Goal: Task Accomplishment & Management: Complete application form

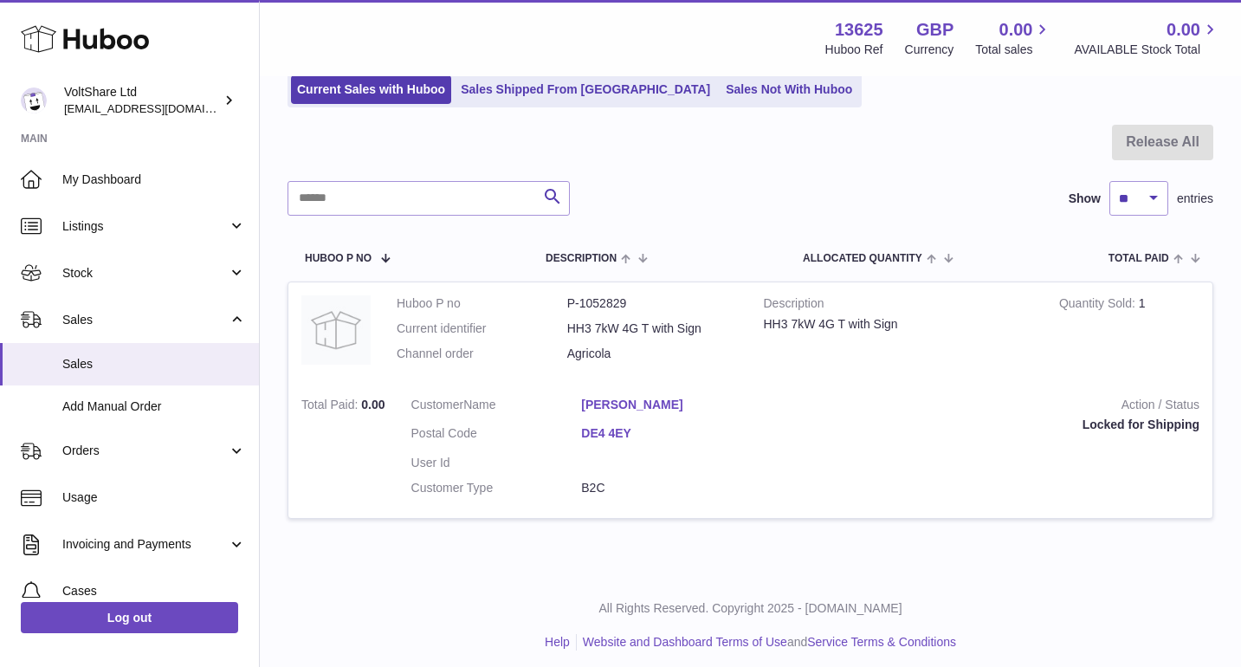
click at [684, 208] on div "Search Show ** ** ** *** entries" at bounding box center [749, 198] width 925 height 35
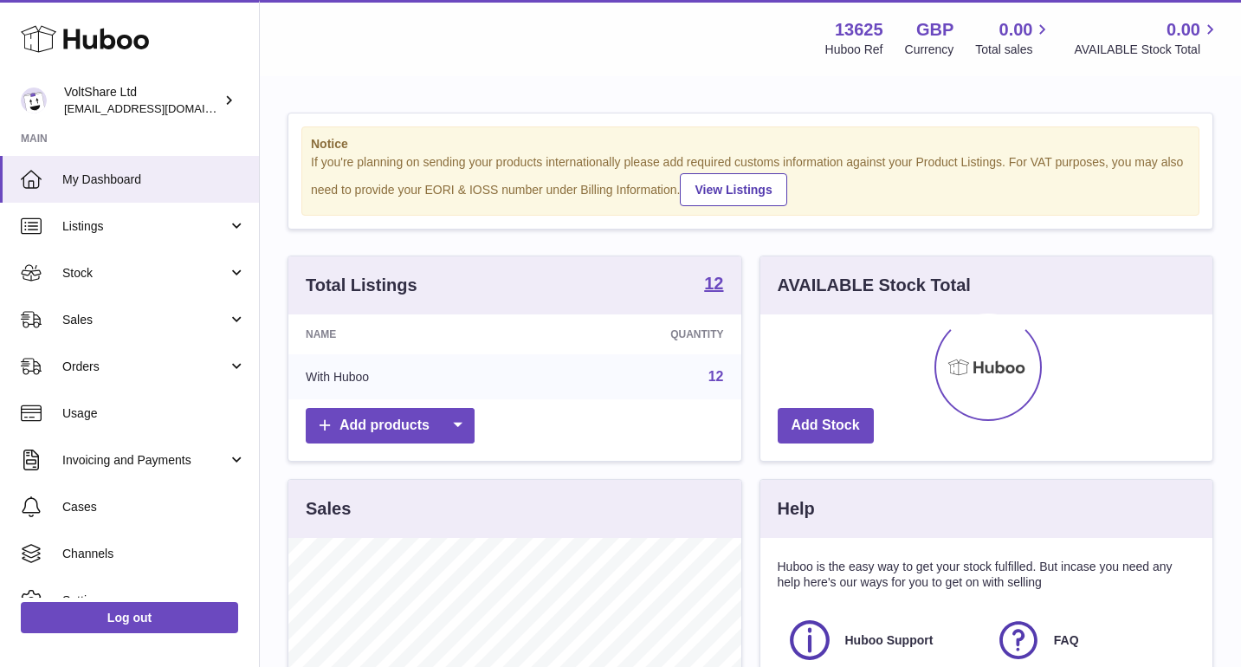
scroll to position [270, 452]
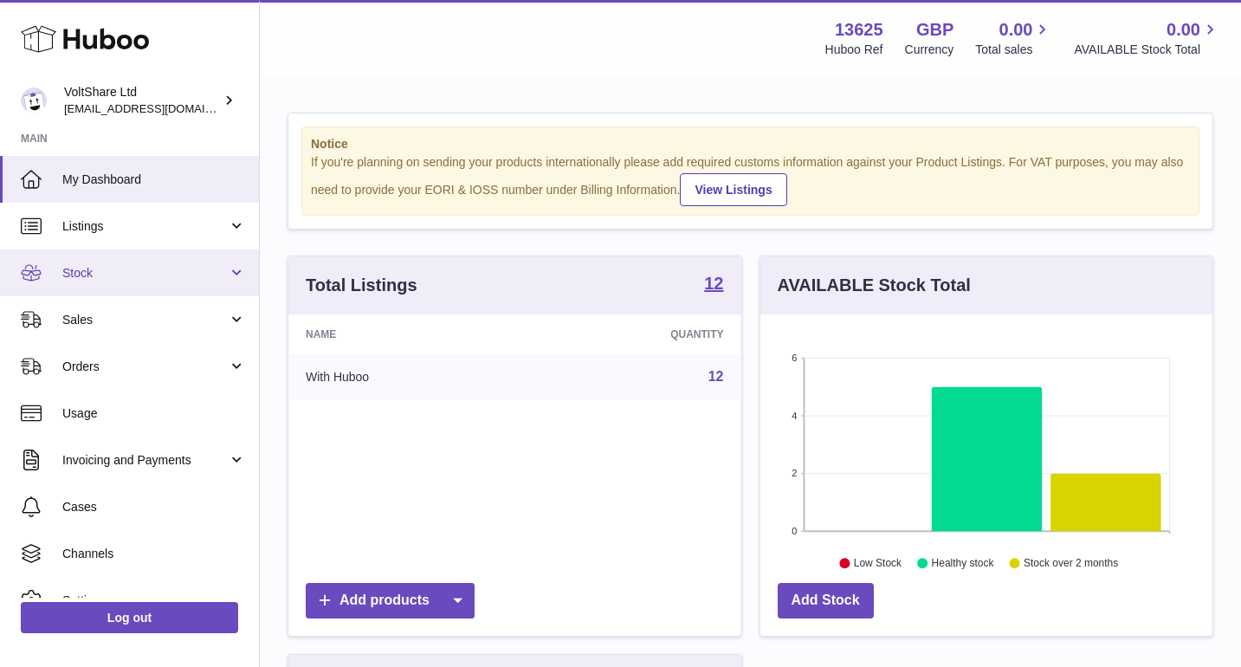
click at [90, 265] on span "Stock" at bounding box center [144, 273] width 165 height 16
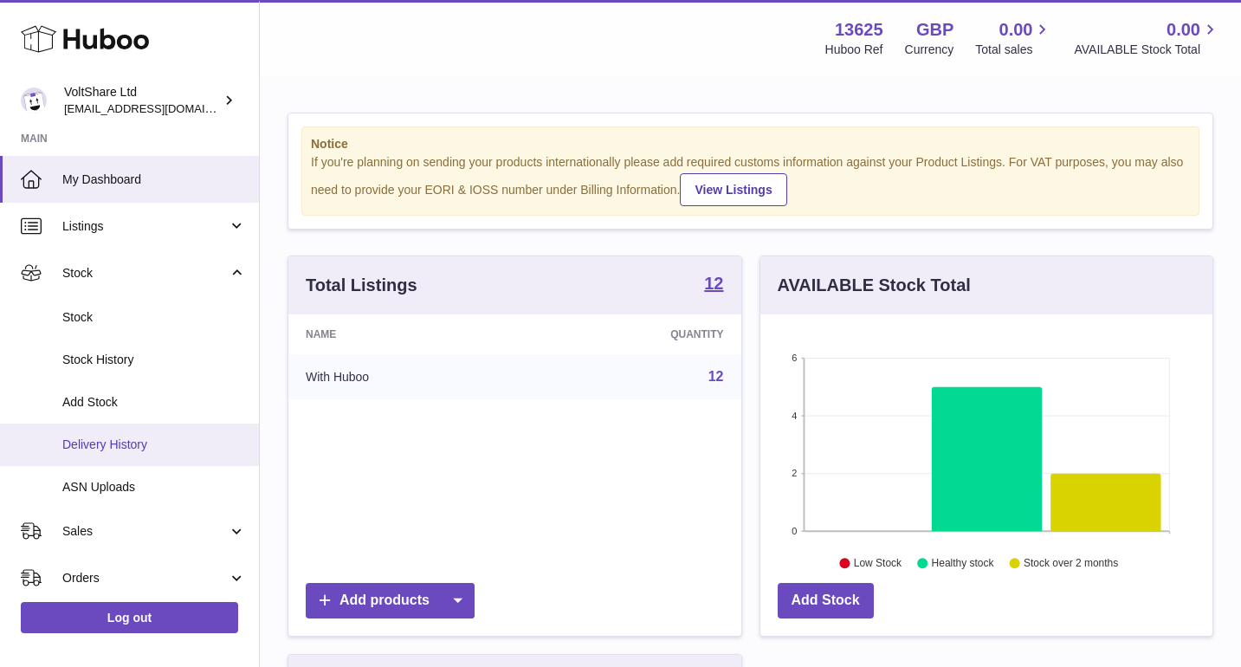
scroll to position [125, 0]
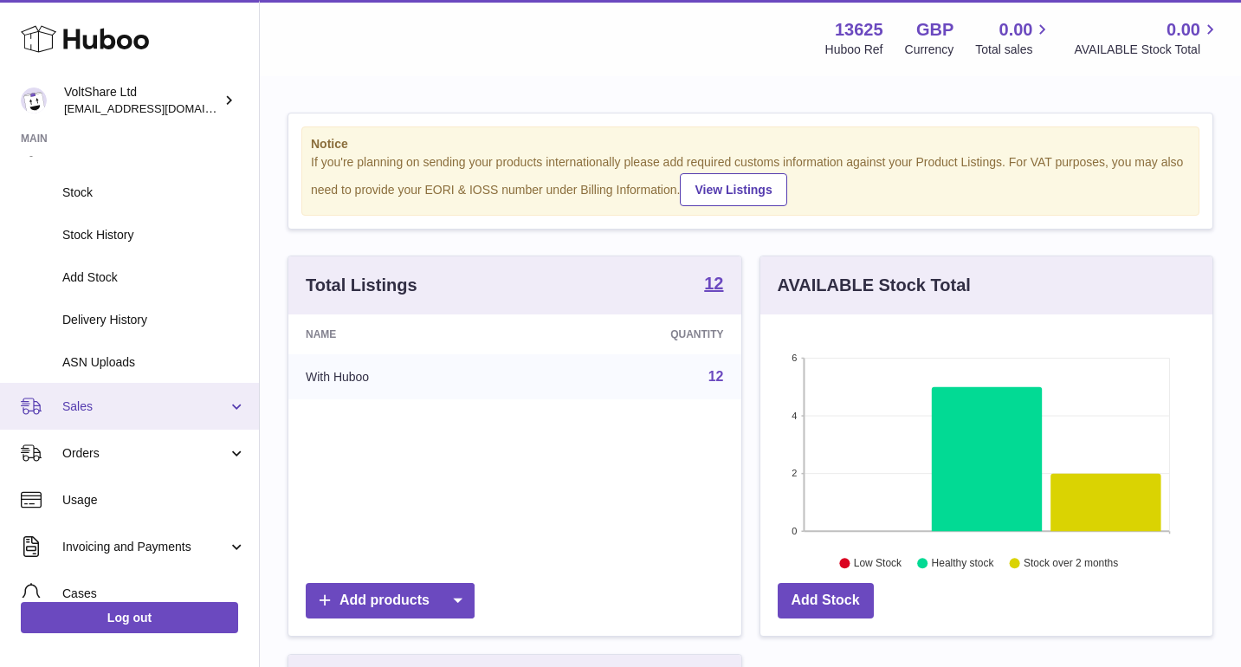
click at [126, 416] on link "Sales" at bounding box center [129, 406] width 259 height 47
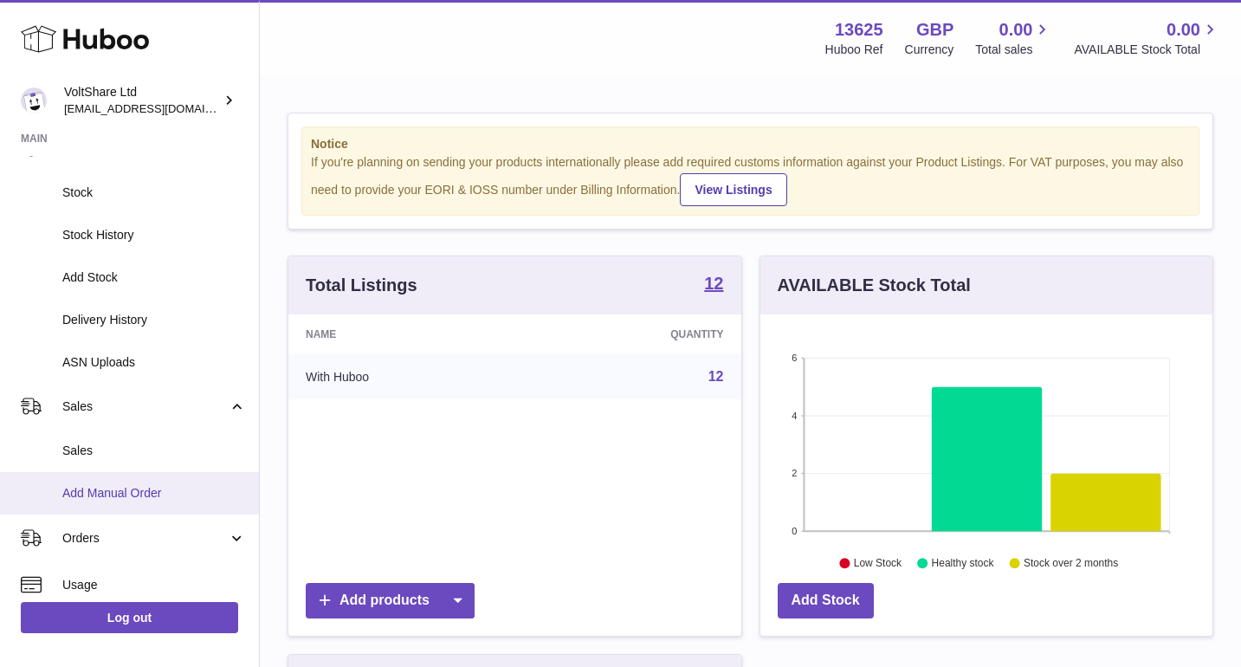
click at [126, 493] on span "Add Manual Order" at bounding box center [154, 493] width 184 height 16
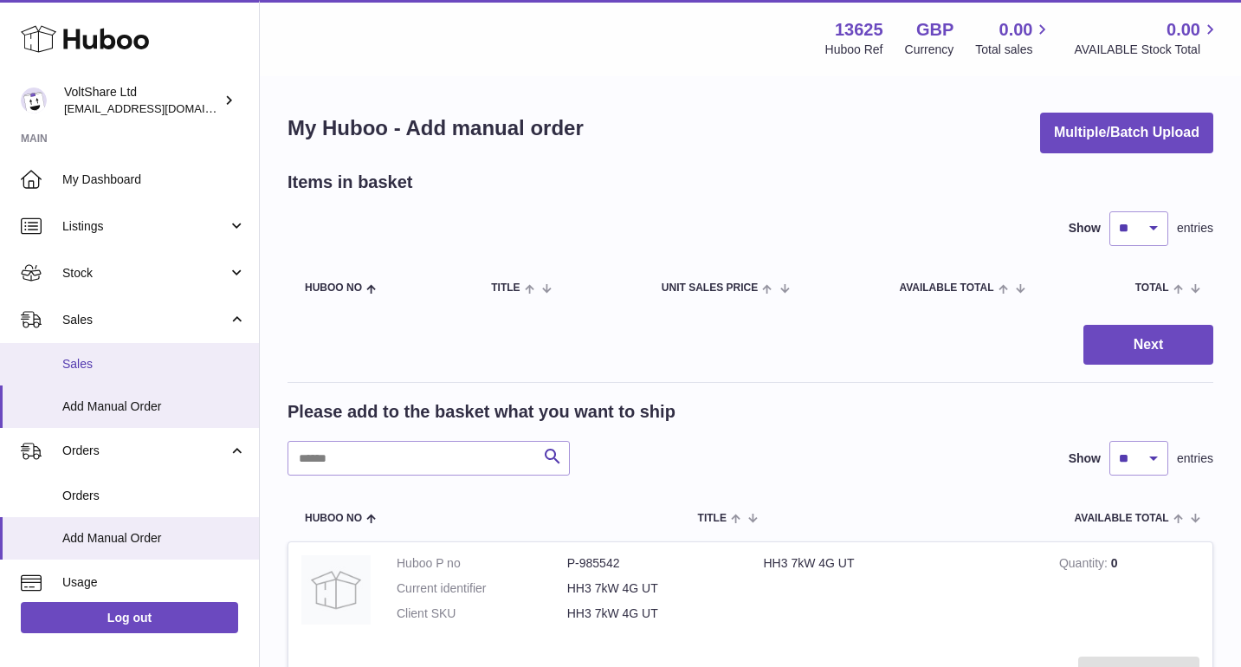
click at [149, 364] on span "Sales" at bounding box center [154, 364] width 184 height 16
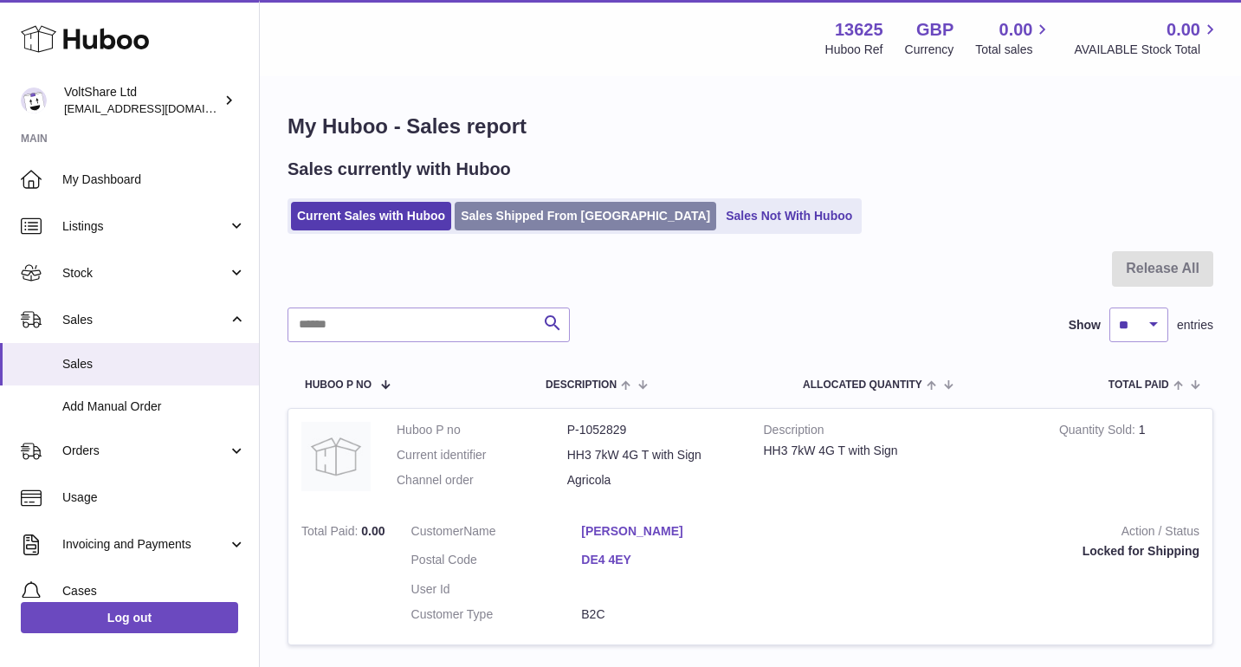
click at [519, 225] on link "Sales Shipped From [GEOGRAPHIC_DATA]" at bounding box center [585, 216] width 261 height 29
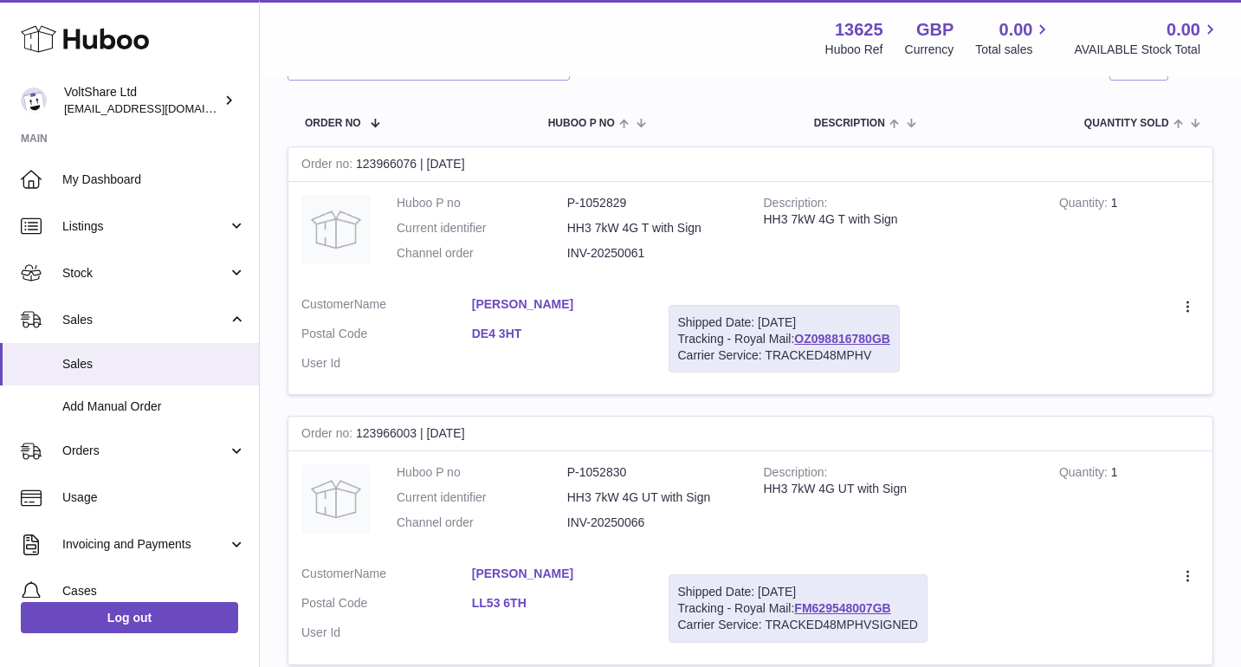
scroll to position [72, 0]
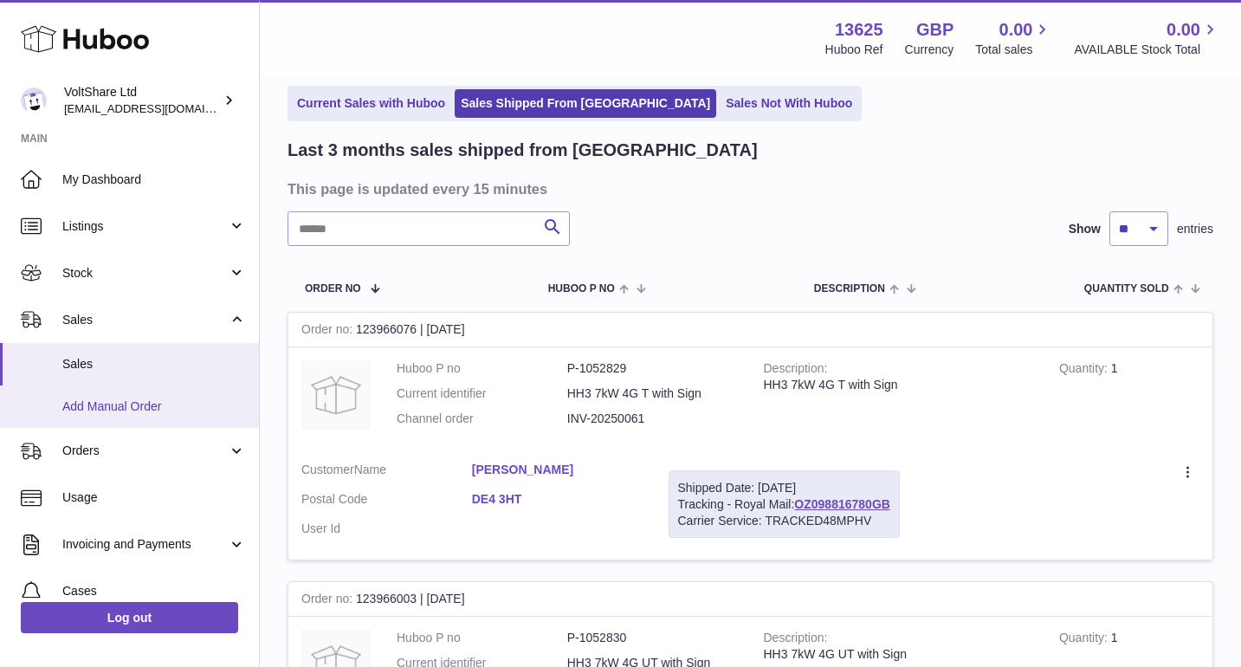
click at [139, 410] on span "Add Manual Order" at bounding box center [154, 406] width 184 height 16
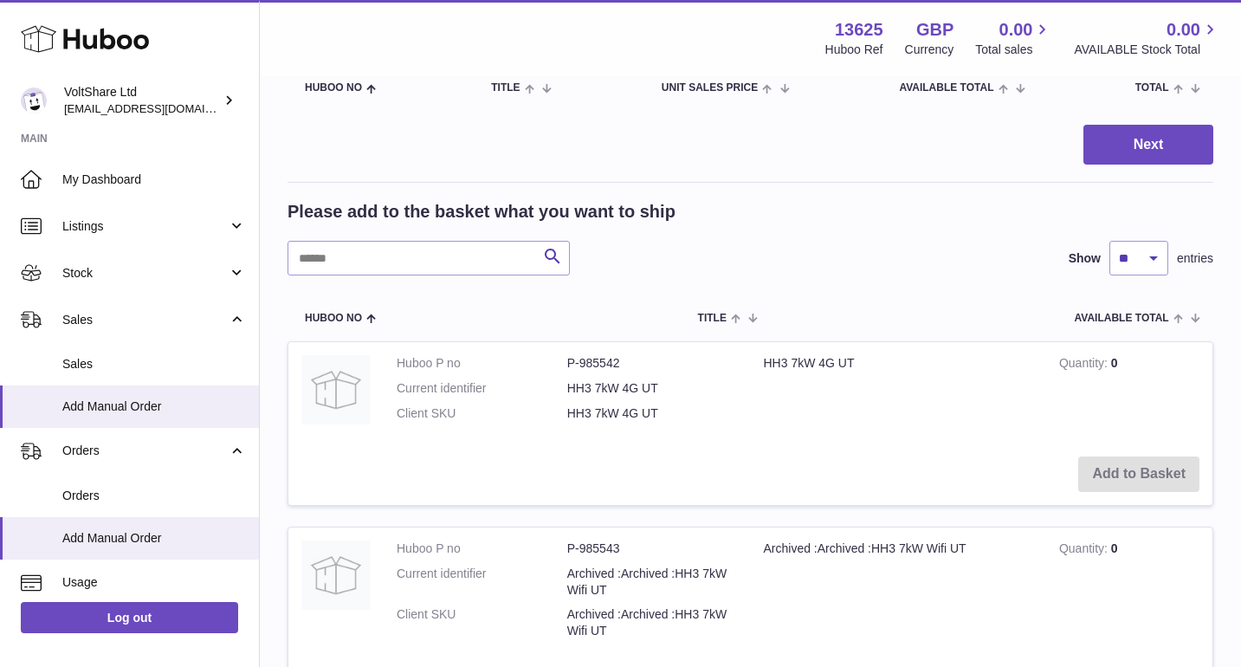
scroll to position [229, 0]
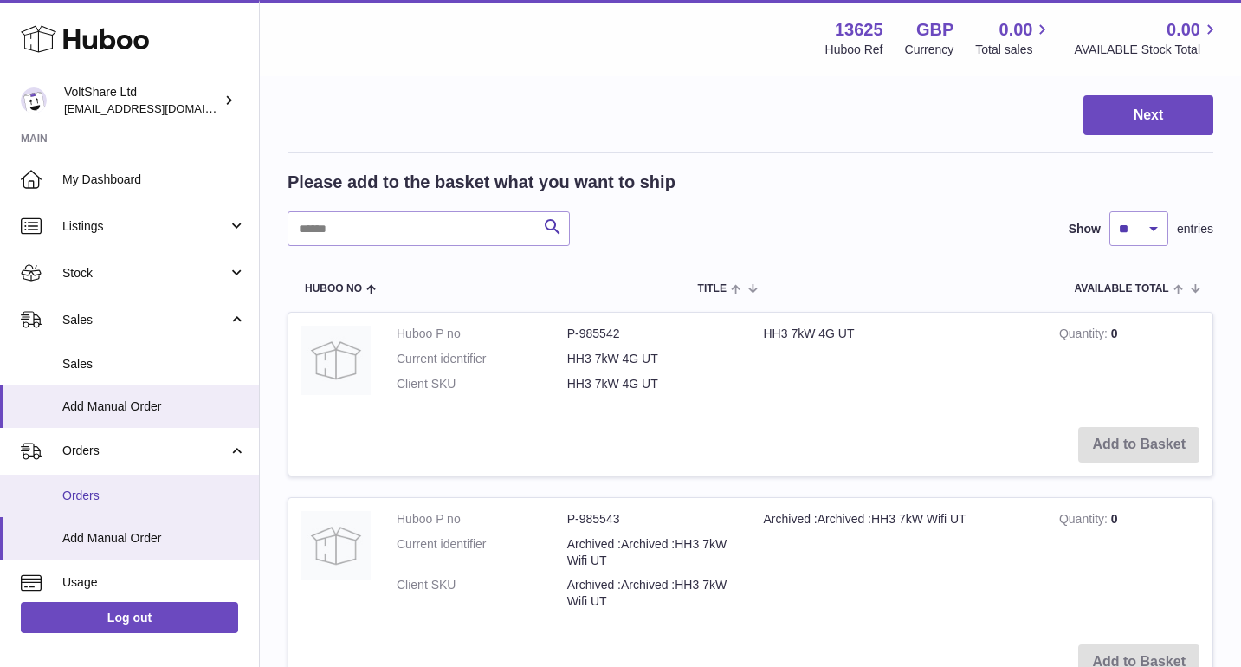
click at [152, 482] on link "Orders" at bounding box center [129, 495] width 259 height 42
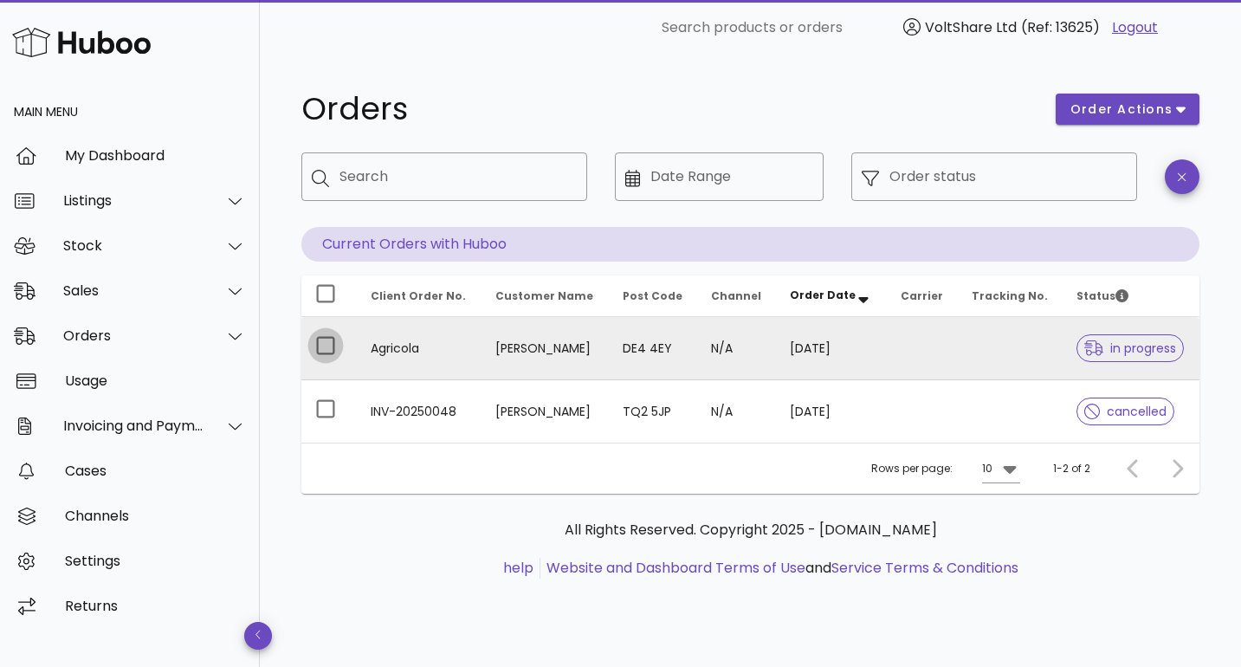
click at [329, 345] on div at bounding box center [325, 345] width 29 height 29
click at [1134, 100] on span "order actions" at bounding box center [1121, 109] width 104 height 18
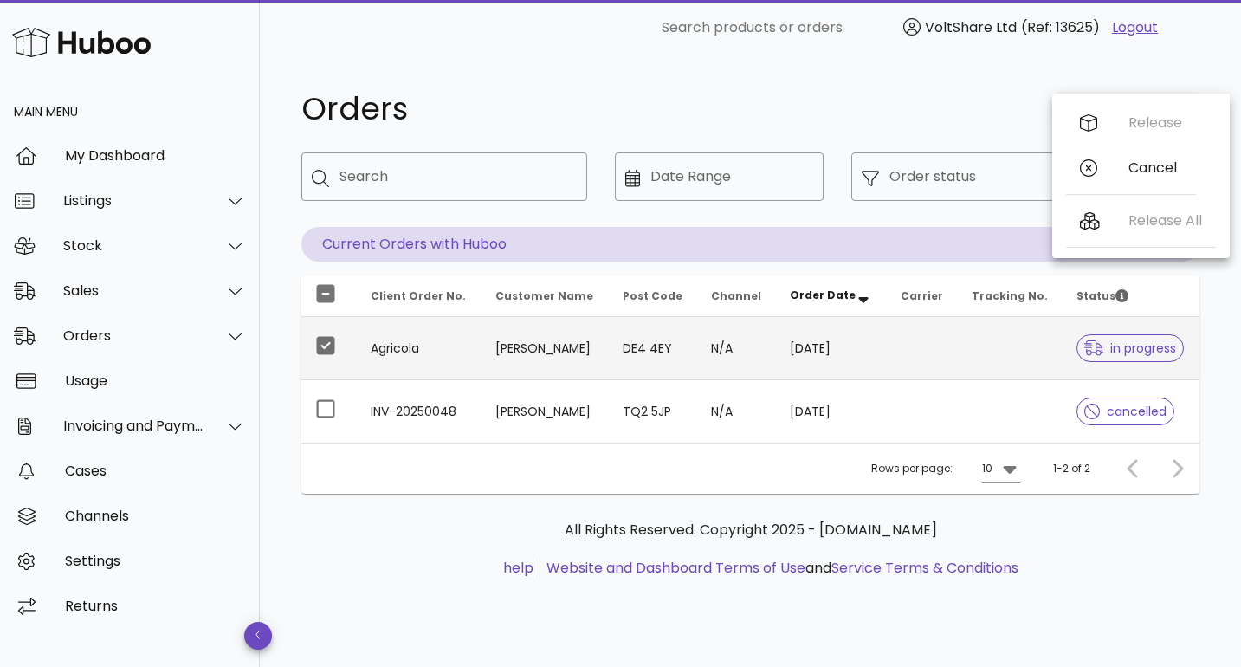
click at [389, 598] on div "All Rights Reserved. Copyright 2025 - huboo.co.uk help Website and Dashboard Te…" at bounding box center [750, 558] width 898 height 130
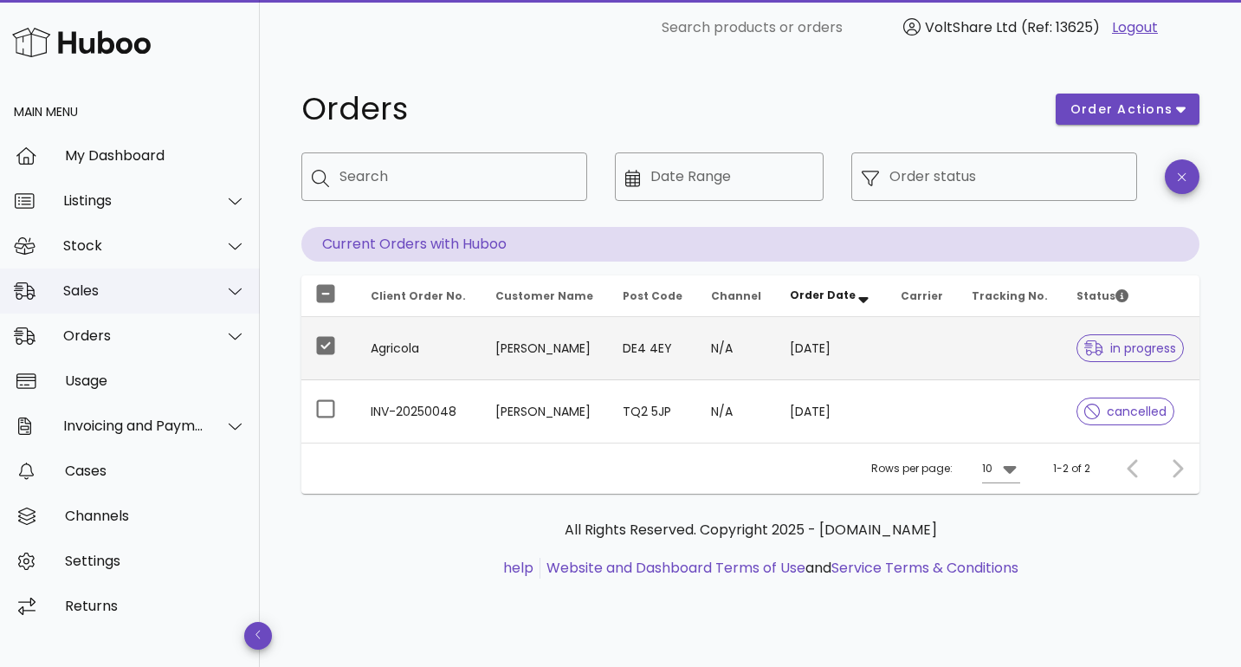
click at [120, 287] on div "Sales" at bounding box center [133, 290] width 141 height 16
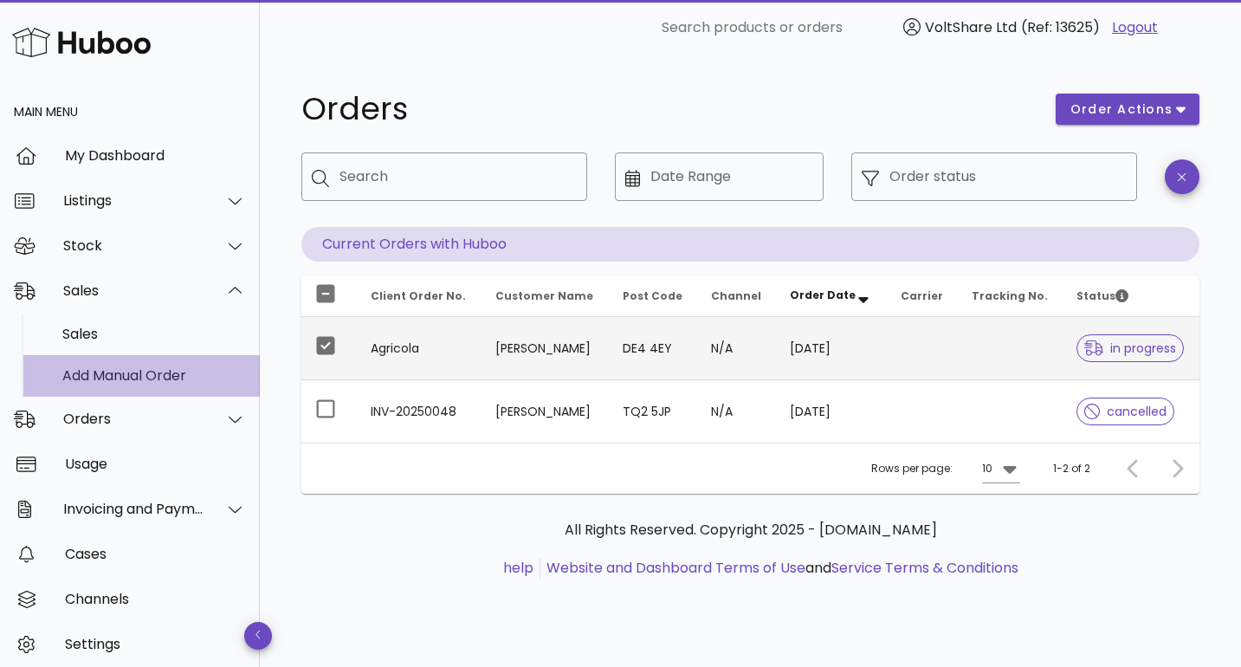
click at [145, 367] on div "Add Manual Order" at bounding box center [154, 375] width 184 height 16
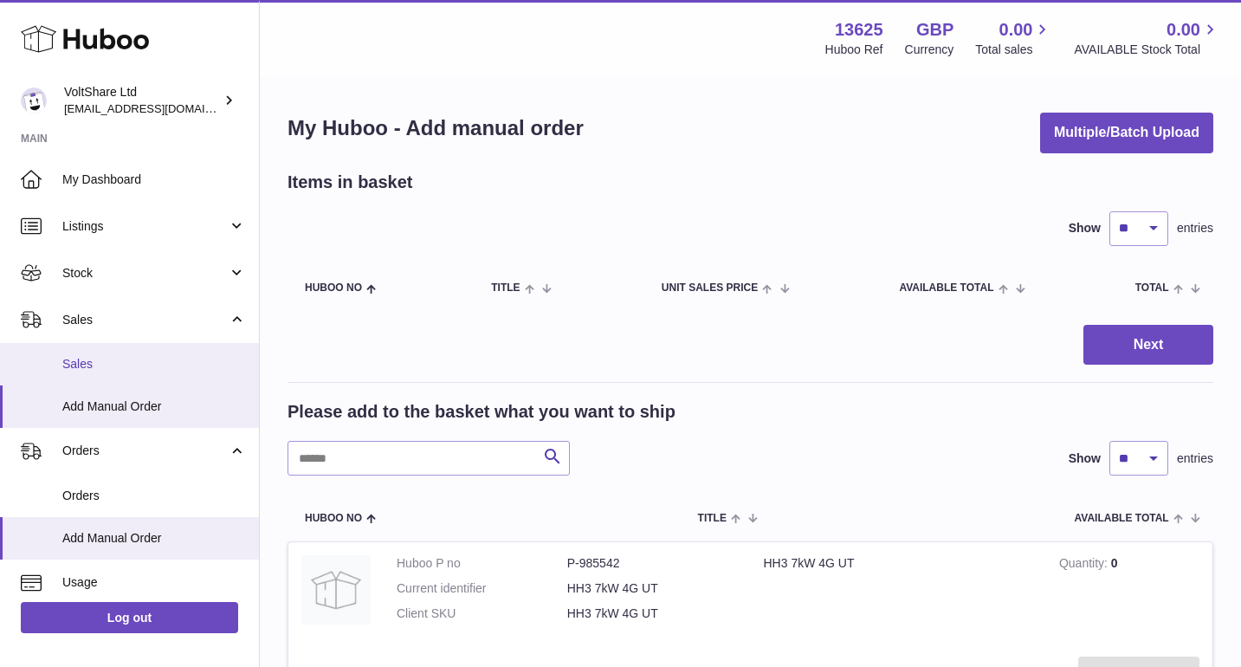
click at [91, 346] on link "Sales" at bounding box center [129, 364] width 259 height 42
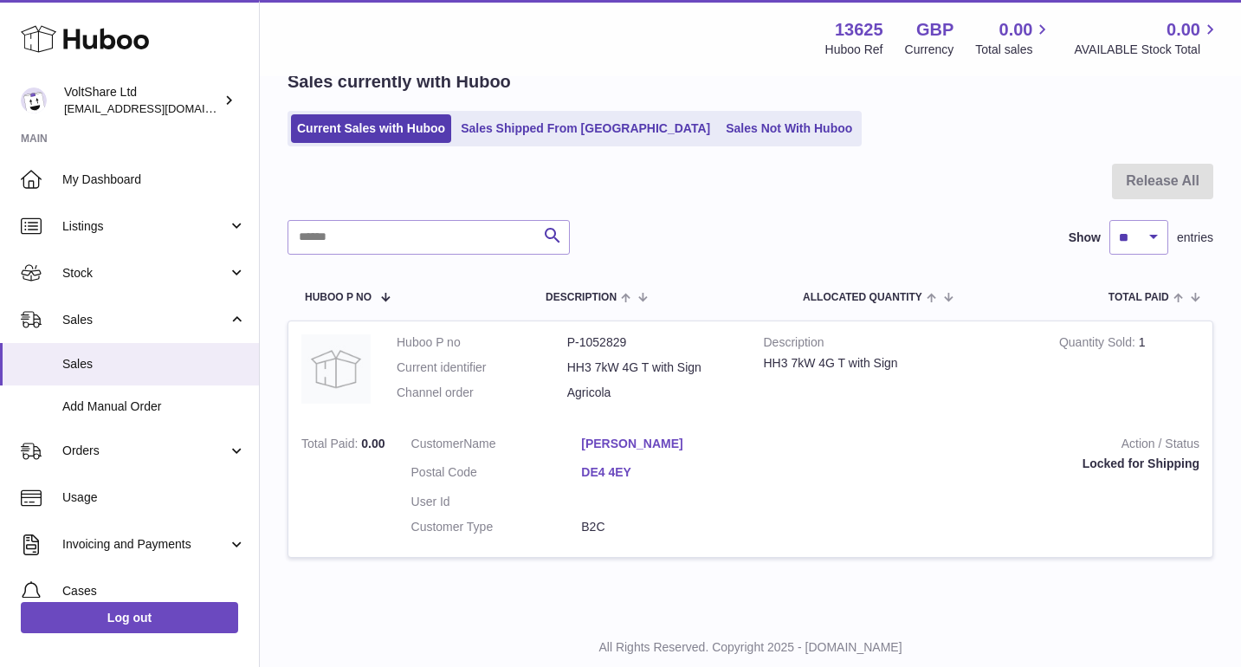
scroll to position [79, 0]
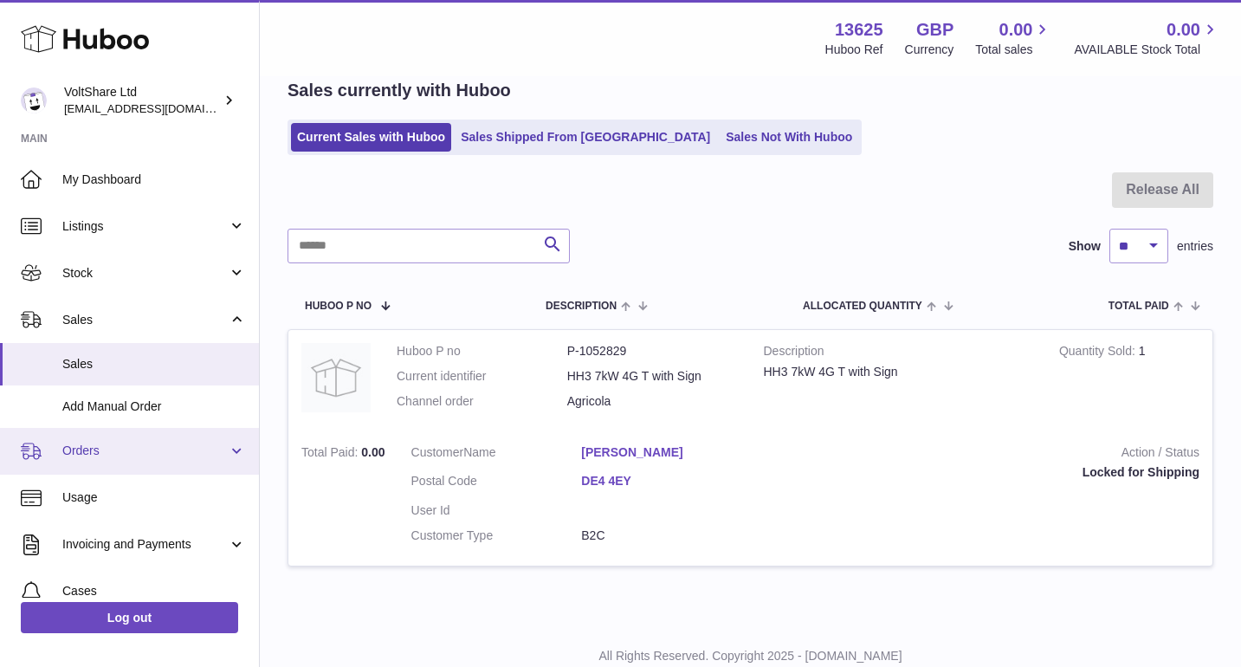
click at [111, 455] on link "Orders" at bounding box center [129, 451] width 259 height 47
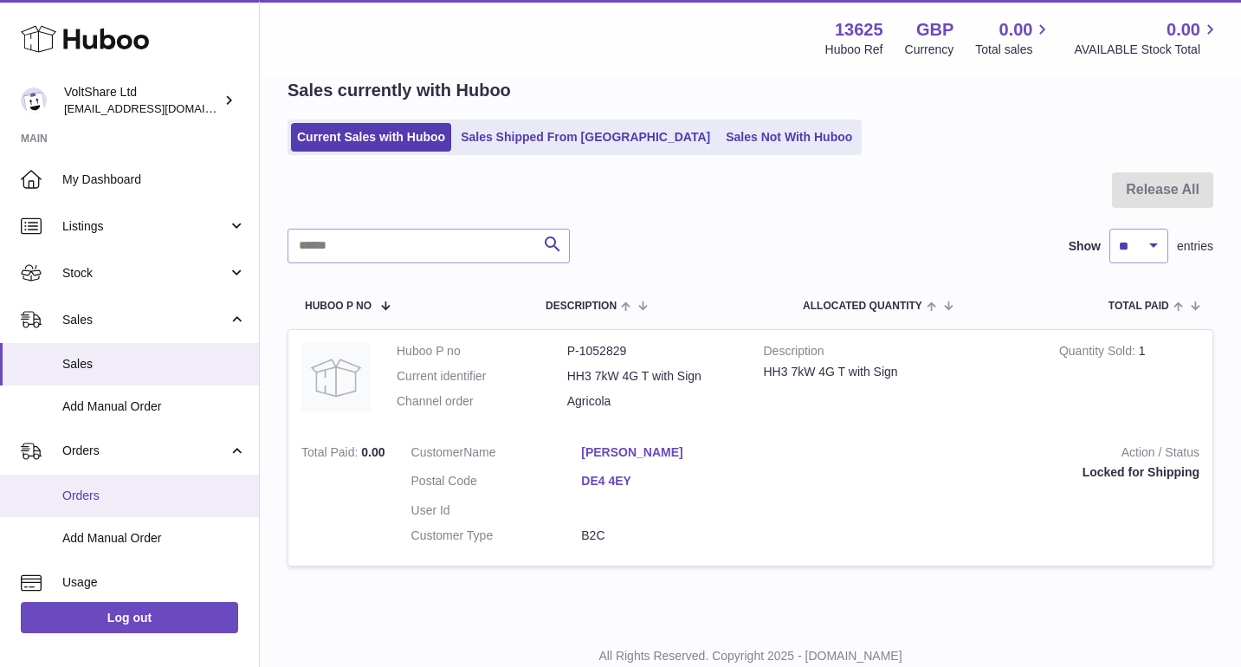
click at [117, 494] on span "Orders" at bounding box center [154, 495] width 184 height 16
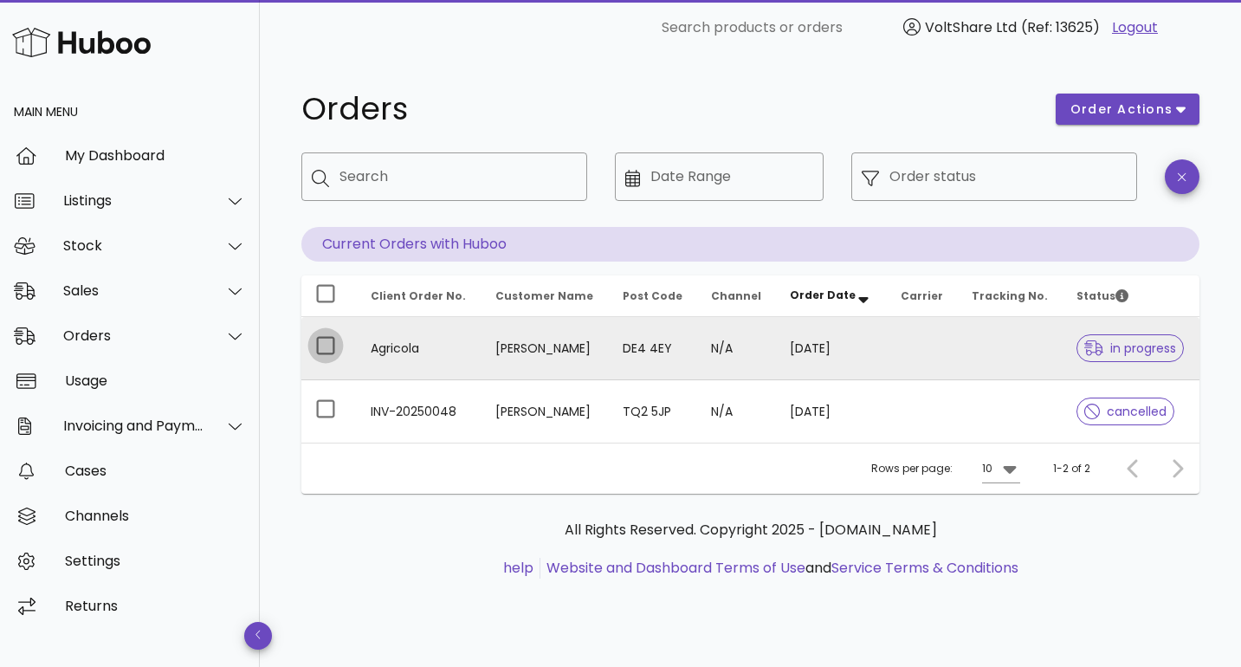
click at [325, 359] on div at bounding box center [325, 345] width 29 height 29
click at [1123, 92] on div "order actions" at bounding box center [1127, 109] width 164 height 52
click at [1127, 99] on button "order actions" at bounding box center [1127, 108] width 144 height 31
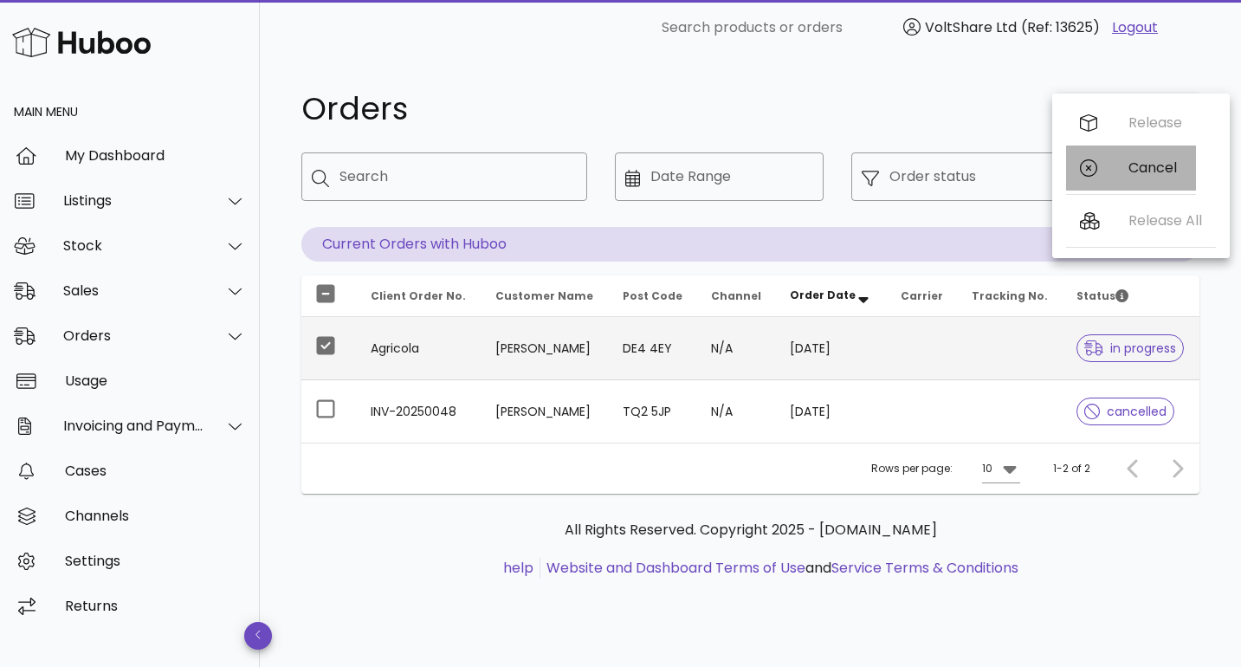
click at [1144, 164] on div "Cancel" at bounding box center [1155, 167] width 54 height 16
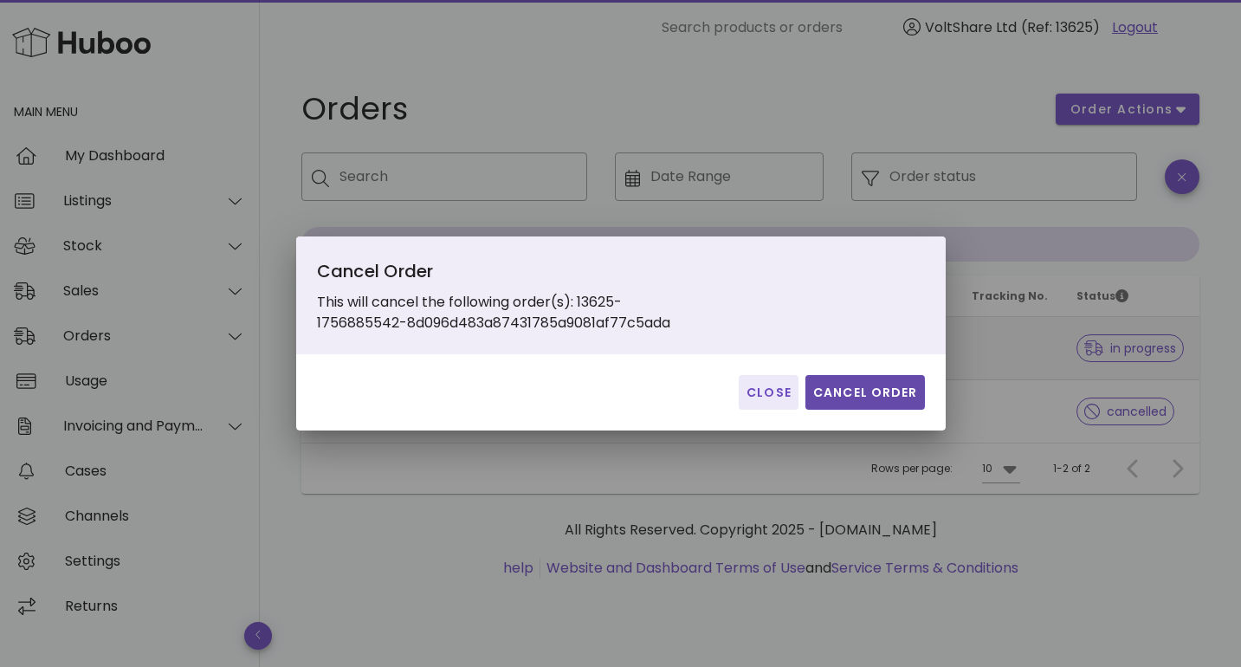
click at [856, 397] on span "Cancel Order" at bounding box center [865, 393] width 106 height 18
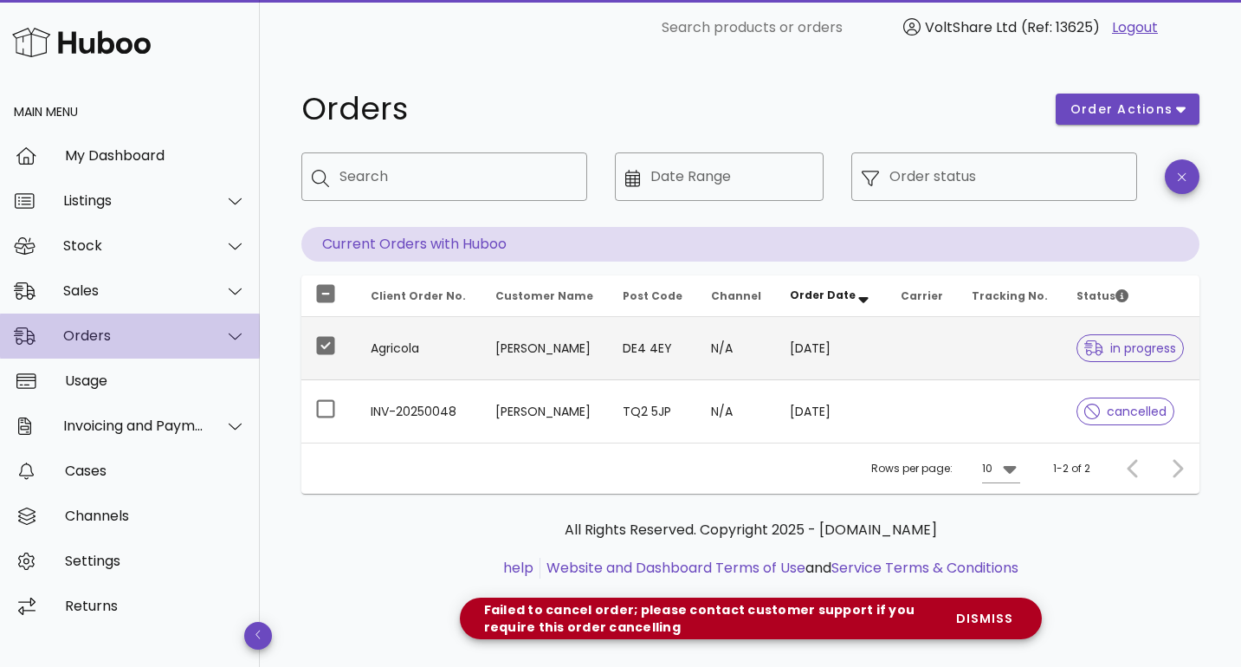
click at [123, 332] on div "Orders" at bounding box center [133, 335] width 141 height 16
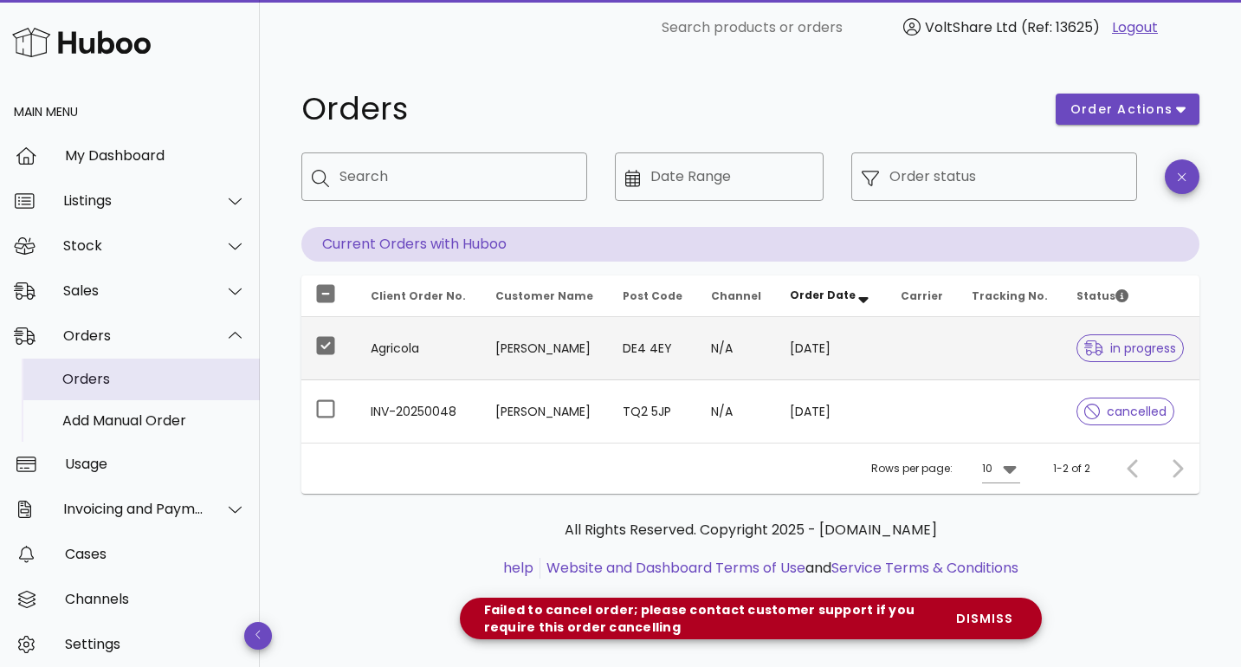
click at [124, 371] on div "Orders" at bounding box center [154, 379] width 184 height 16
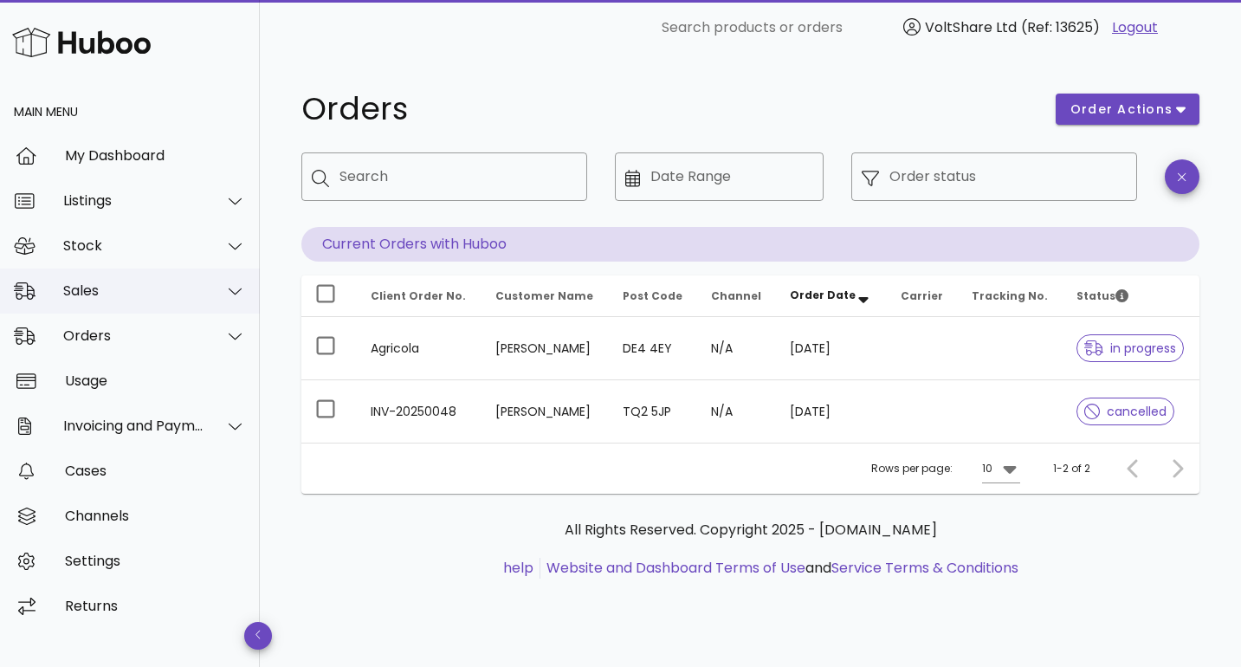
click at [104, 284] on div "Sales" at bounding box center [133, 290] width 141 height 16
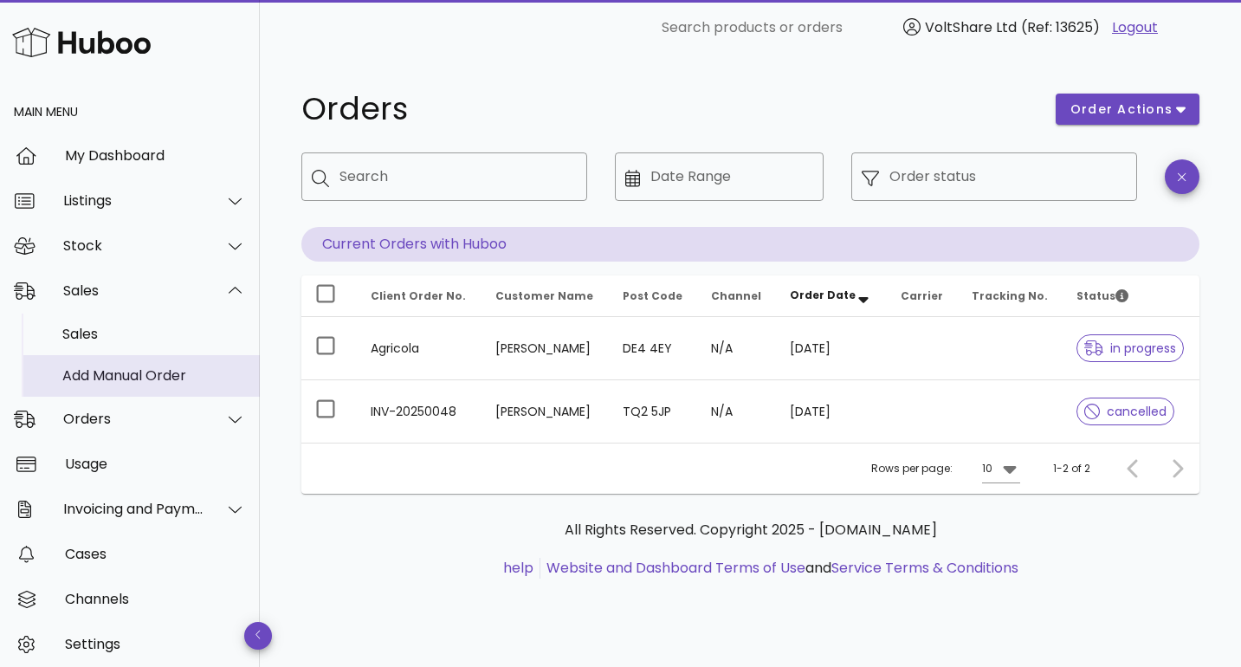
click at [124, 379] on div "Add Manual Order" at bounding box center [154, 375] width 184 height 16
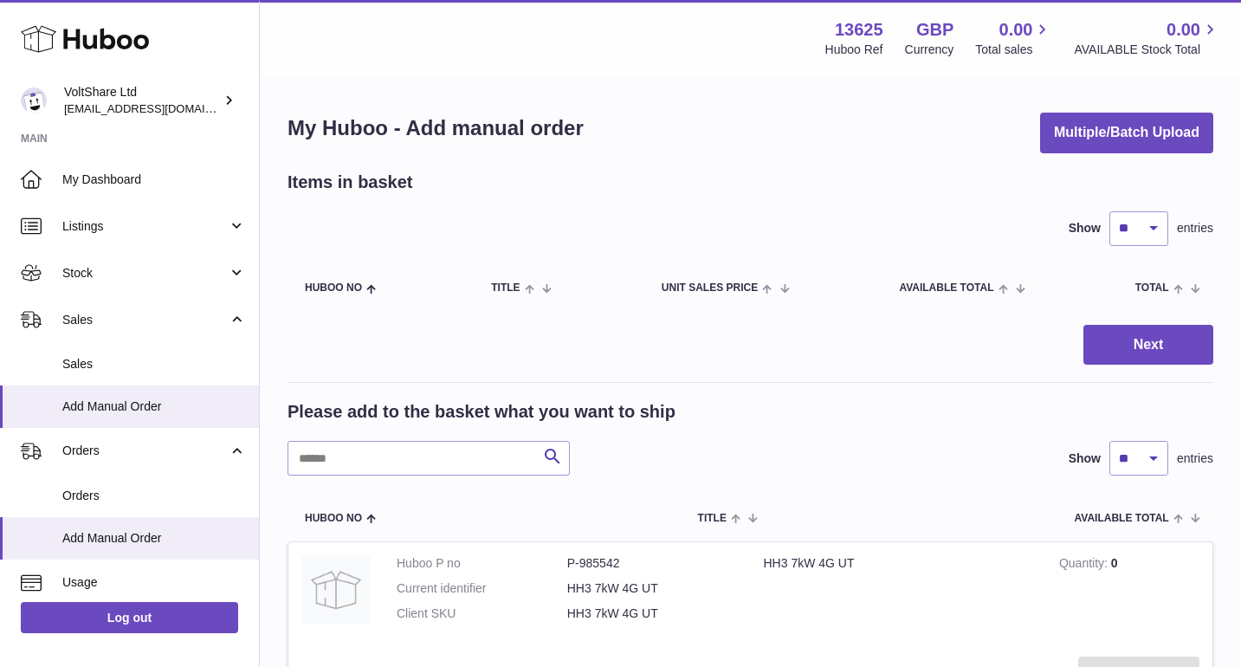
click at [1003, 4] on div "Menu Huboo 13625 Huboo Ref GBP Currency 0.00 Total sales 0.00 AVAILABLE Stock T…" at bounding box center [750, 38] width 981 height 76
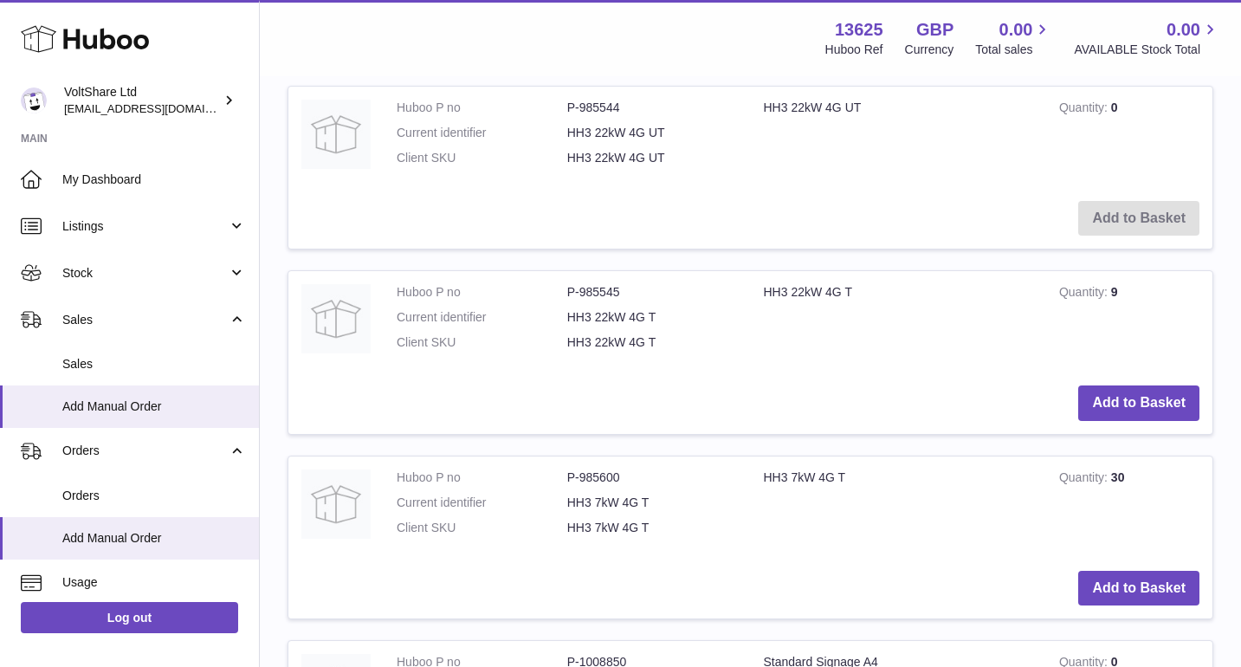
scroll to position [814, 0]
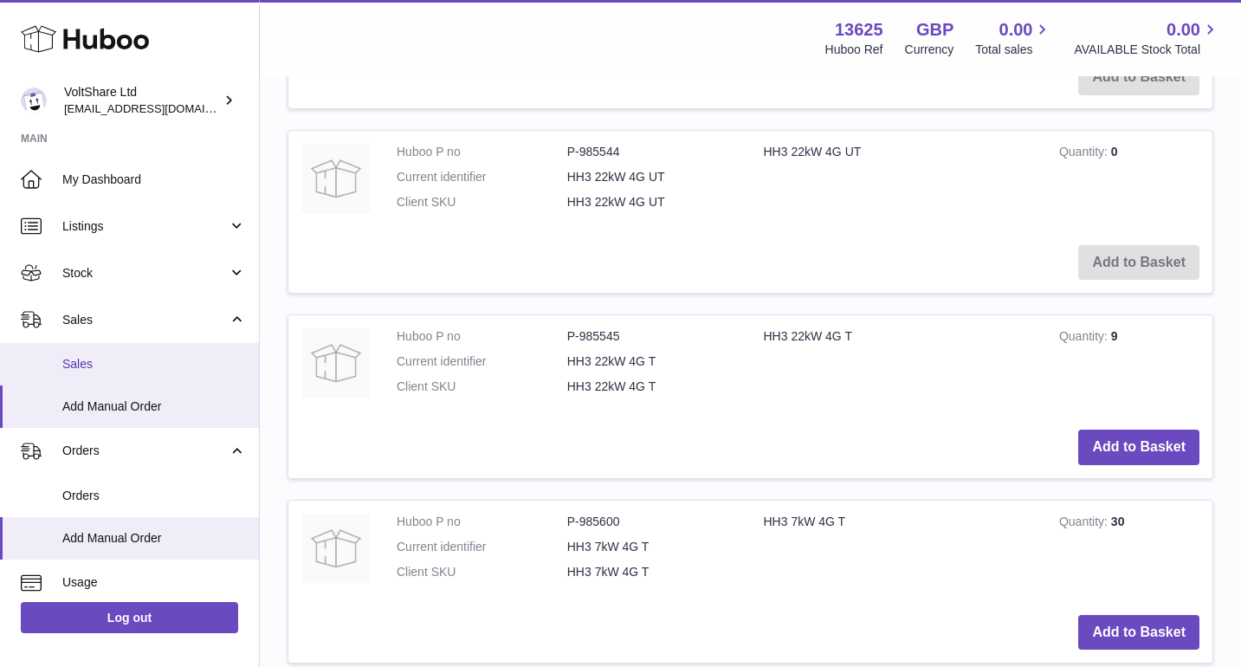
click at [139, 363] on span "Sales" at bounding box center [154, 364] width 184 height 16
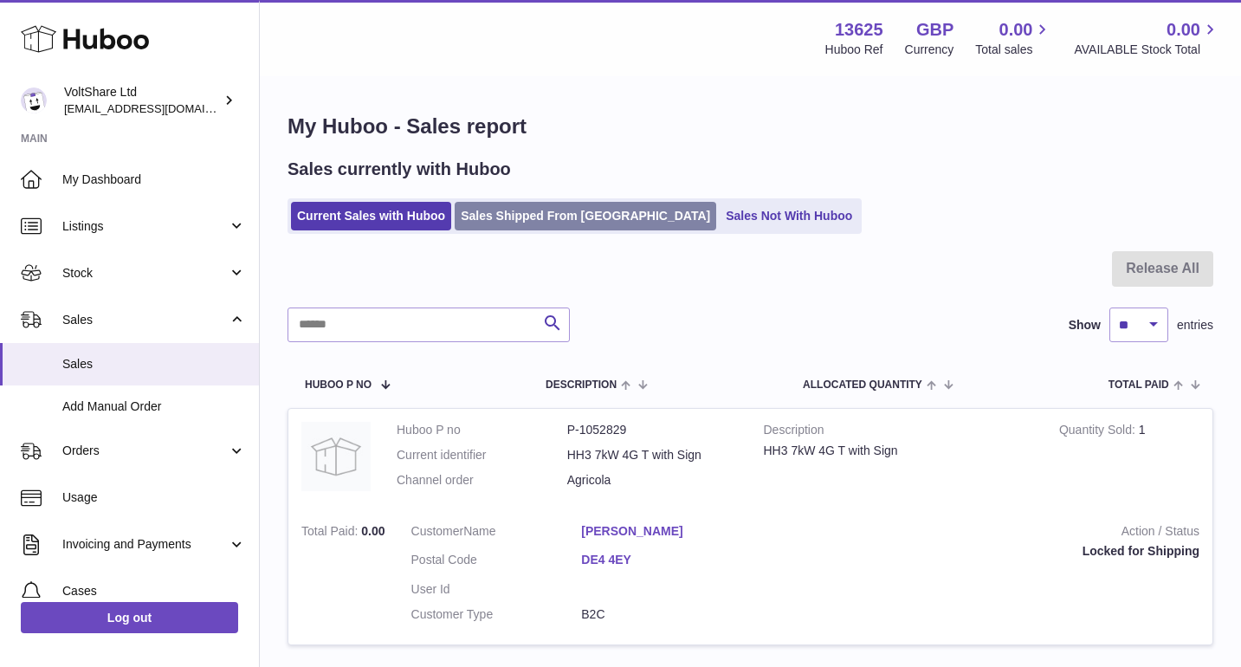
click at [500, 225] on link "Sales Shipped From [GEOGRAPHIC_DATA]" at bounding box center [585, 216] width 261 height 29
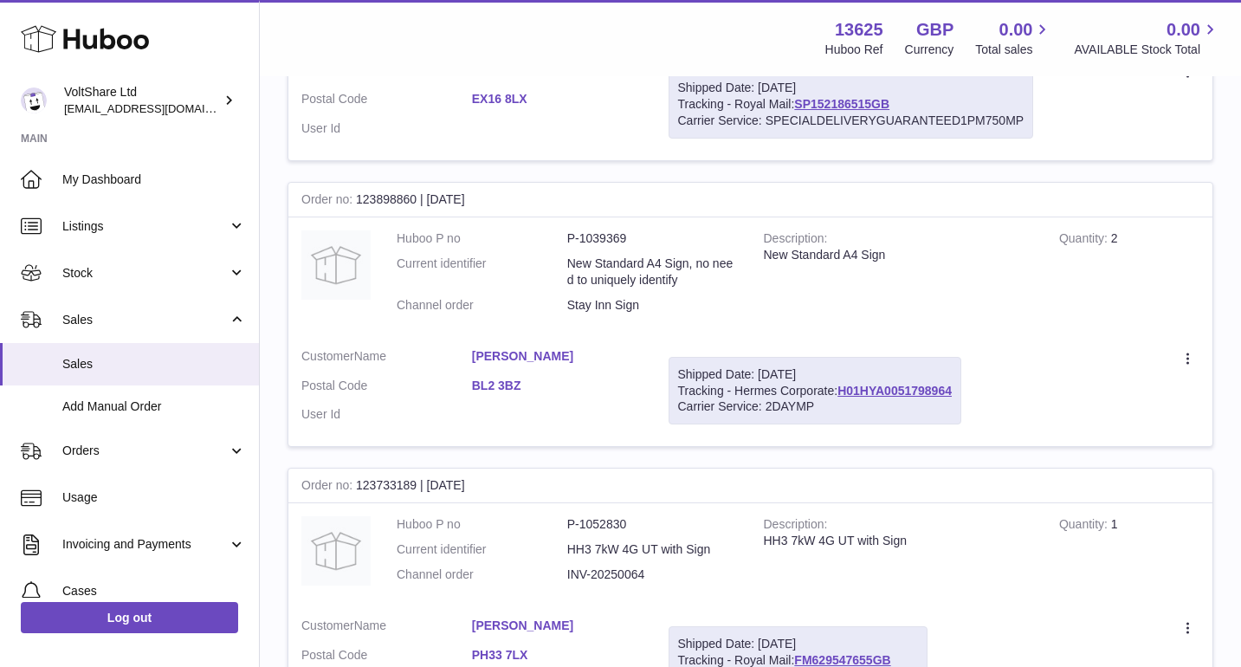
scroll to position [1881, 0]
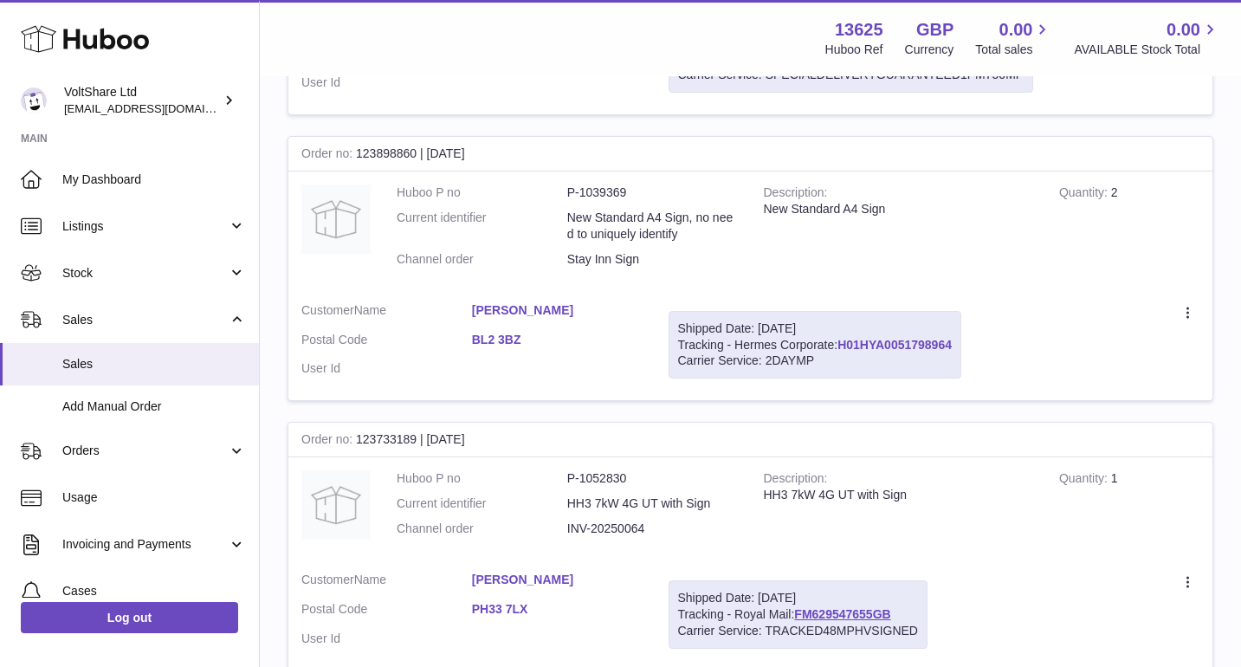
click at [903, 338] on link "H01HYA0051798964" at bounding box center [894, 345] width 114 height 14
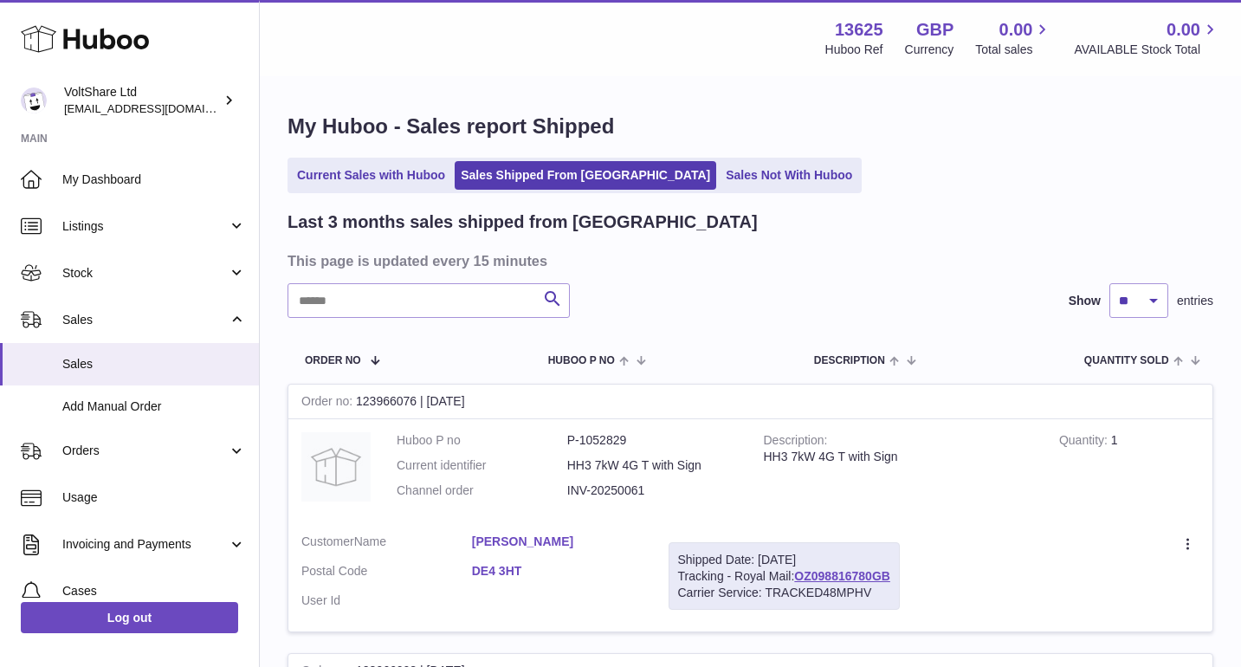
scroll to position [-1, 0]
click at [348, 159] on ul "Current Sales with Huboo Sales Shipped From Huboo Sales Not With Huboo" at bounding box center [574, 175] width 574 height 35
click at [203, 399] on span "Add Manual Order" at bounding box center [154, 406] width 184 height 16
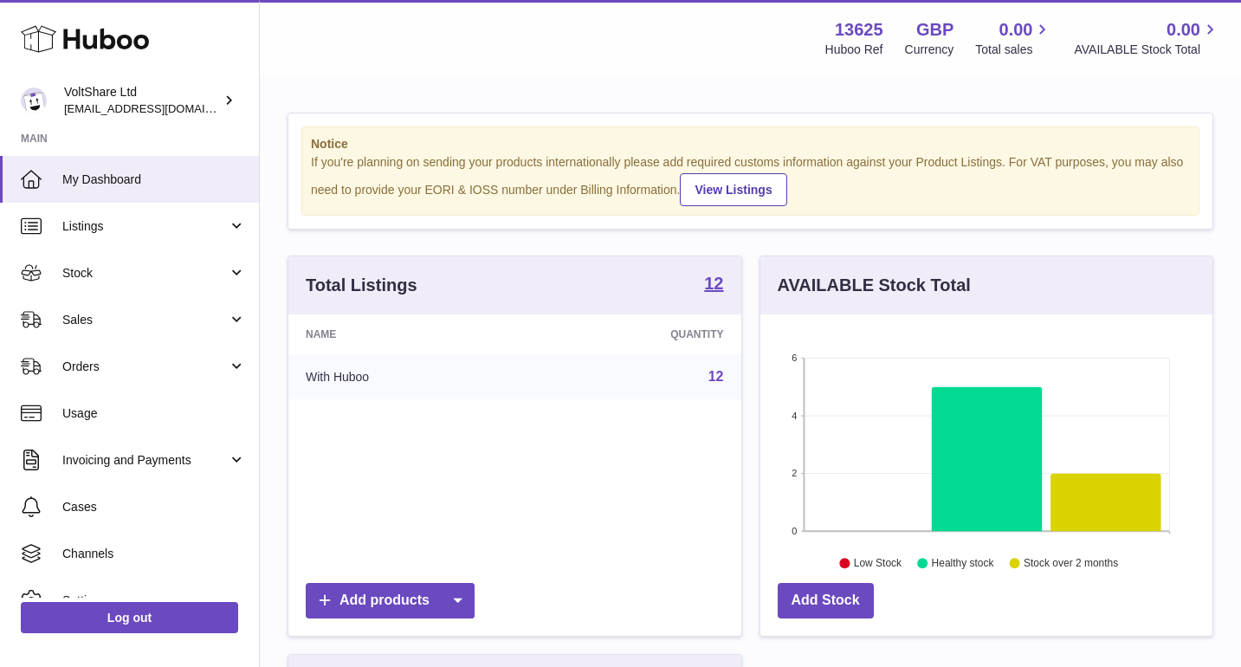
scroll to position [270, 452]
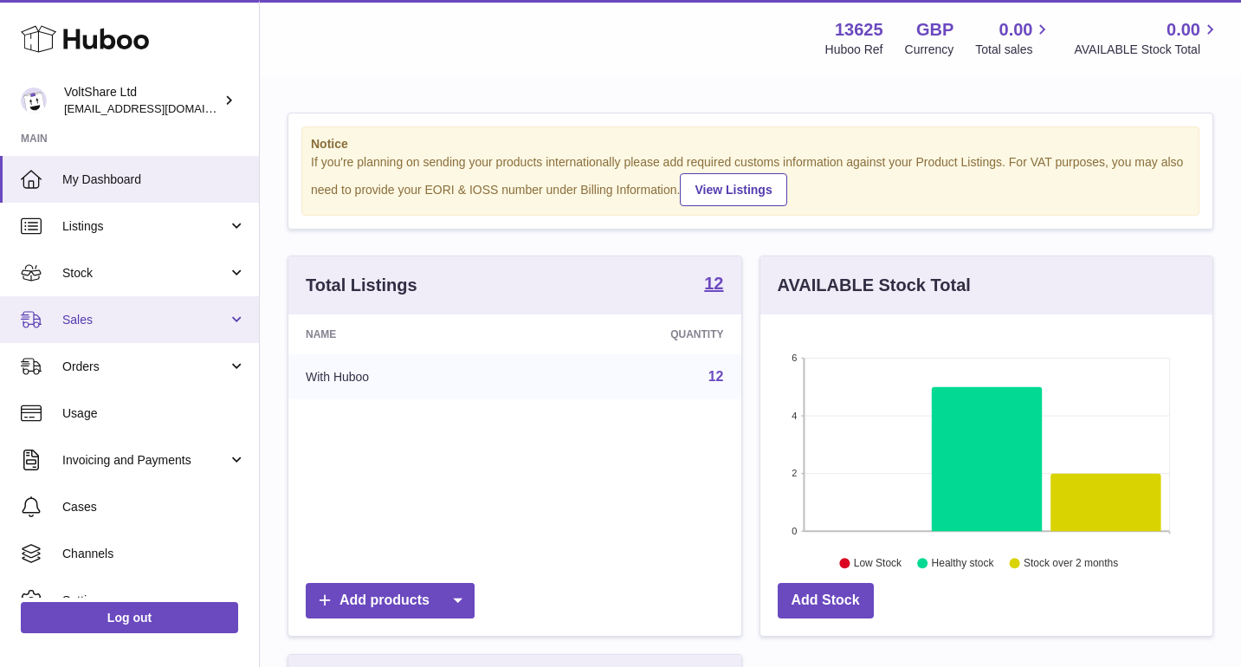
click at [120, 312] on span "Sales" at bounding box center [144, 320] width 165 height 16
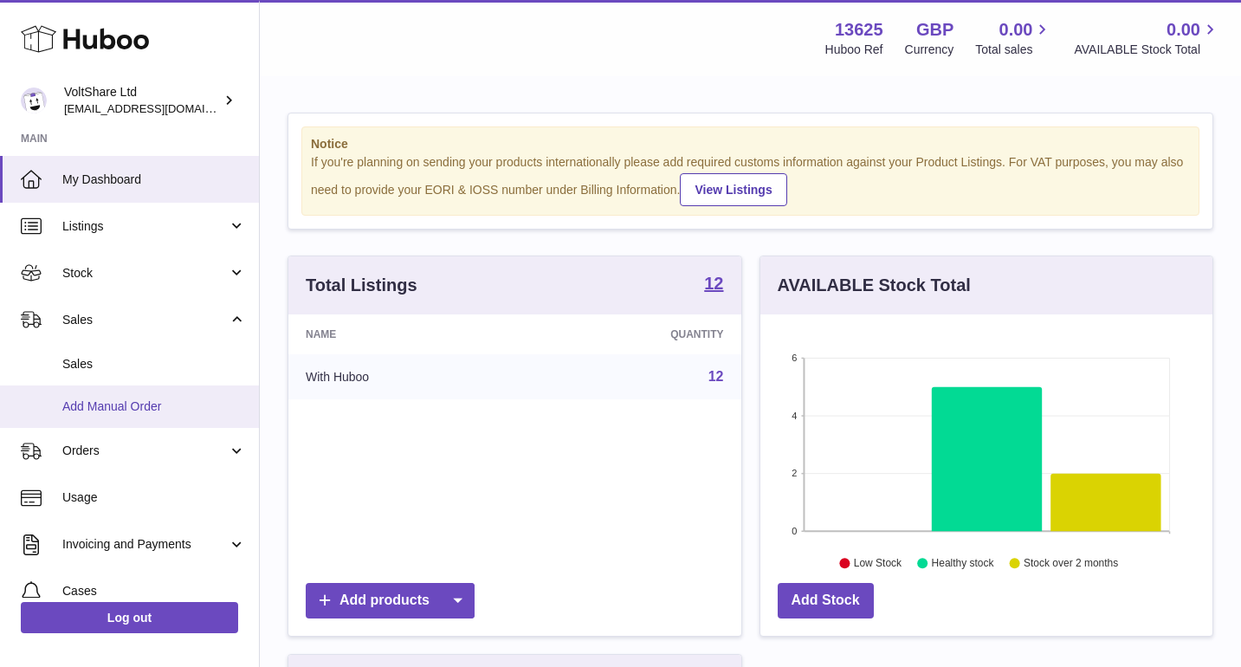
click at [152, 404] on span "Add Manual Order" at bounding box center [154, 406] width 184 height 16
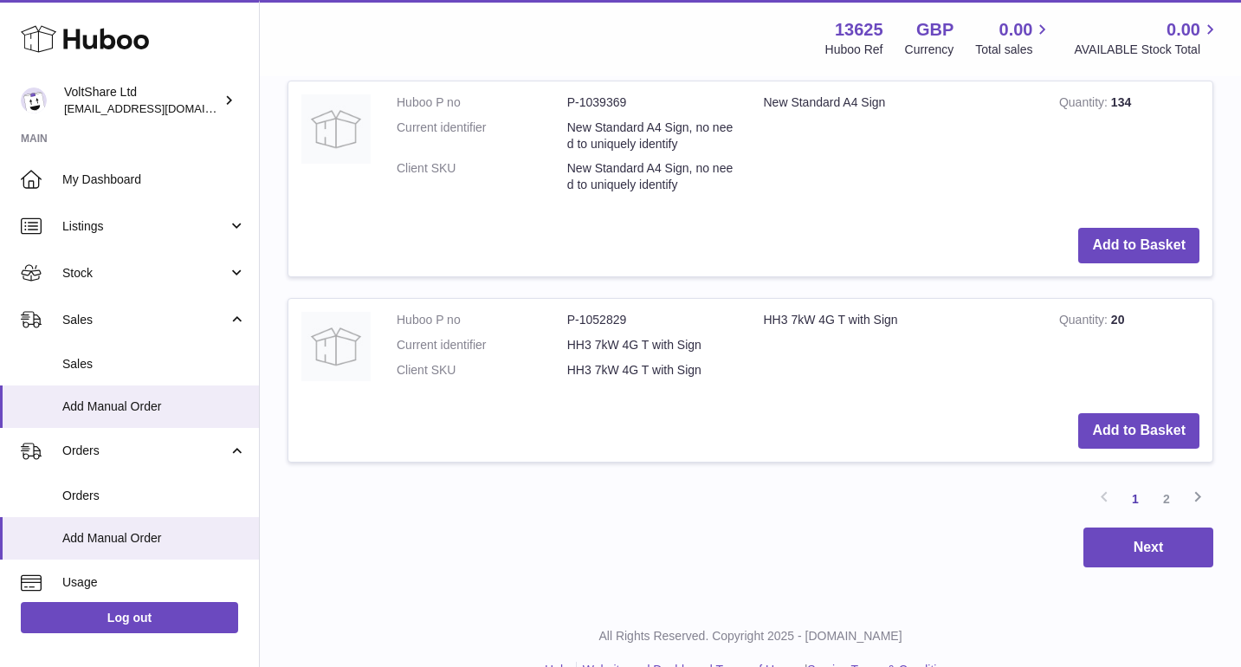
scroll to position [1971, 0]
click at [1169, 484] on link "2" at bounding box center [1166, 499] width 31 height 31
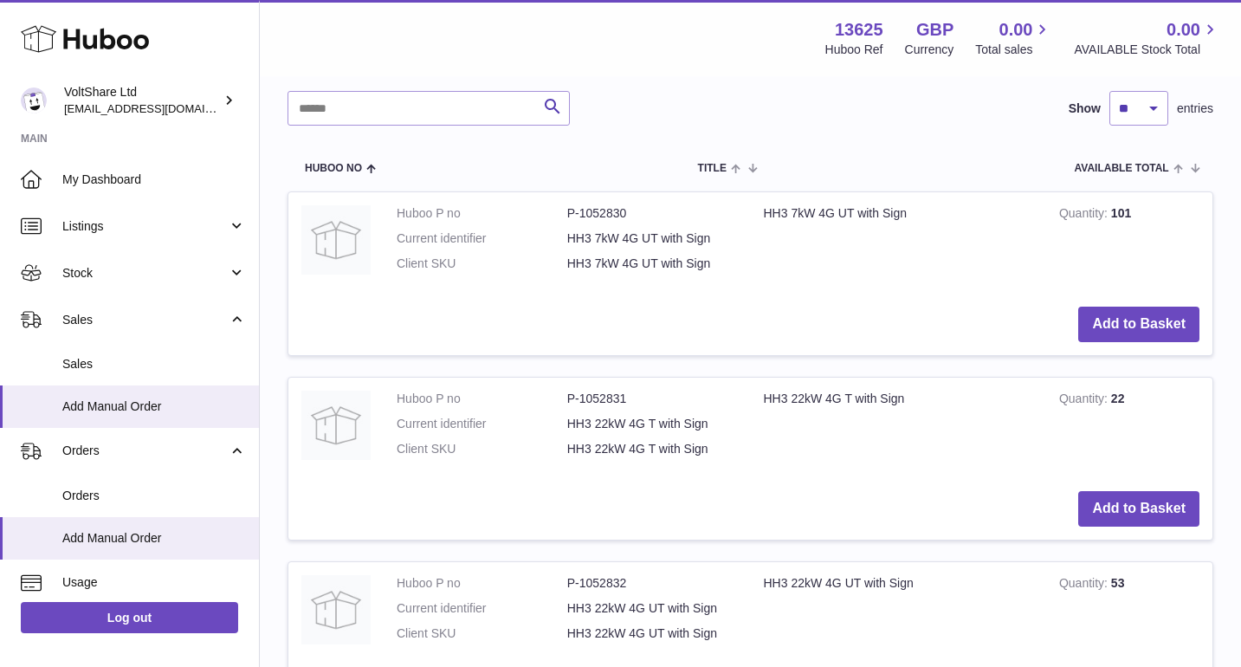
scroll to position [371, 0]
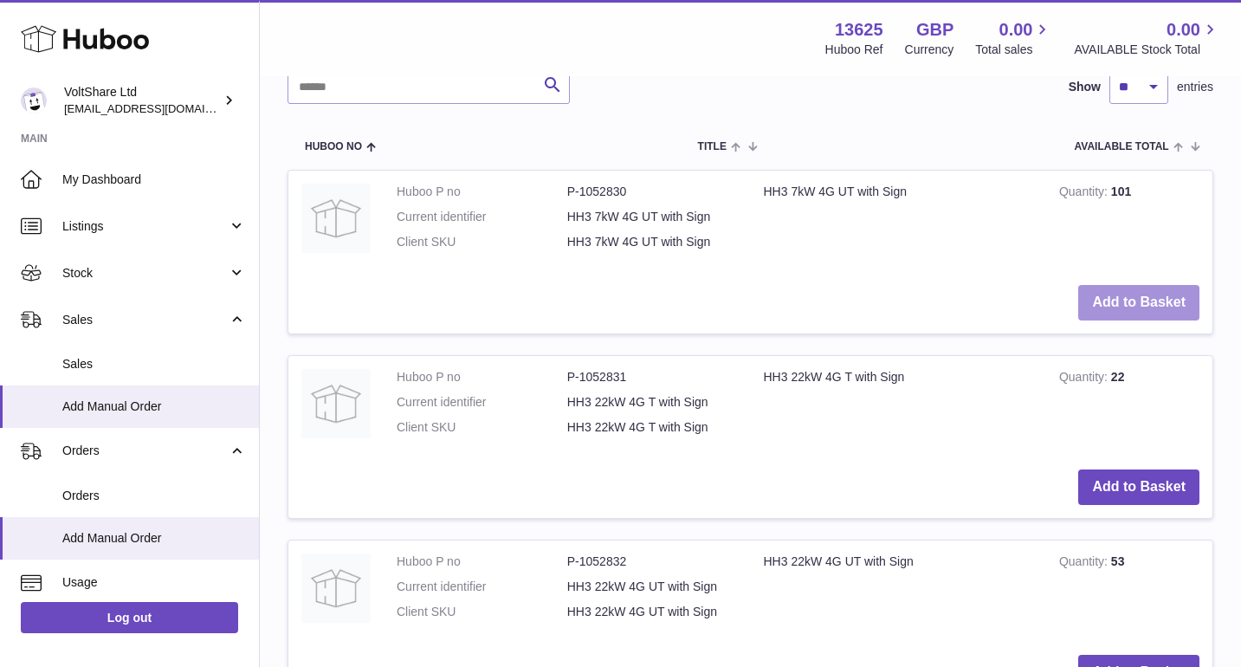
click at [1117, 306] on button "Add to Basket" at bounding box center [1138, 302] width 121 height 35
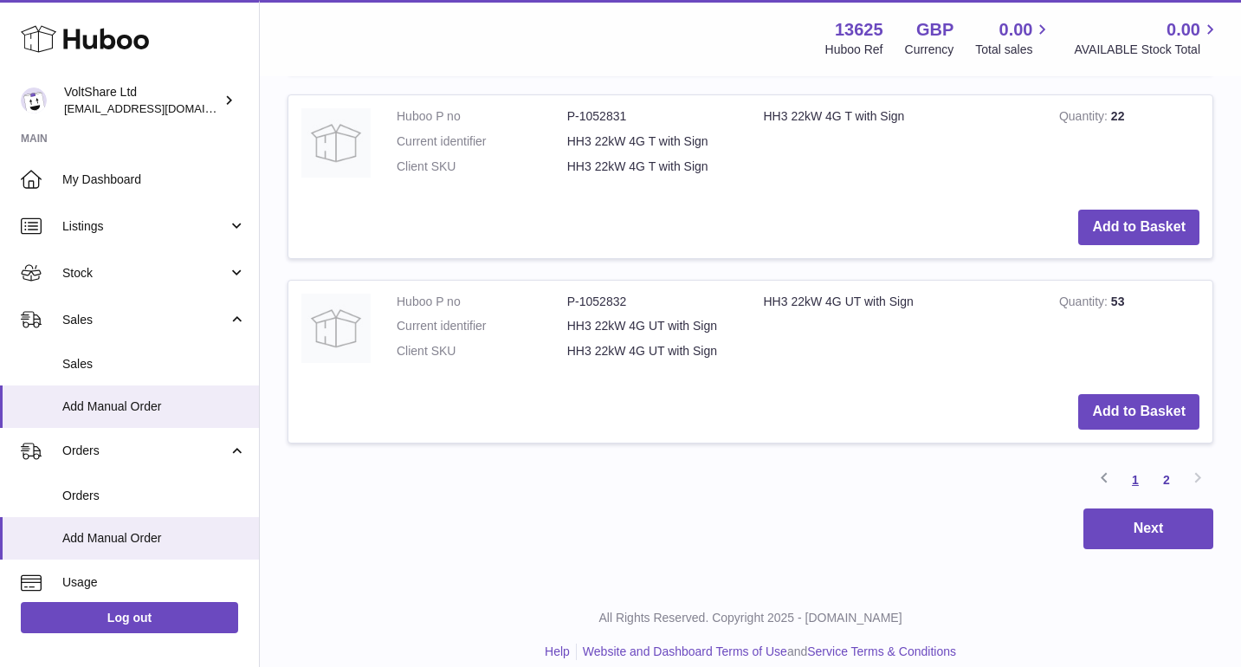
click at [1136, 464] on link "1" at bounding box center [1134, 479] width 31 height 31
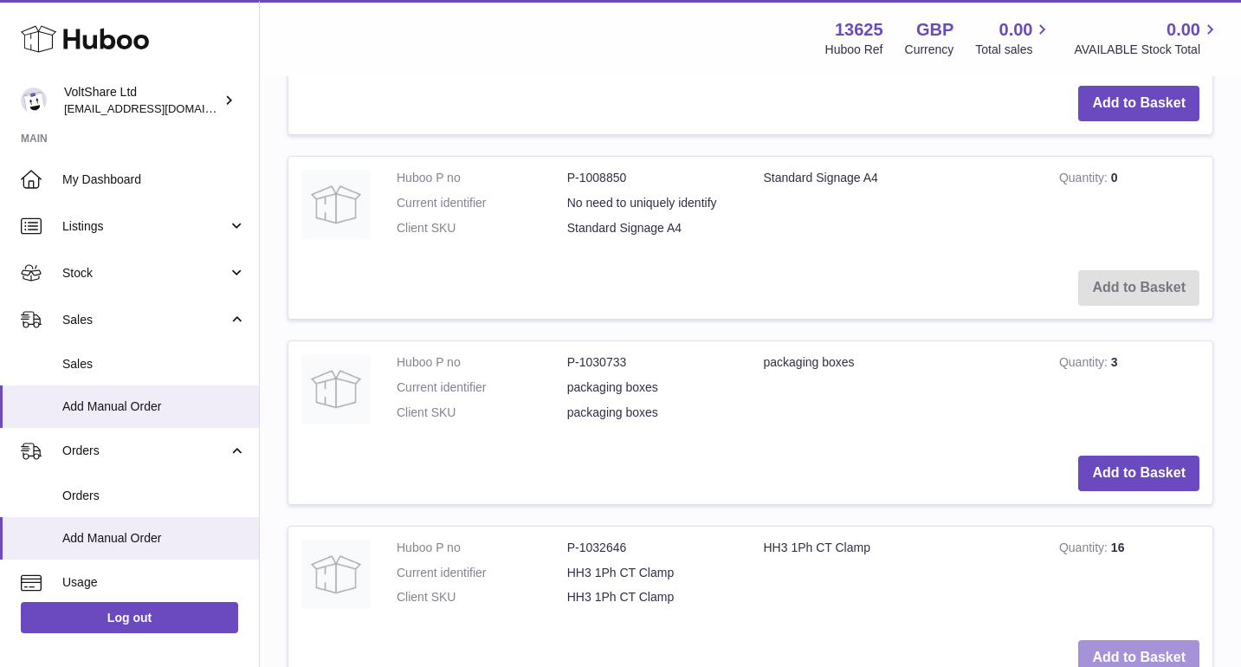
click at [1153, 640] on button "Add to Basket" at bounding box center [1138, 657] width 121 height 35
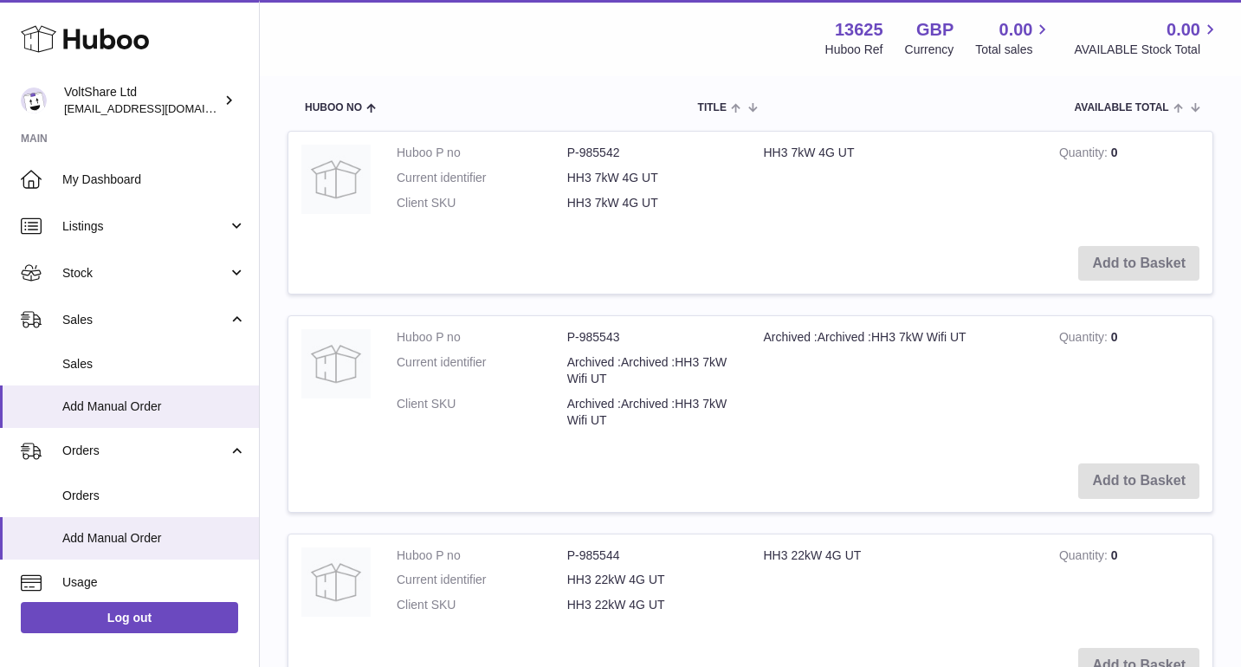
scroll to position [361, 0]
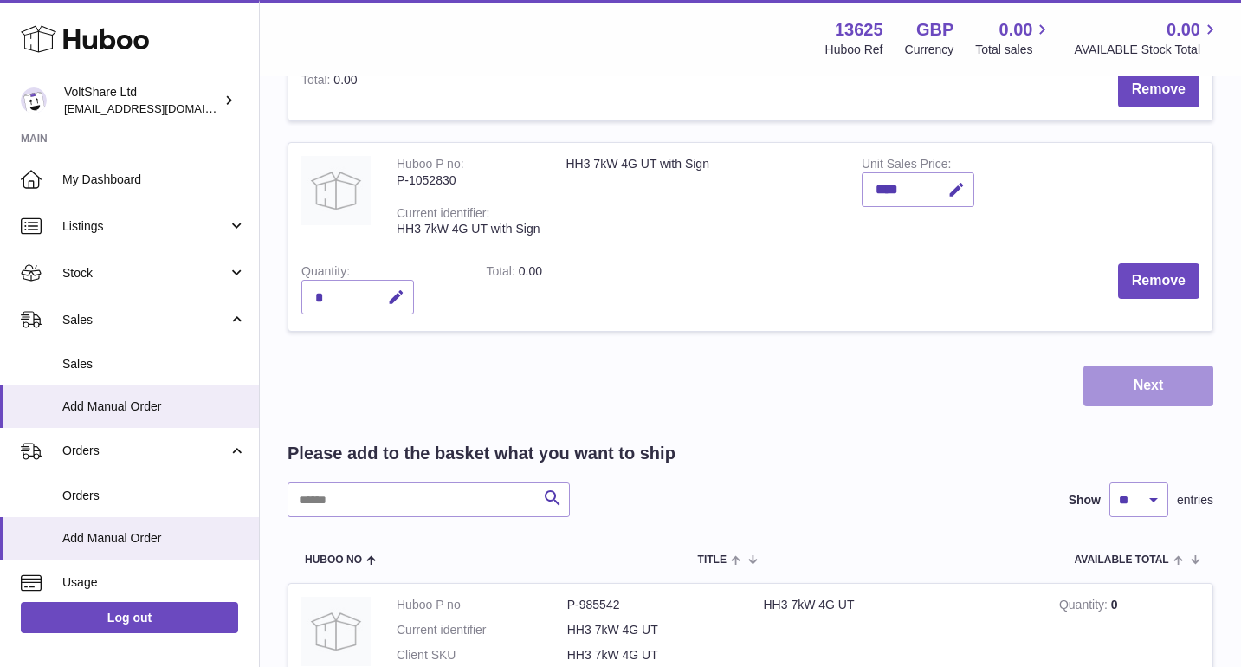
click at [1176, 375] on button "Next" at bounding box center [1148, 385] width 130 height 41
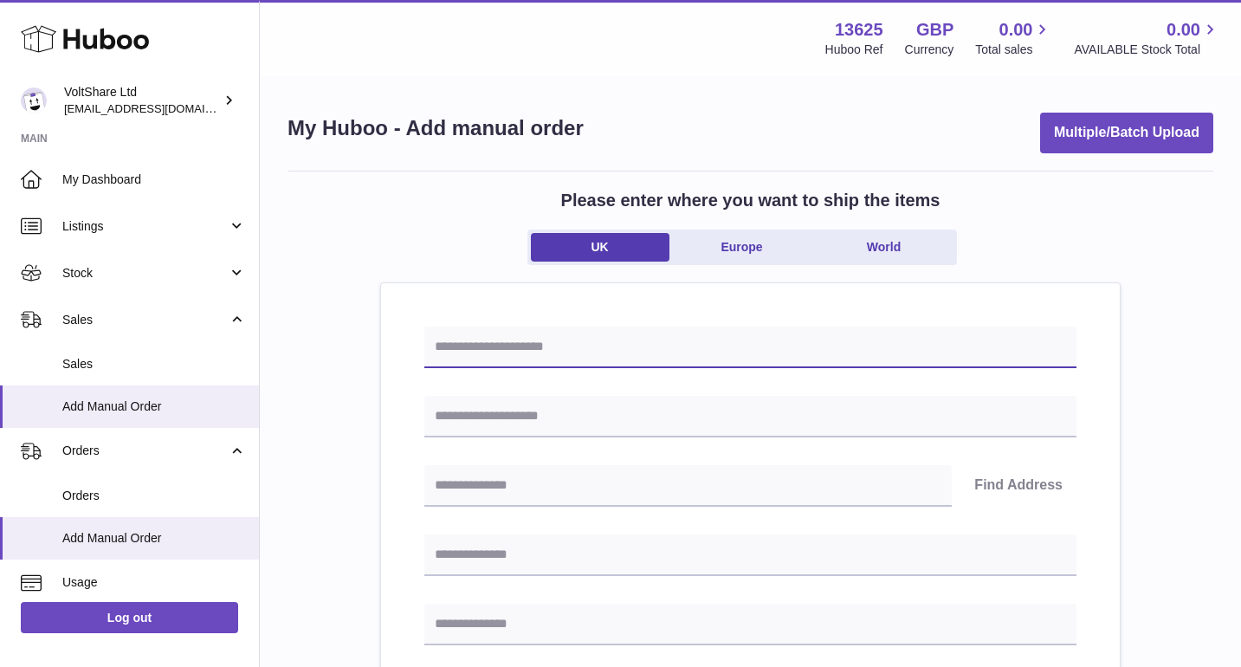
click at [687, 359] on input "text" at bounding box center [750, 347] width 652 height 42
paste input "********"
type input "********"
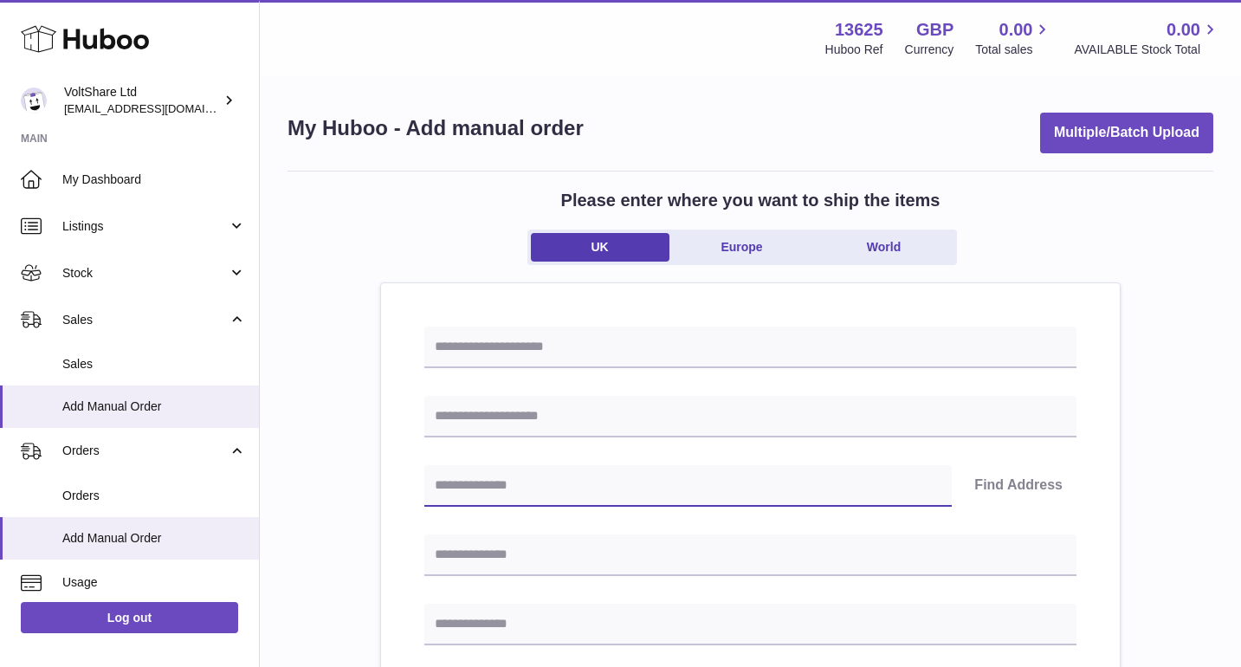
paste input "********"
type input "********"
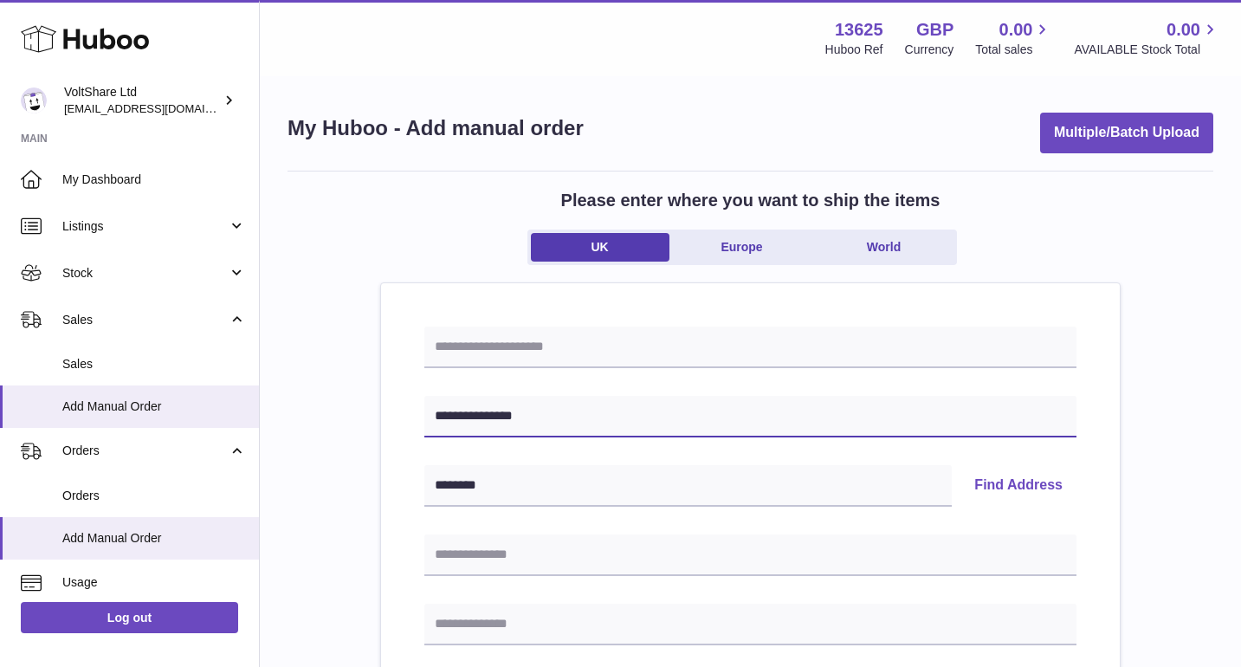
type input "**********"
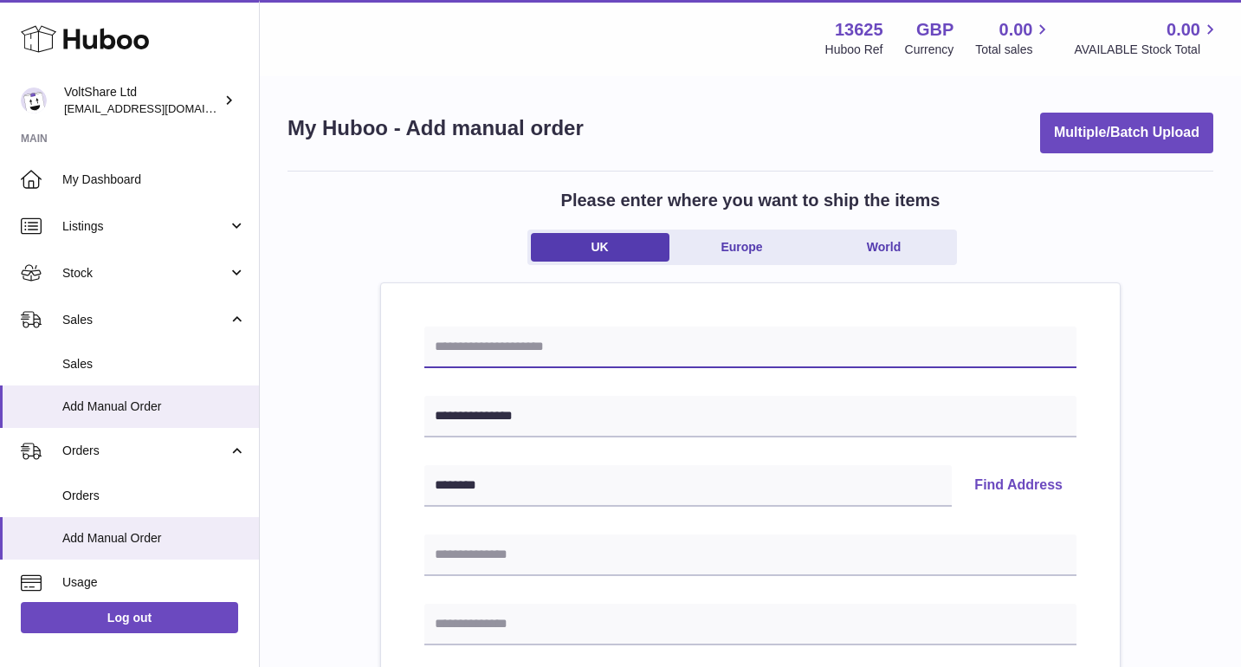
click at [609, 364] on input "text" at bounding box center [750, 347] width 652 height 42
paste input "**********"
type input "**********"
click at [1068, 486] on button "Find Address" at bounding box center [1018, 486] width 116 height 42
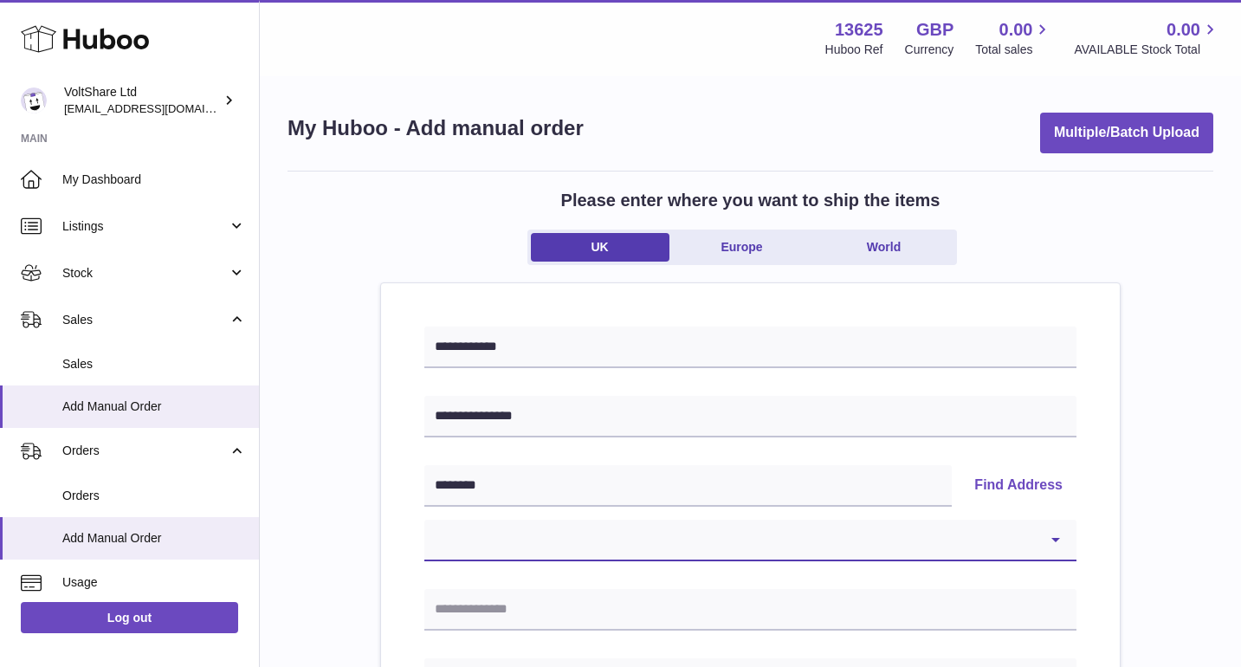
select select "**"
type input "**********"
type input "********"
select select "**"
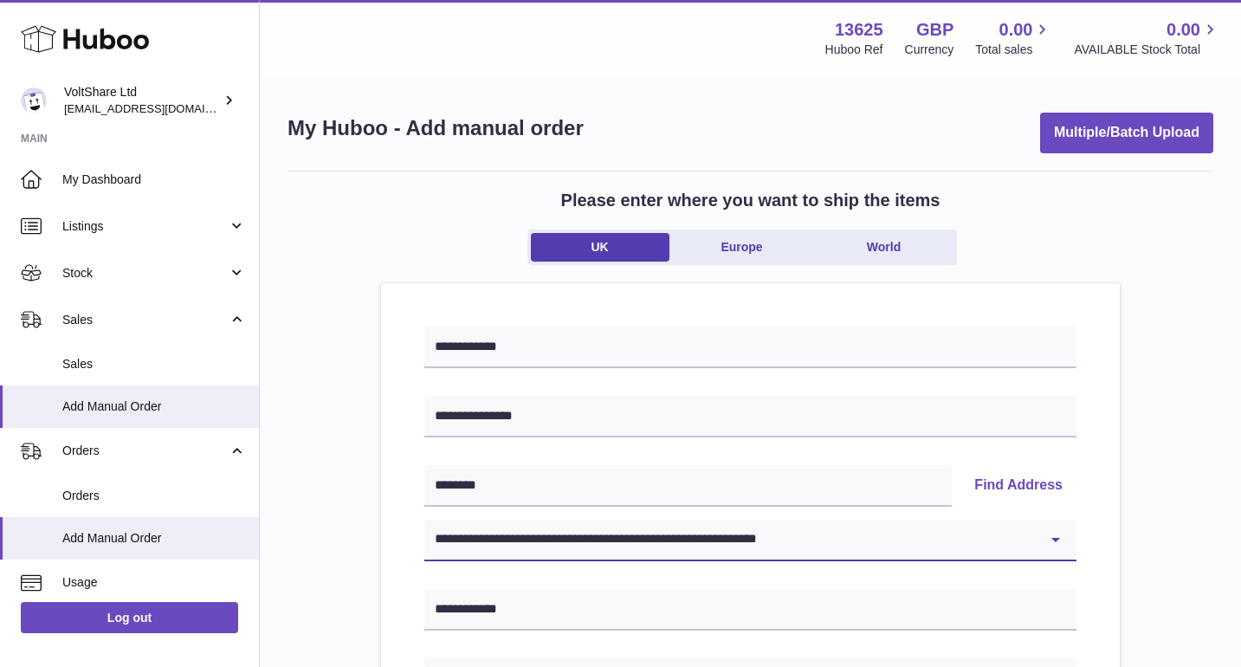
type input "**********"
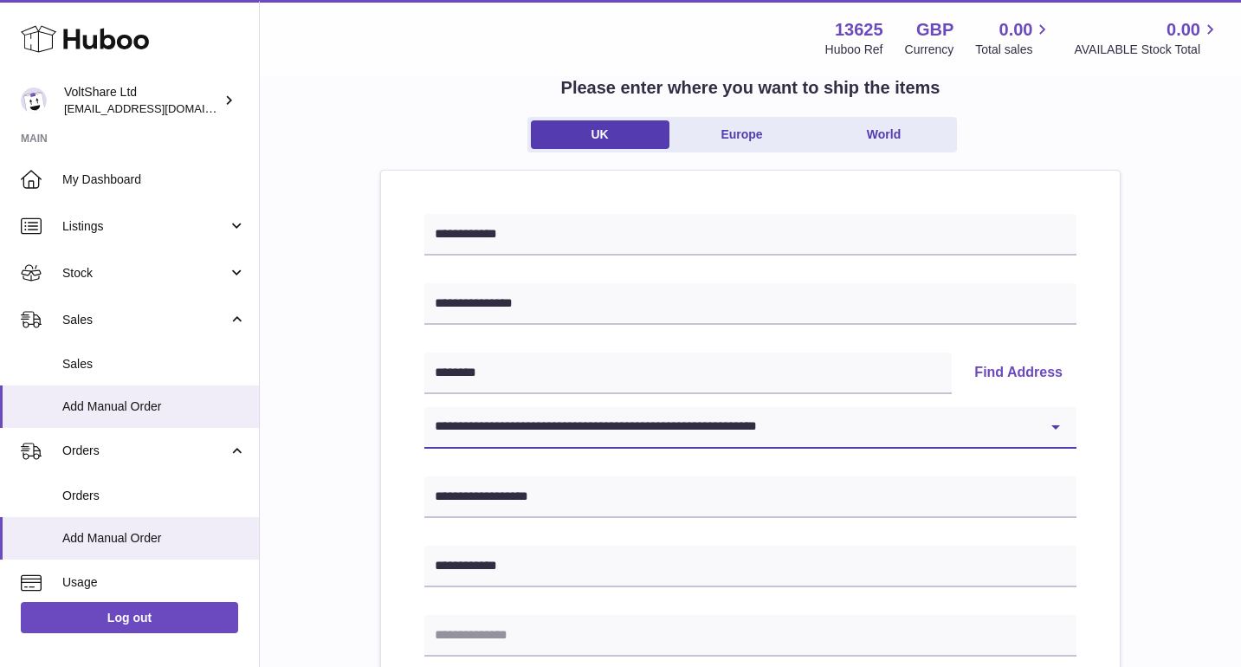
scroll to position [226, 0]
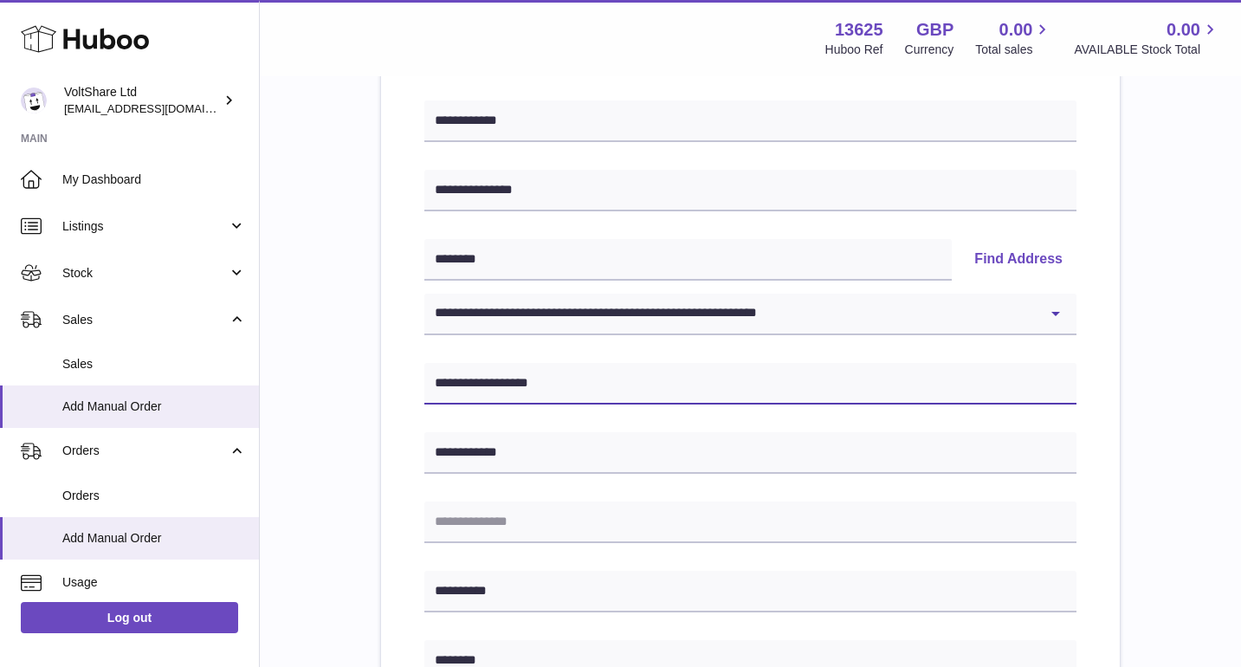
click at [541, 379] on input "**********" at bounding box center [750, 384] width 652 height 42
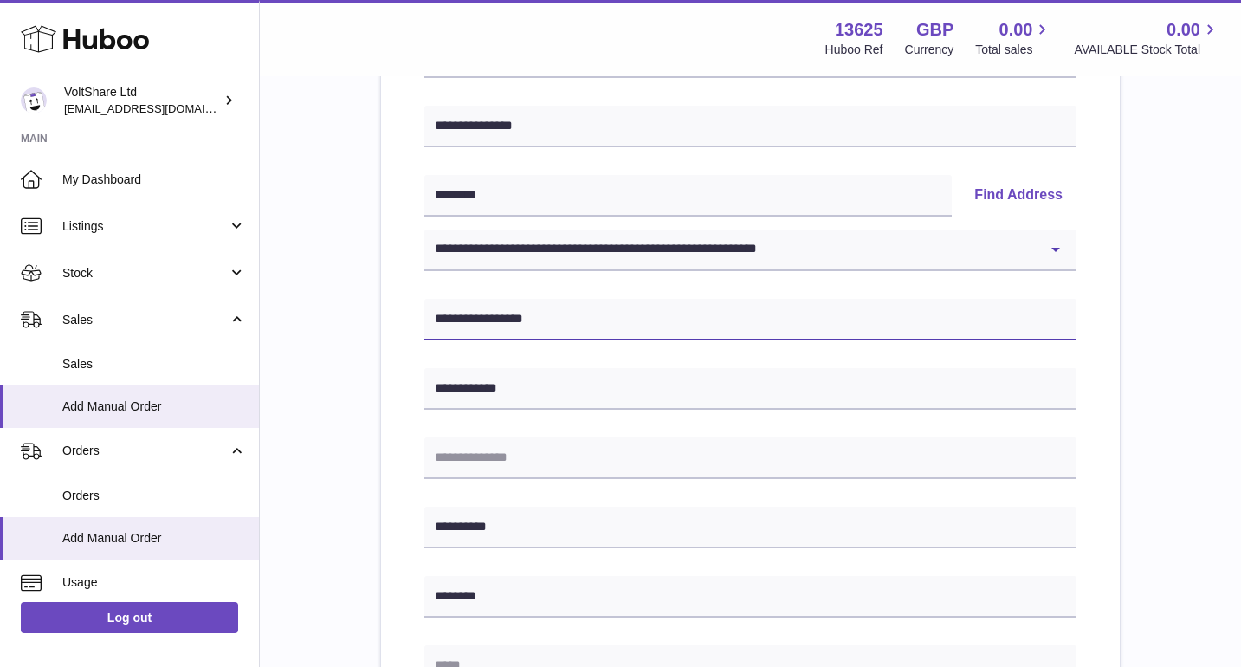
scroll to position [419, 0]
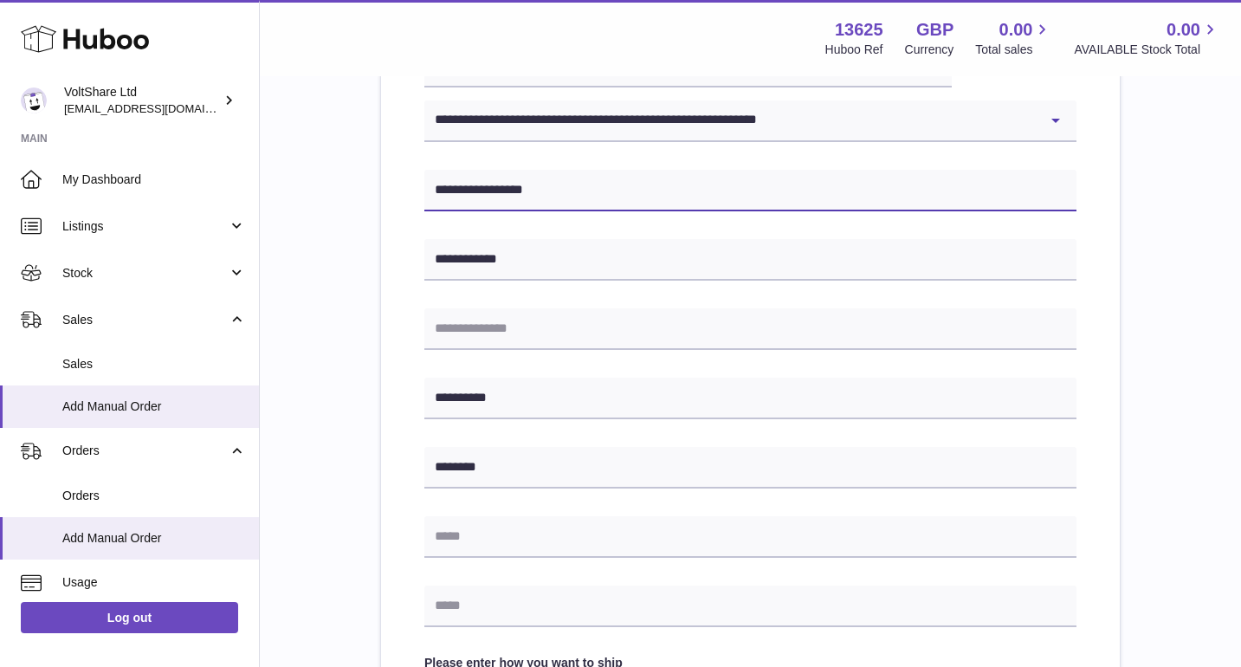
type input "**********"
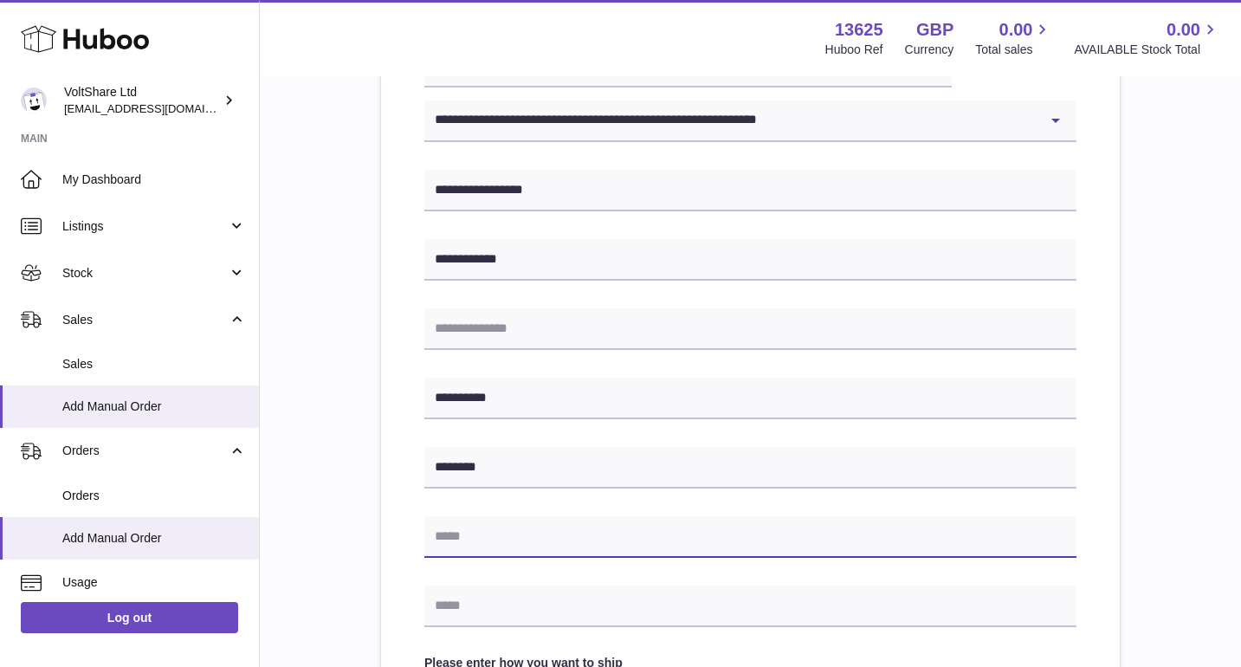
paste input "**********"
type input "**********"
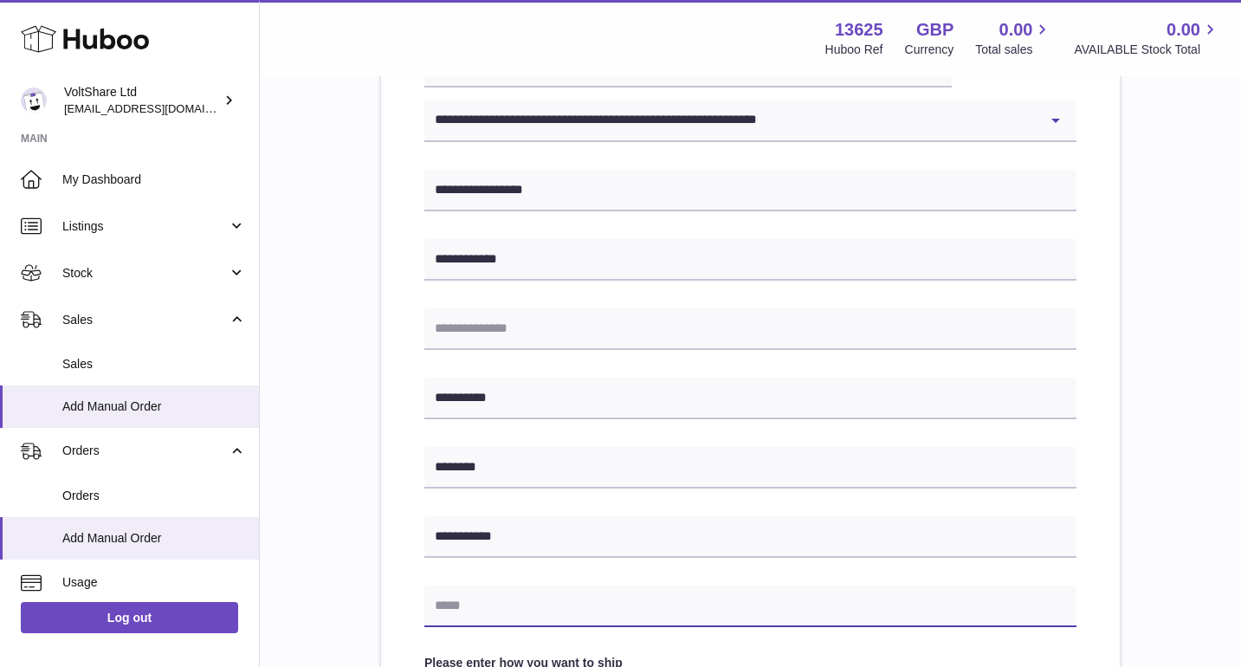
paste input "**********"
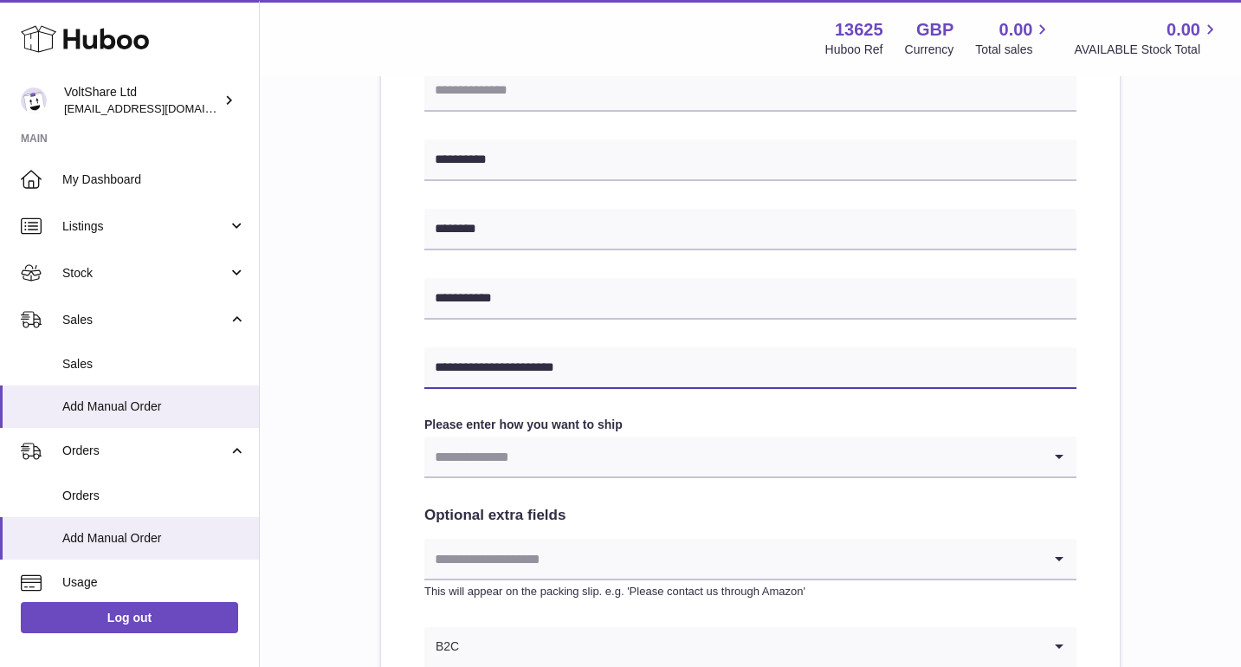
scroll to position [895, 0]
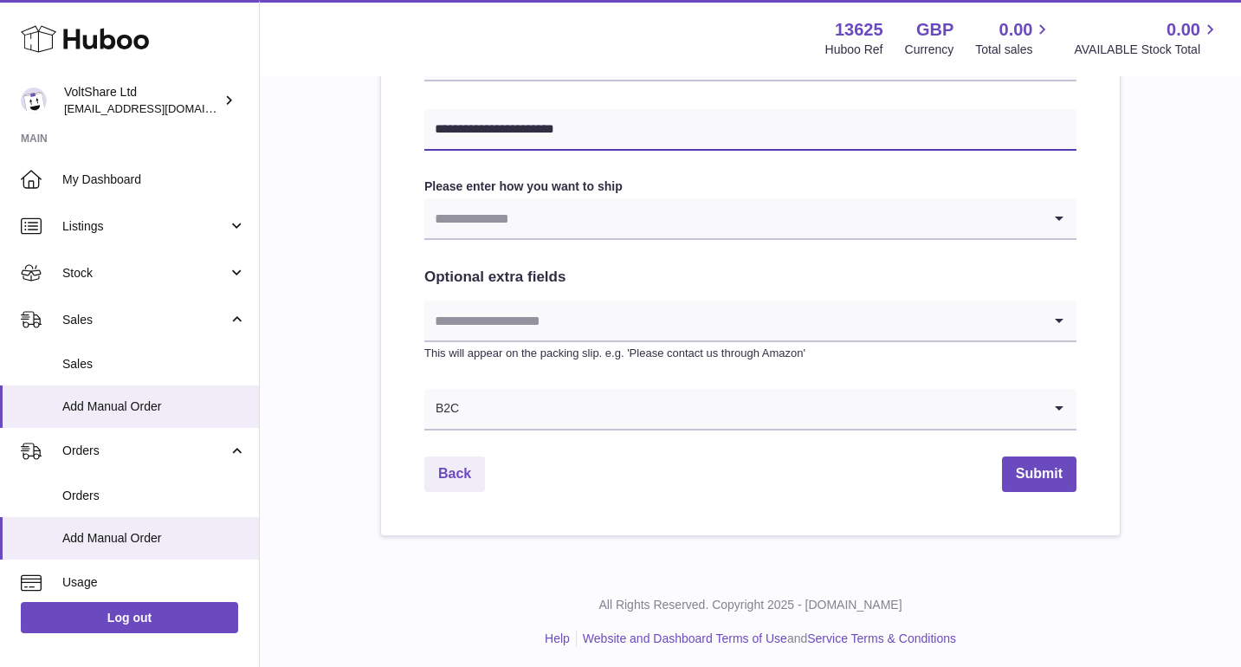
type input "**********"
click at [646, 216] on input "Search for option" at bounding box center [732, 218] width 617 height 40
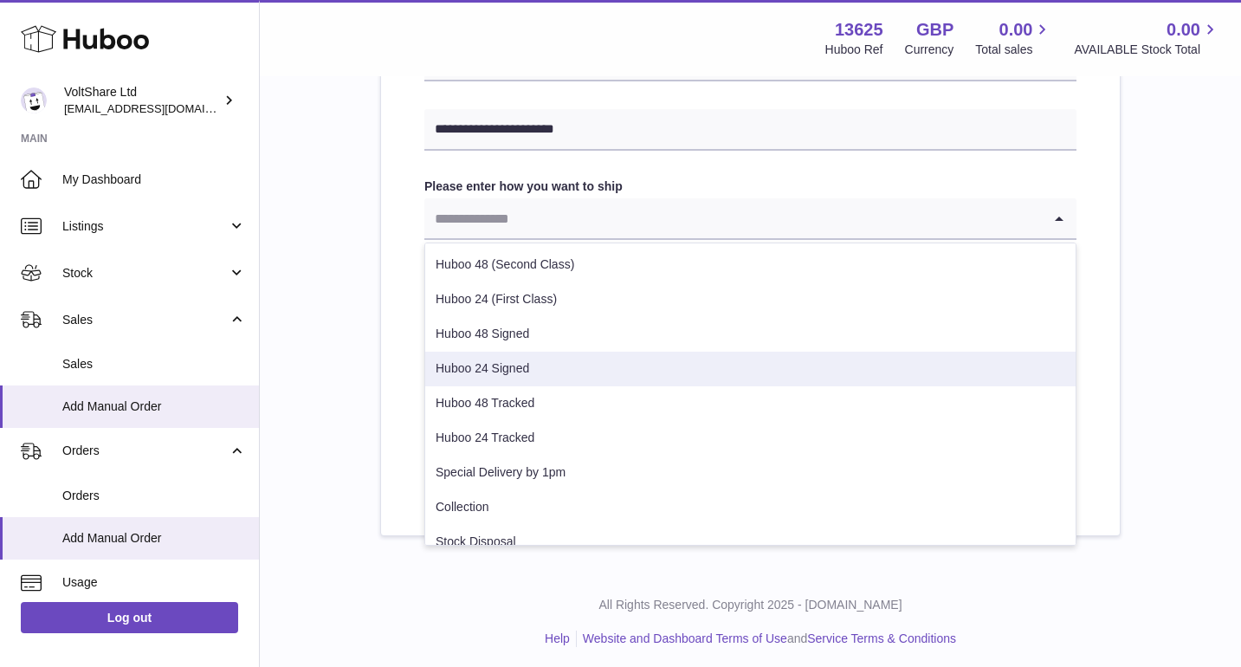
click at [554, 373] on li "Huboo 24 Signed" at bounding box center [750, 368] width 650 height 35
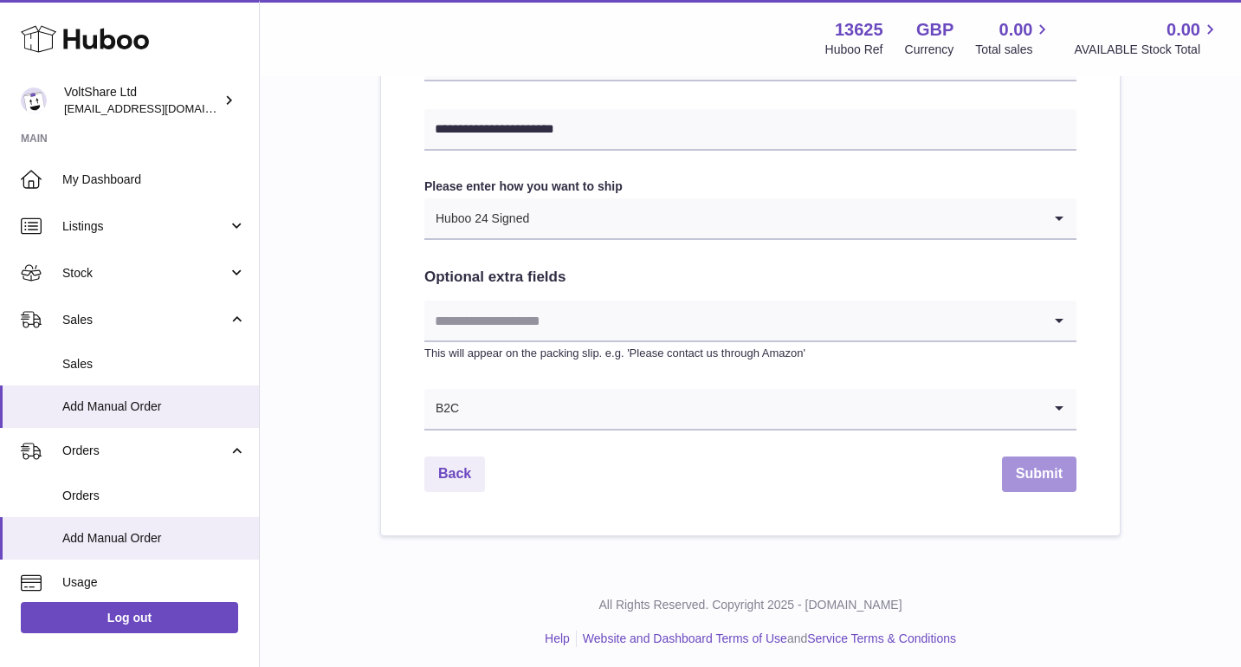
click at [1033, 483] on button "Submit" at bounding box center [1039, 473] width 74 height 35
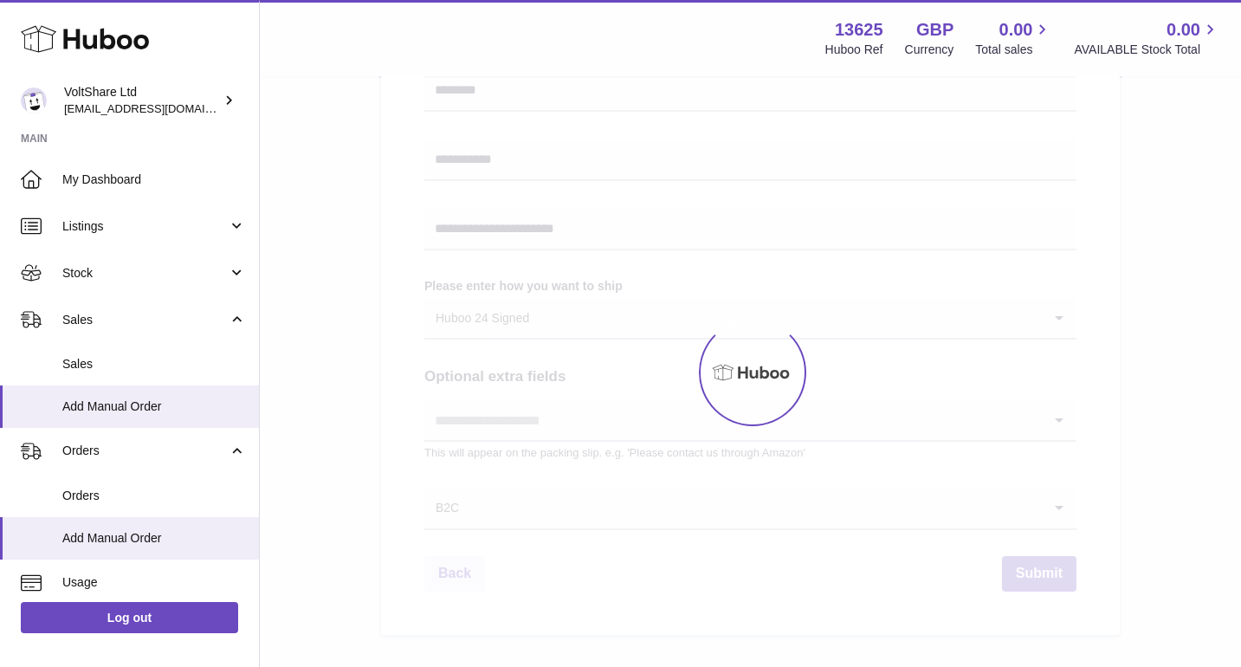
scroll to position [527, 0]
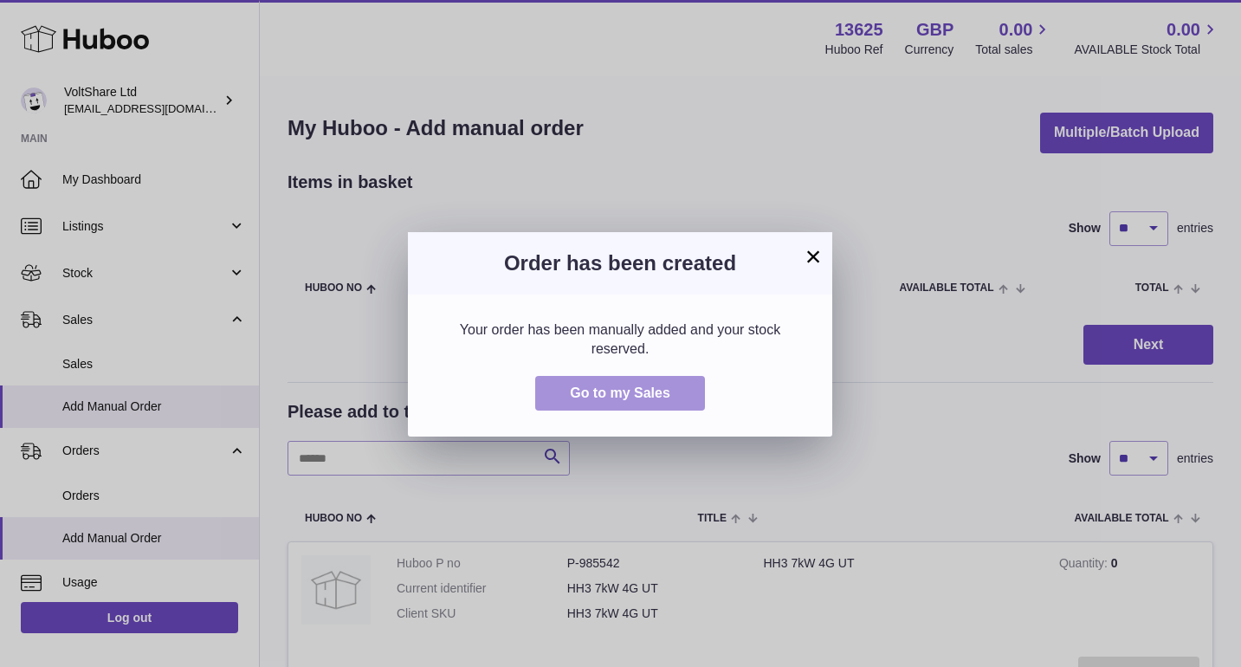
click at [657, 386] on span "Go to my Sales" at bounding box center [620, 392] width 100 height 15
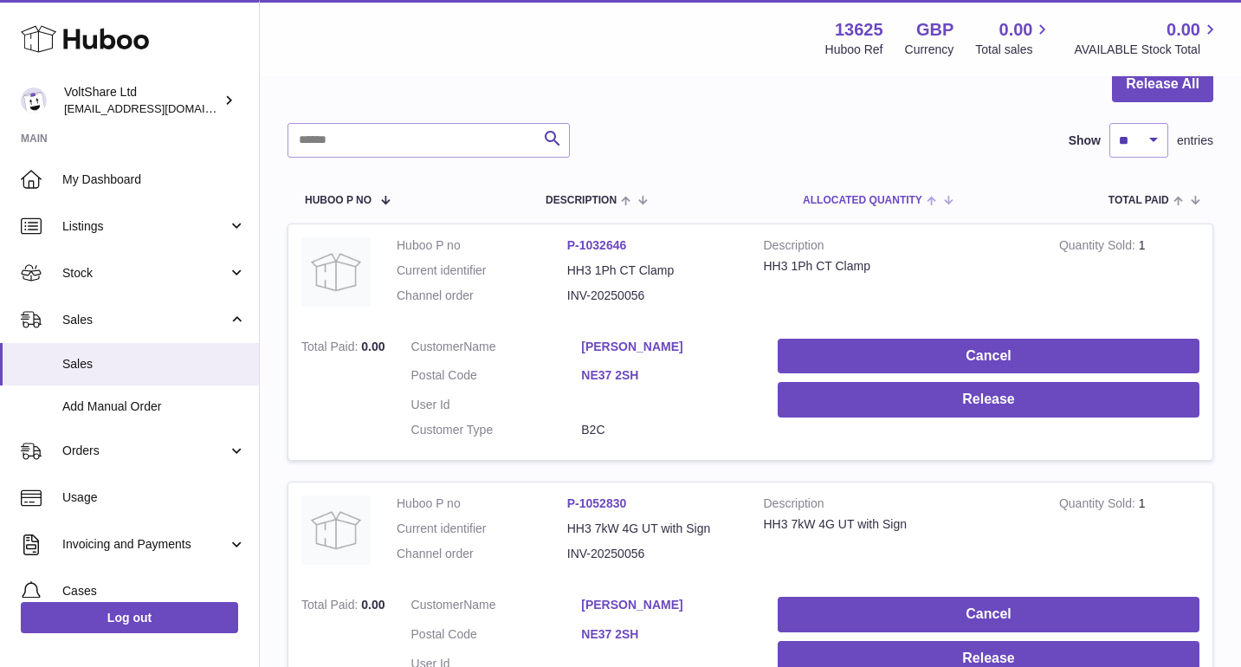
scroll to position [267, 0]
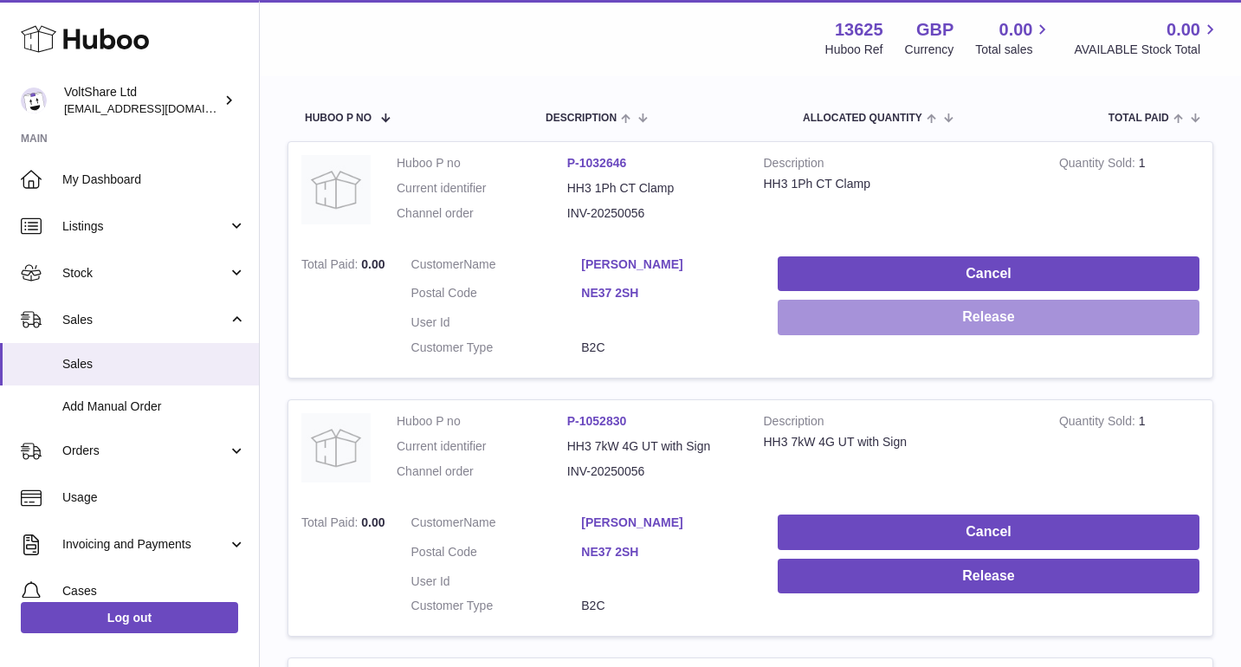
click at [854, 313] on button "Release" at bounding box center [988, 317] width 422 height 35
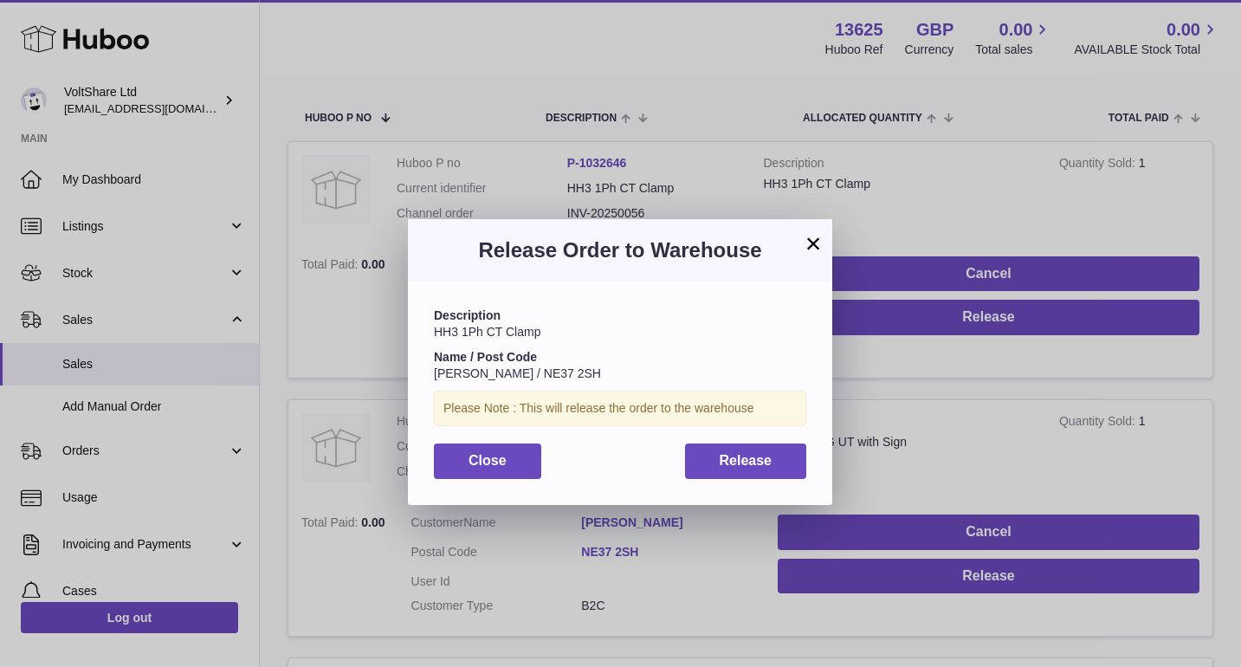
click at [757, 427] on div "Description HH3 1Ph CT Clamp Name / Post Code [PERSON_NAME] / NE37 2SH Please N…" at bounding box center [620, 392] width 424 height 222
click at [758, 453] on span "Release" at bounding box center [745, 460] width 53 height 15
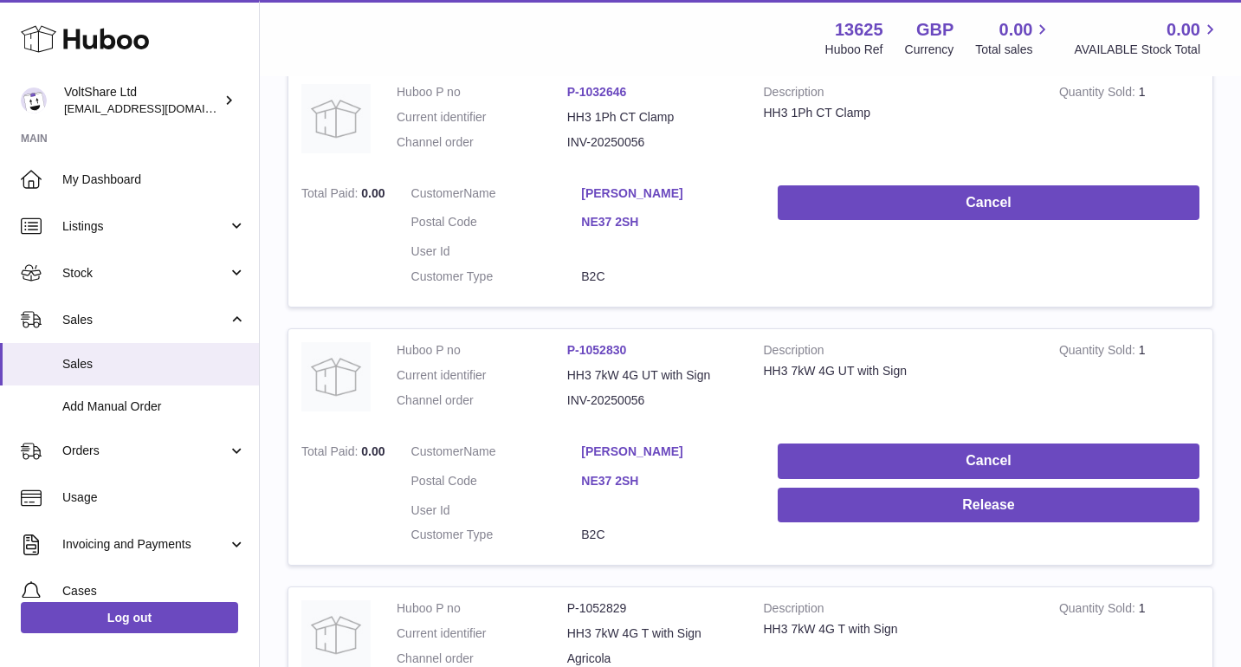
scroll to position [391, 0]
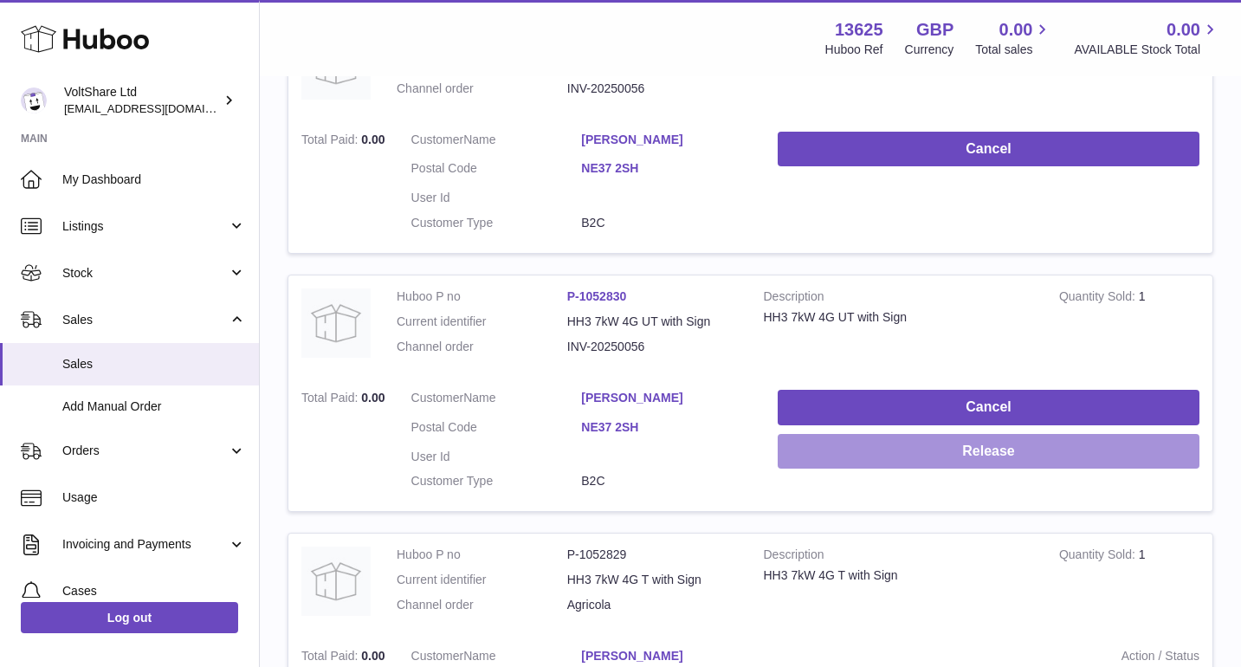
click at [994, 441] on button "Release" at bounding box center [988, 451] width 422 height 35
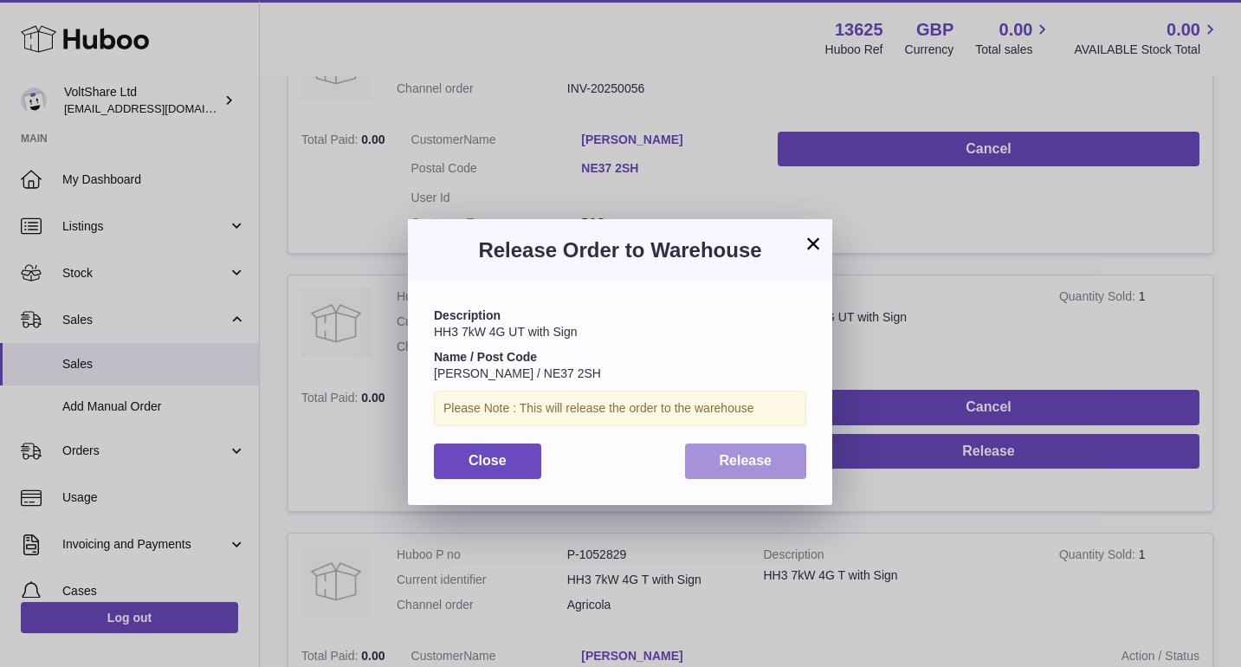
click at [723, 464] on button "Release" at bounding box center [746, 460] width 122 height 35
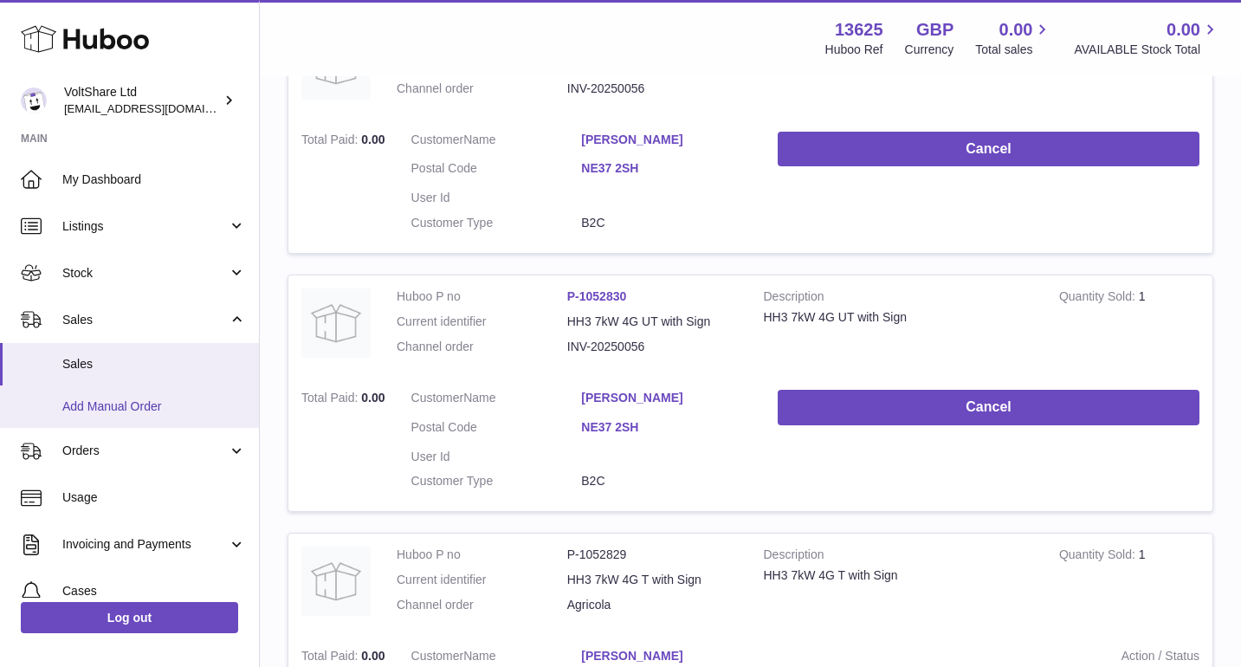
click at [130, 407] on span "Add Manual Order" at bounding box center [154, 406] width 184 height 16
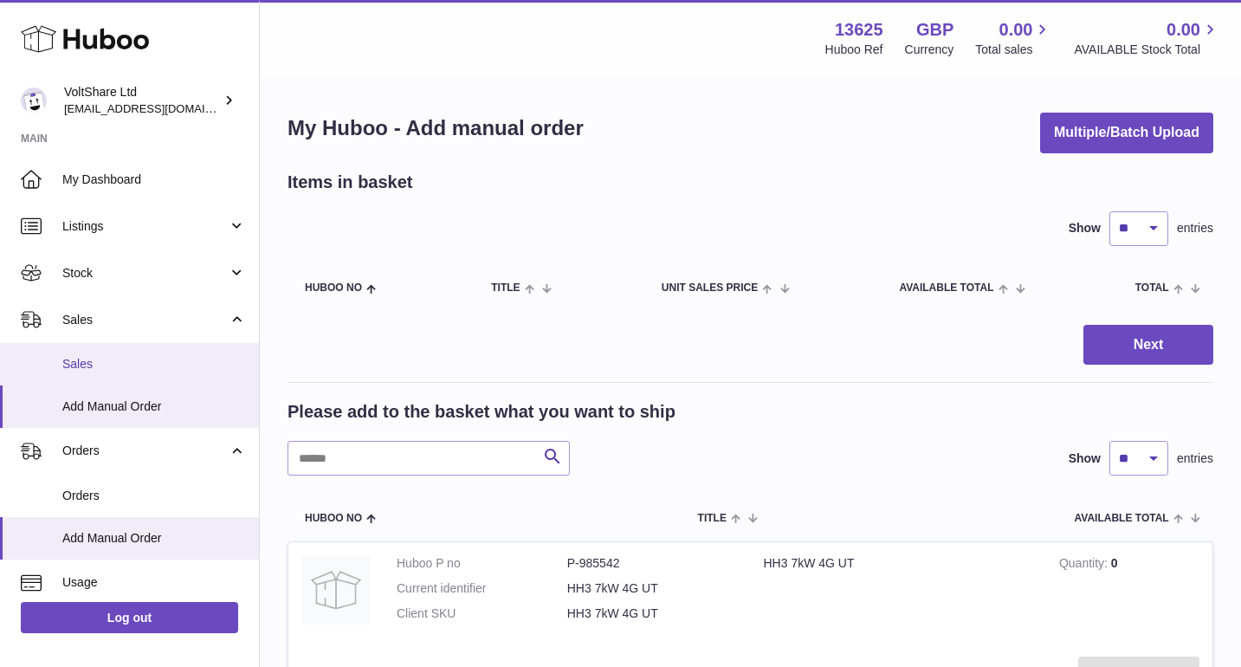
click at [158, 373] on link "Sales" at bounding box center [129, 364] width 259 height 42
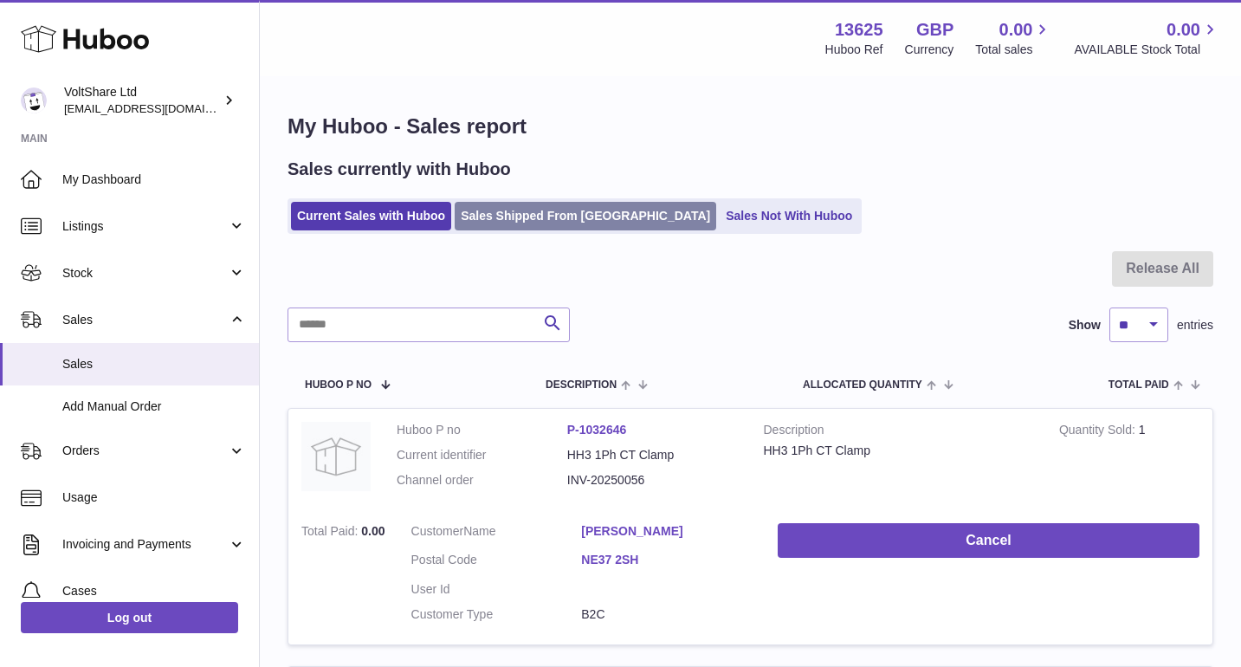
click at [493, 214] on link "Sales Shipped From [GEOGRAPHIC_DATA]" at bounding box center [585, 216] width 261 height 29
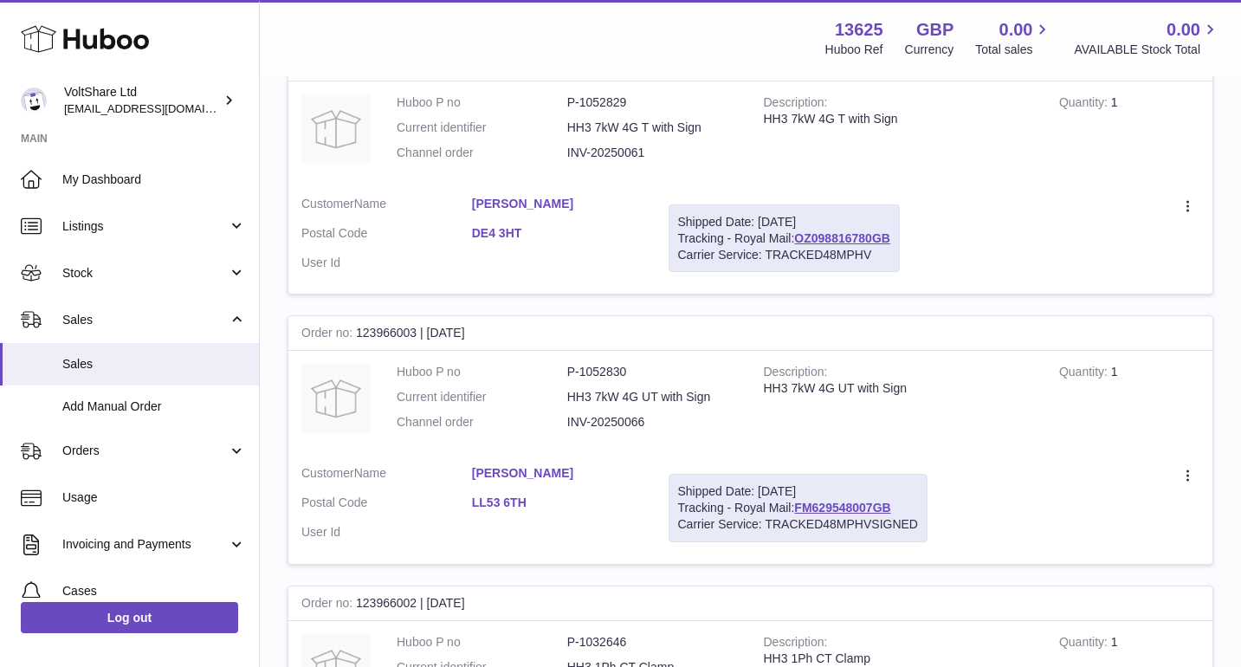
scroll to position [87, 0]
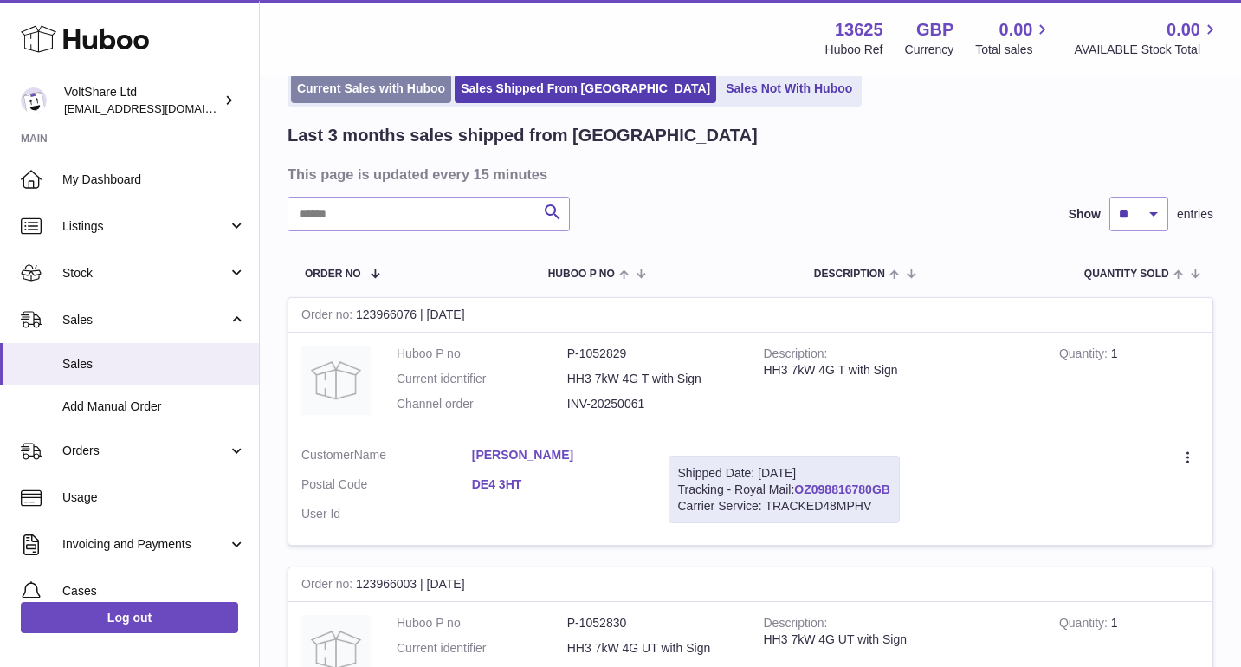
click at [343, 97] on link "Current Sales with Huboo" at bounding box center [371, 88] width 160 height 29
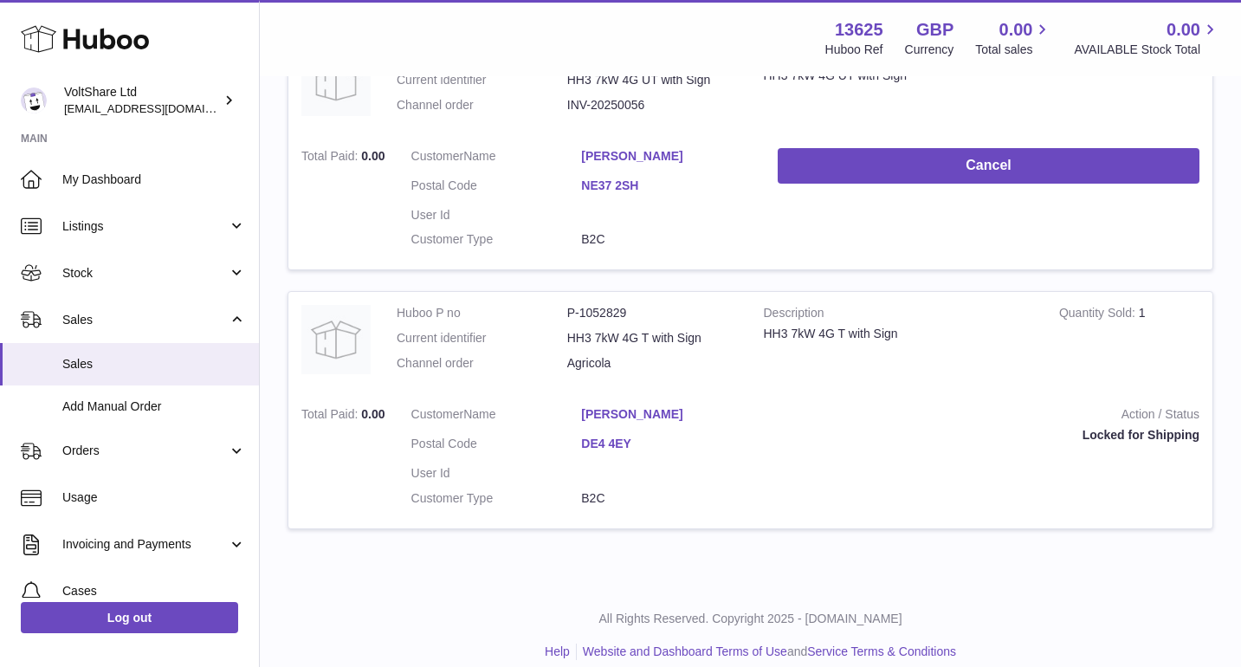
scroll to position [632, 0]
click at [610, 306] on dd "P-1052829" at bounding box center [652, 314] width 171 height 16
click at [712, 407] on link "[PERSON_NAME]" at bounding box center [666, 415] width 171 height 16
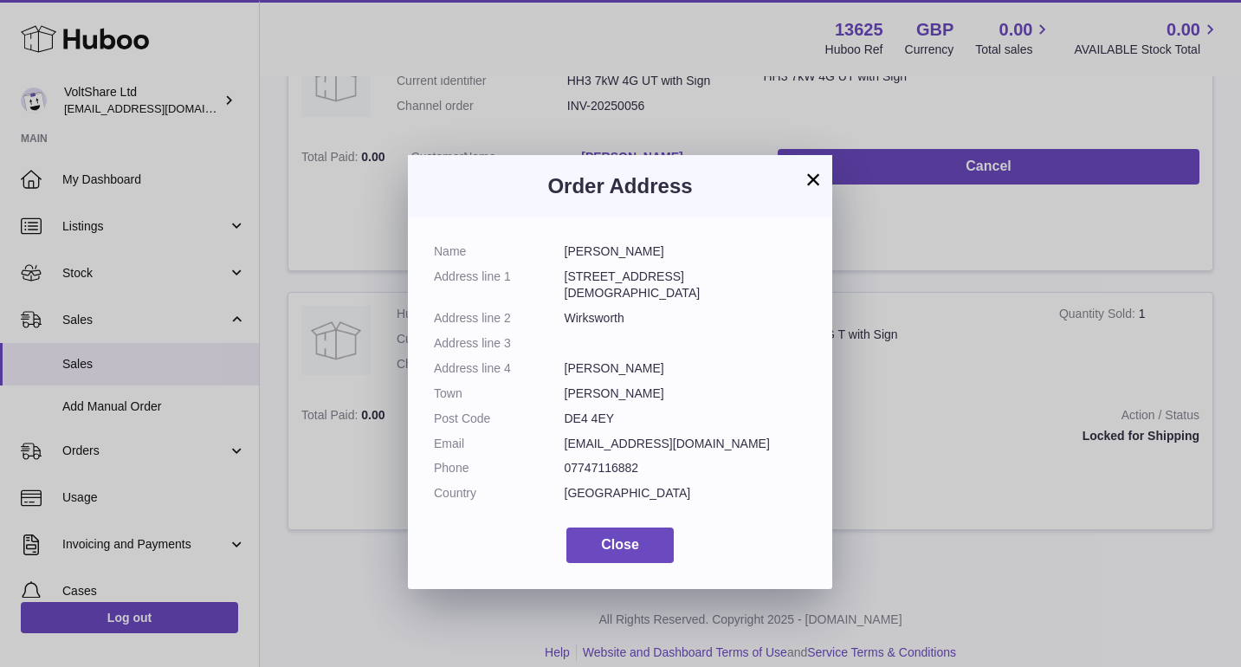
click at [818, 181] on button "×" at bounding box center [813, 179] width 21 height 21
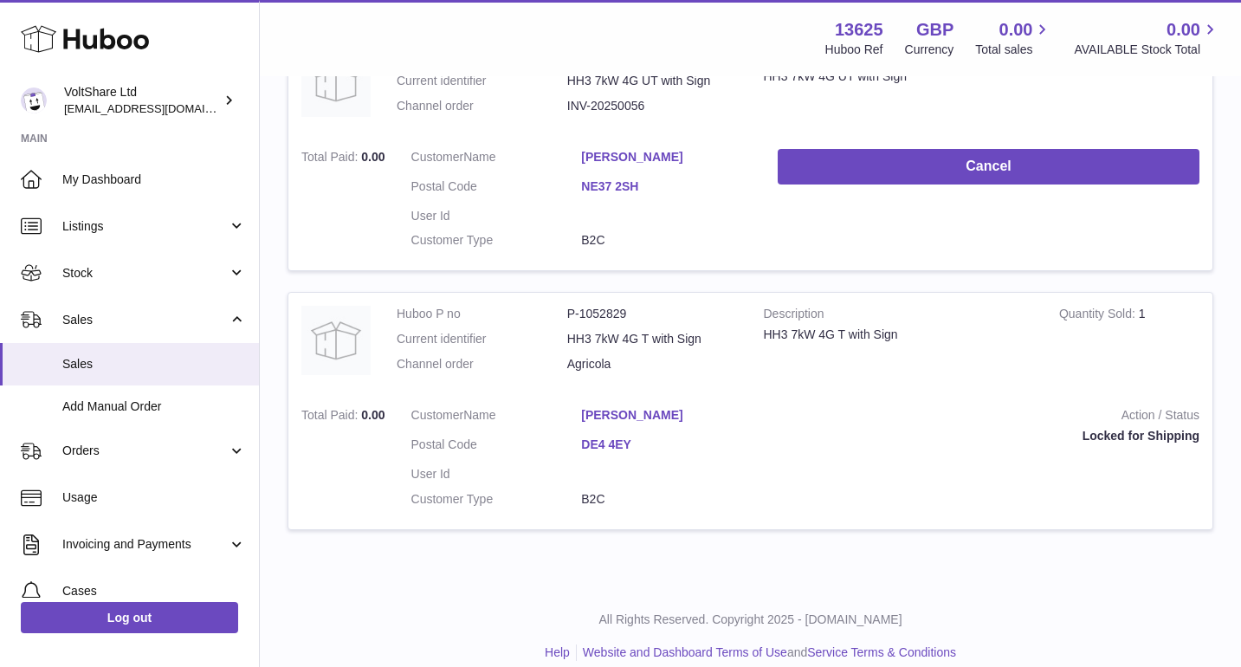
click at [629, 356] on dd "Agricola" at bounding box center [652, 364] width 171 height 16
drag, startPoint x: 629, startPoint y: 345, endPoint x: 578, endPoint y: 345, distance: 51.1
click at [578, 356] on dd "Agricola" at bounding box center [652, 364] width 171 height 16
drag, startPoint x: 570, startPoint y: 347, endPoint x: 629, endPoint y: 349, distance: 58.9
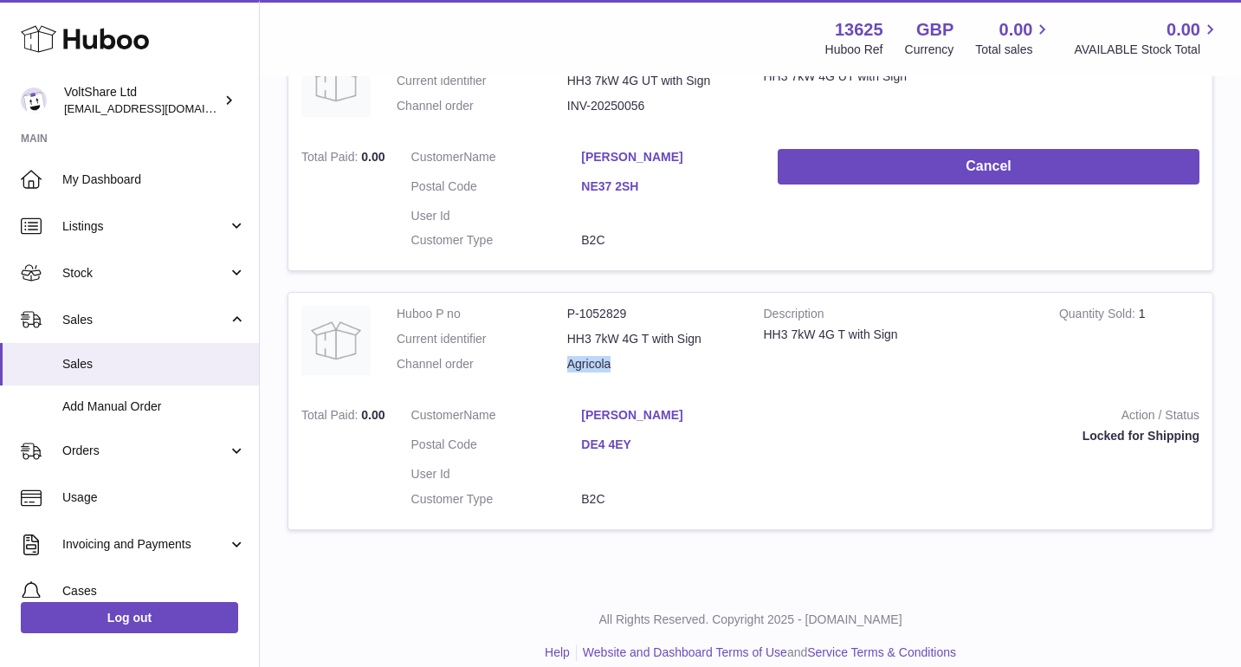
click at [629, 356] on dd "Agricola" at bounding box center [652, 364] width 171 height 16
copy dd "Agricola"
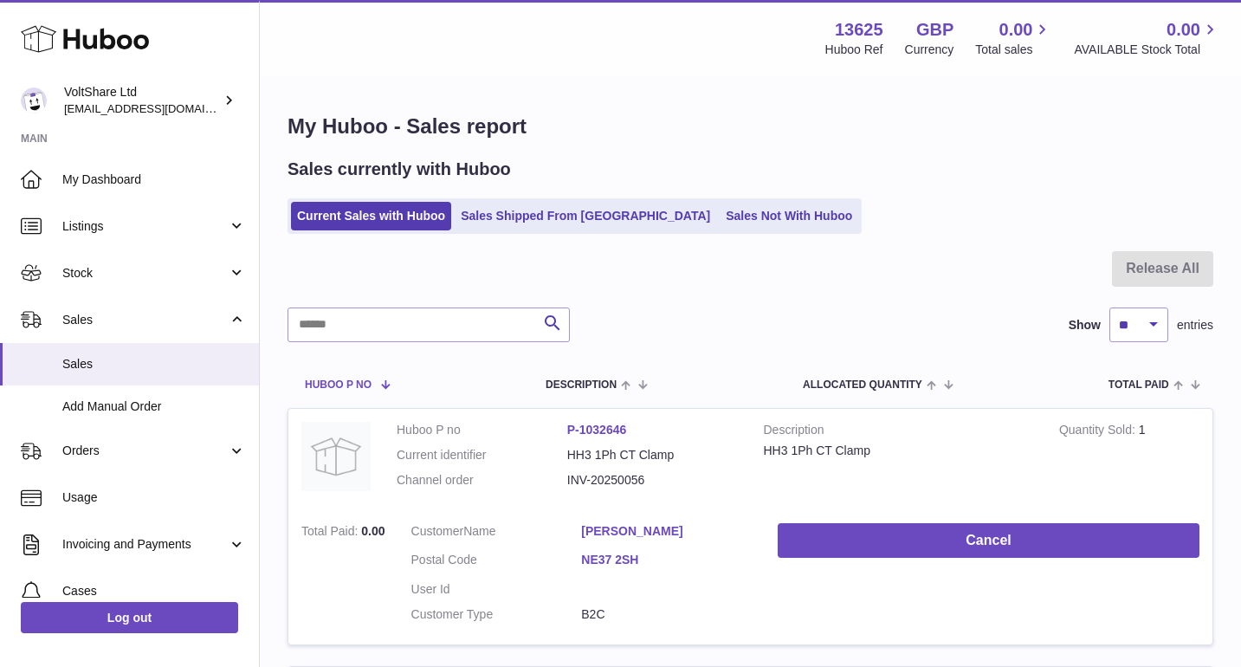
scroll to position [0, 0]
click at [147, 391] on link "Add Manual Order" at bounding box center [129, 406] width 259 height 42
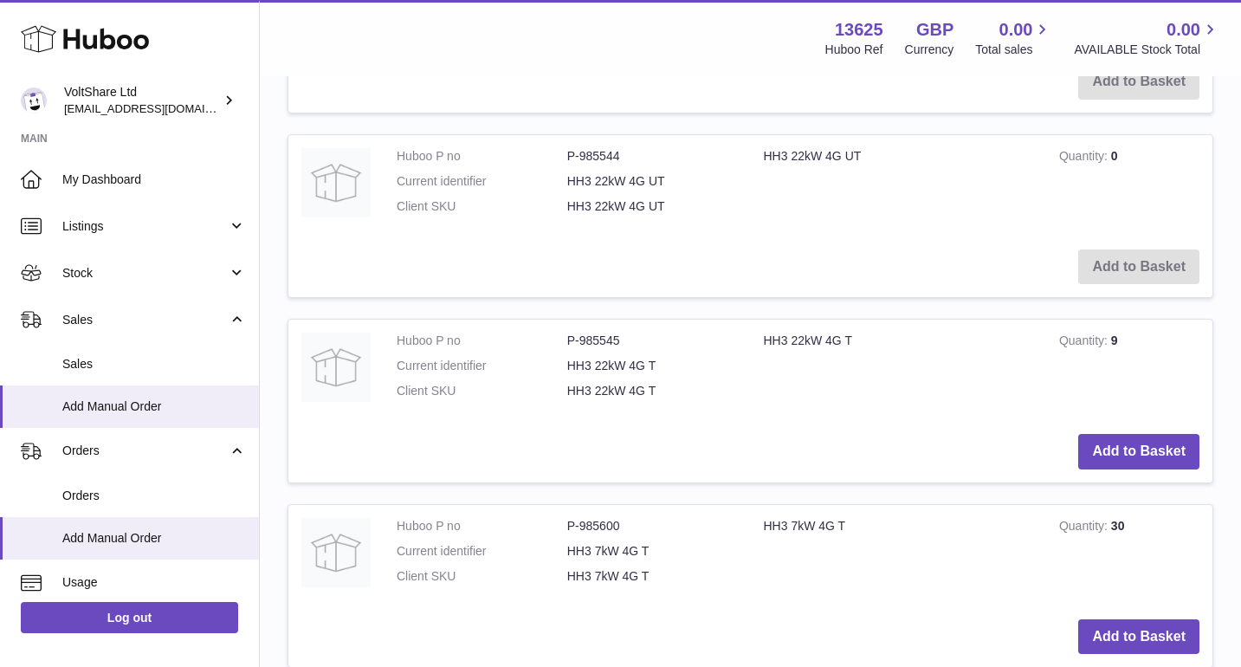
scroll to position [1056, 0]
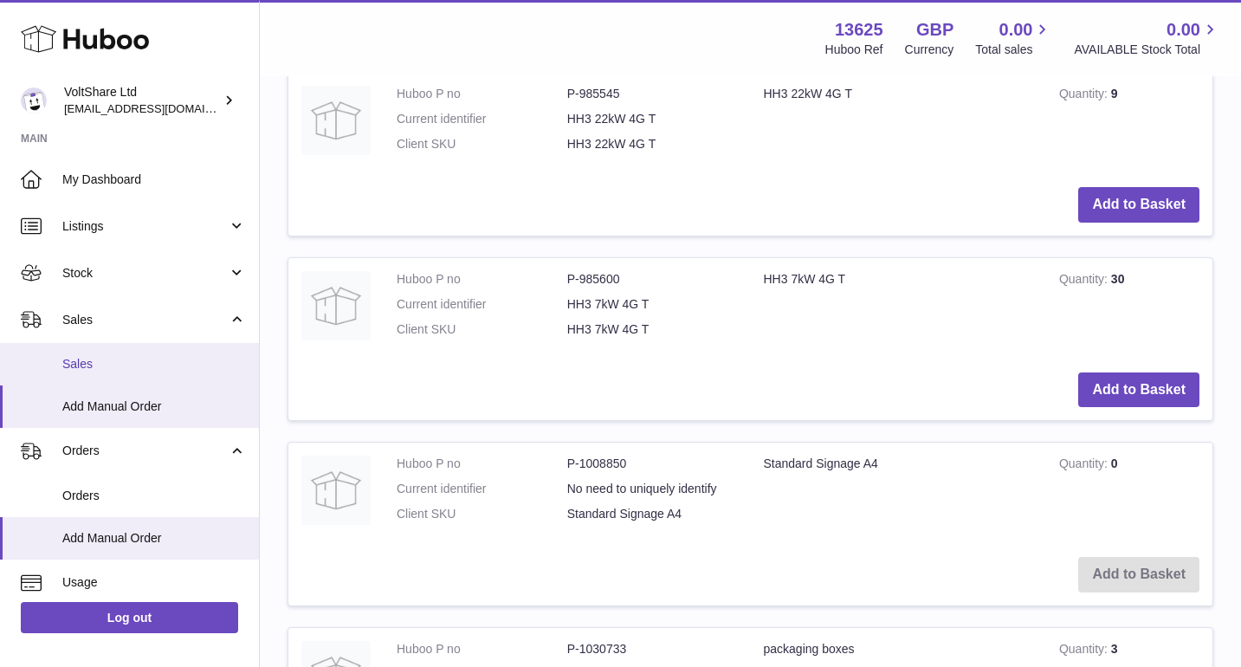
click at [140, 359] on span "Sales" at bounding box center [154, 364] width 184 height 16
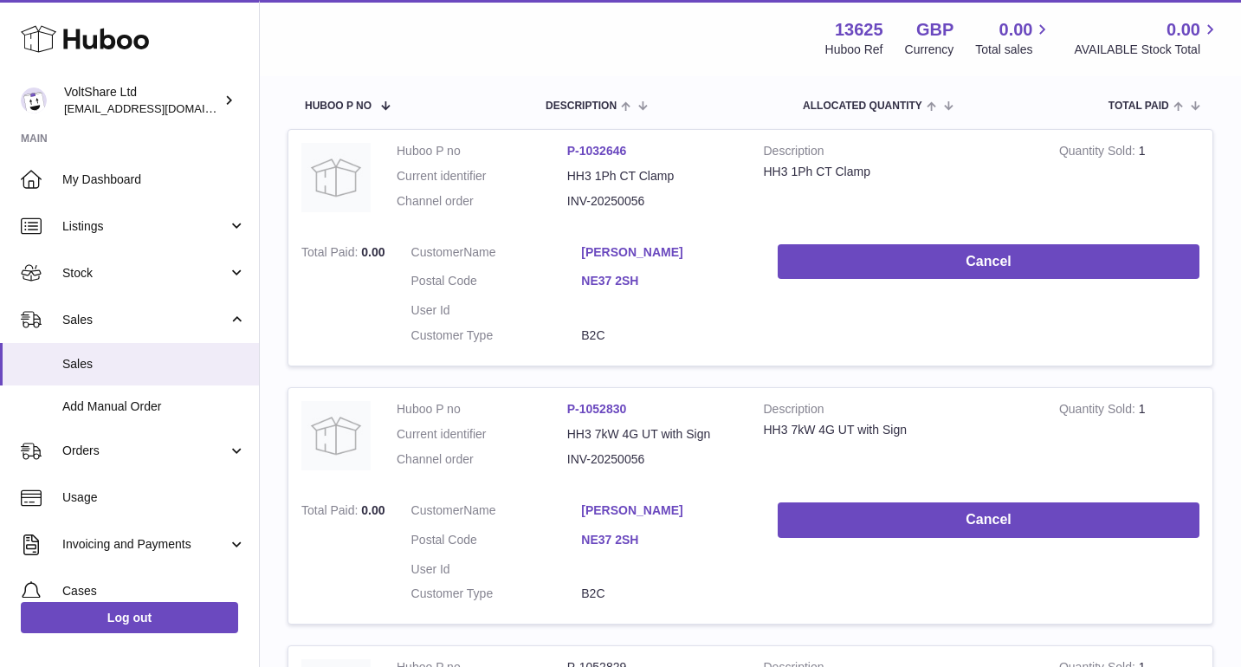
scroll to position [285, 0]
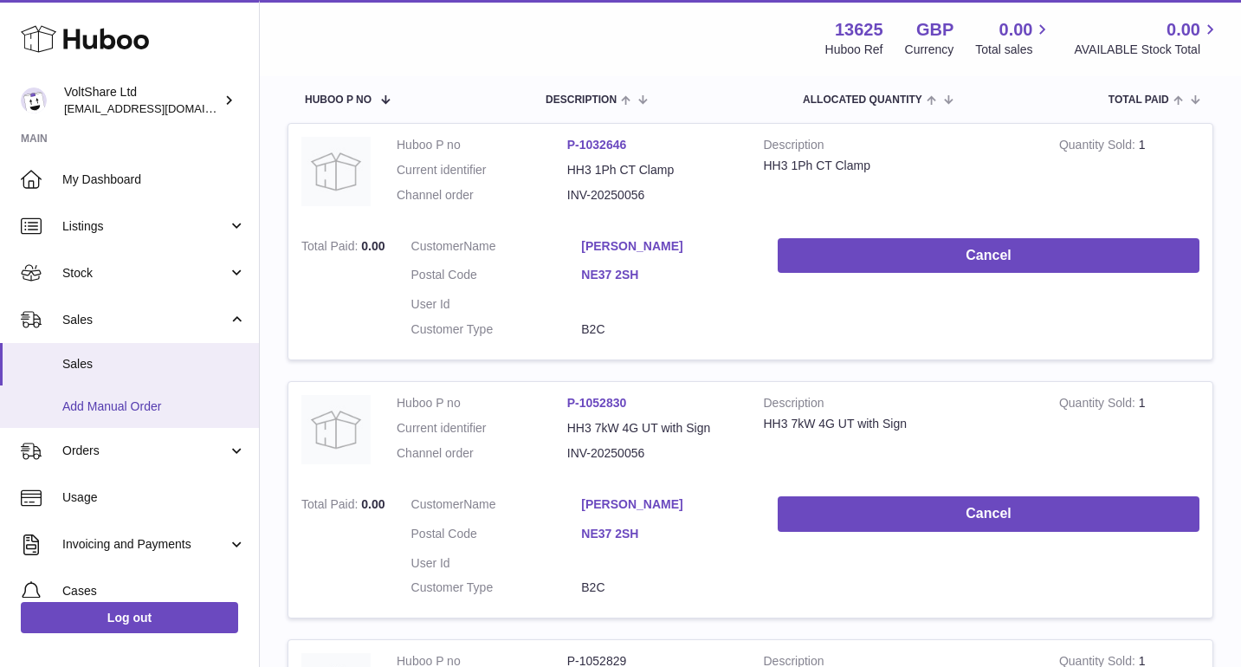
click at [165, 398] on span "Add Manual Order" at bounding box center [154, 406] width 184 height 16
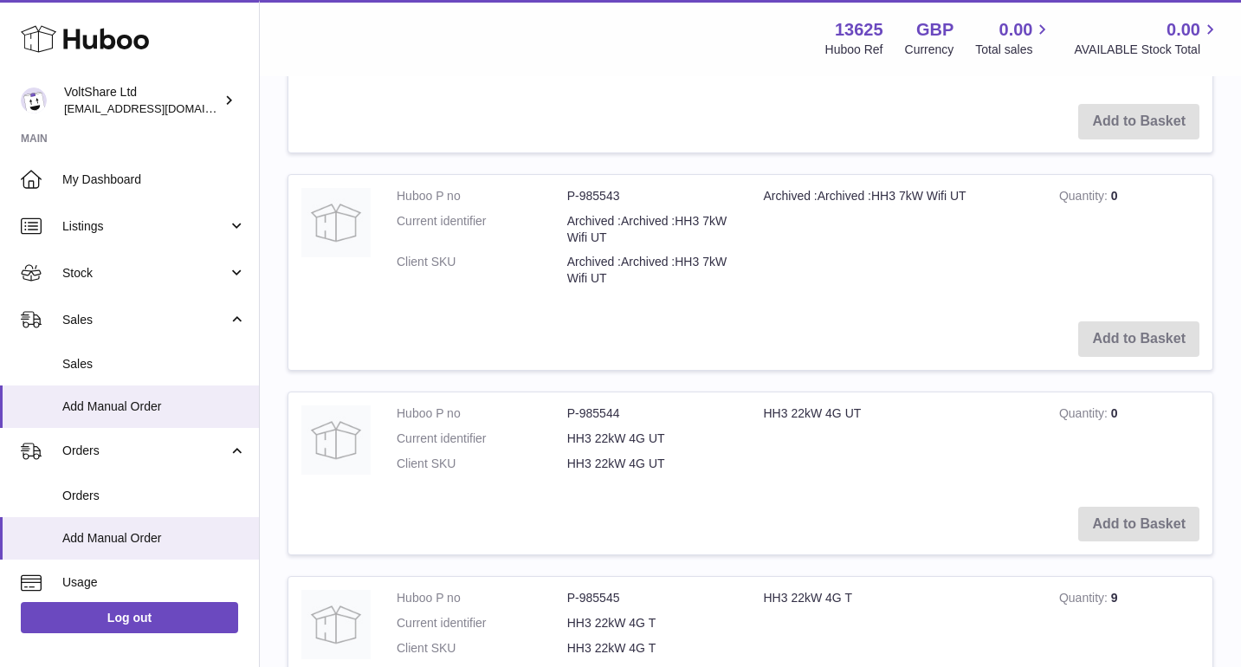
scroll to position [845, 0]
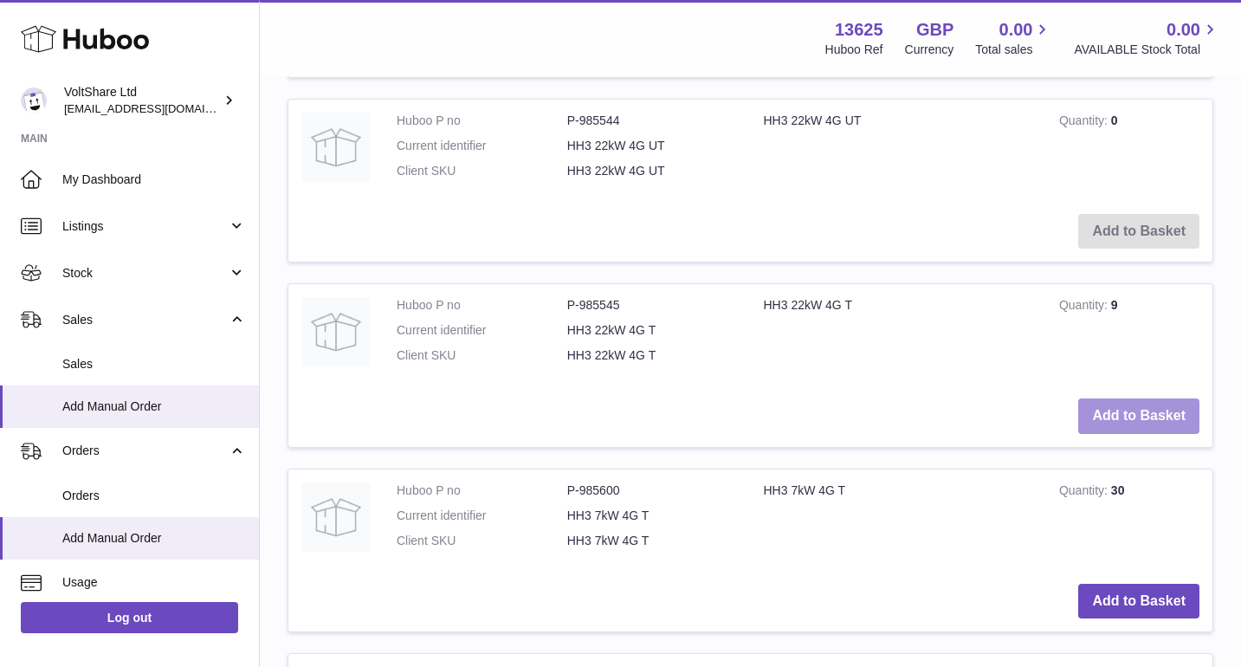
click at [1138, 408] on button "Add to Basket" at bounding box center [1138, 415] width 121 height 35
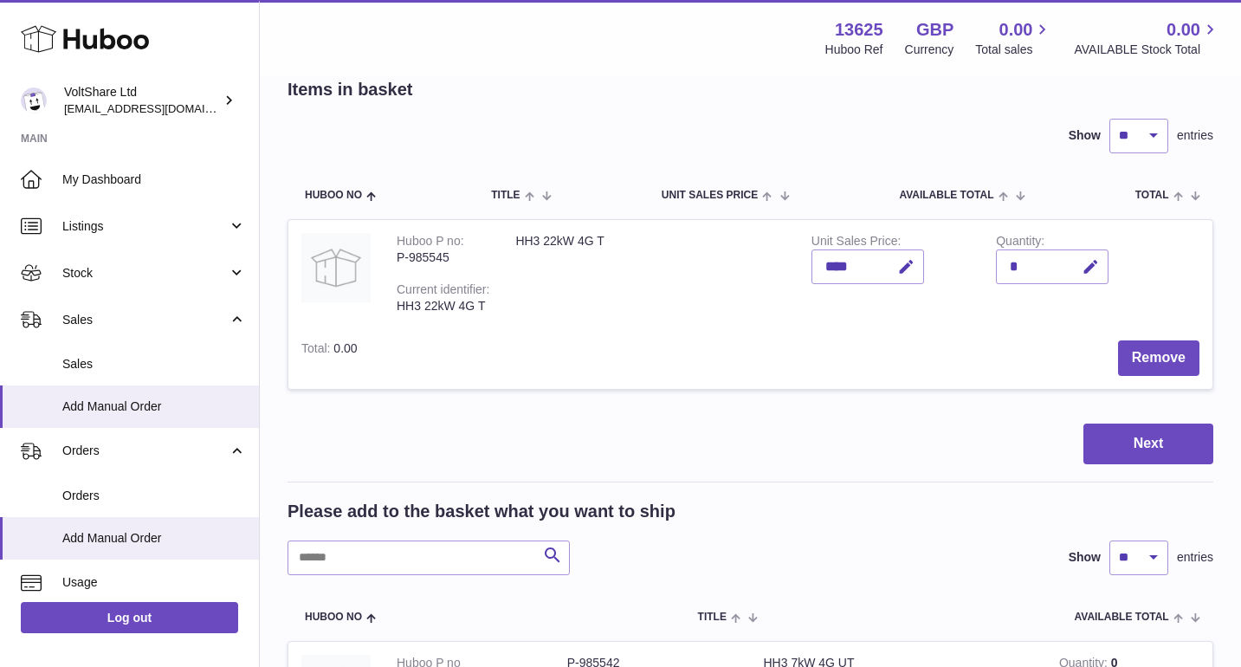
scroll to position [106, 0]
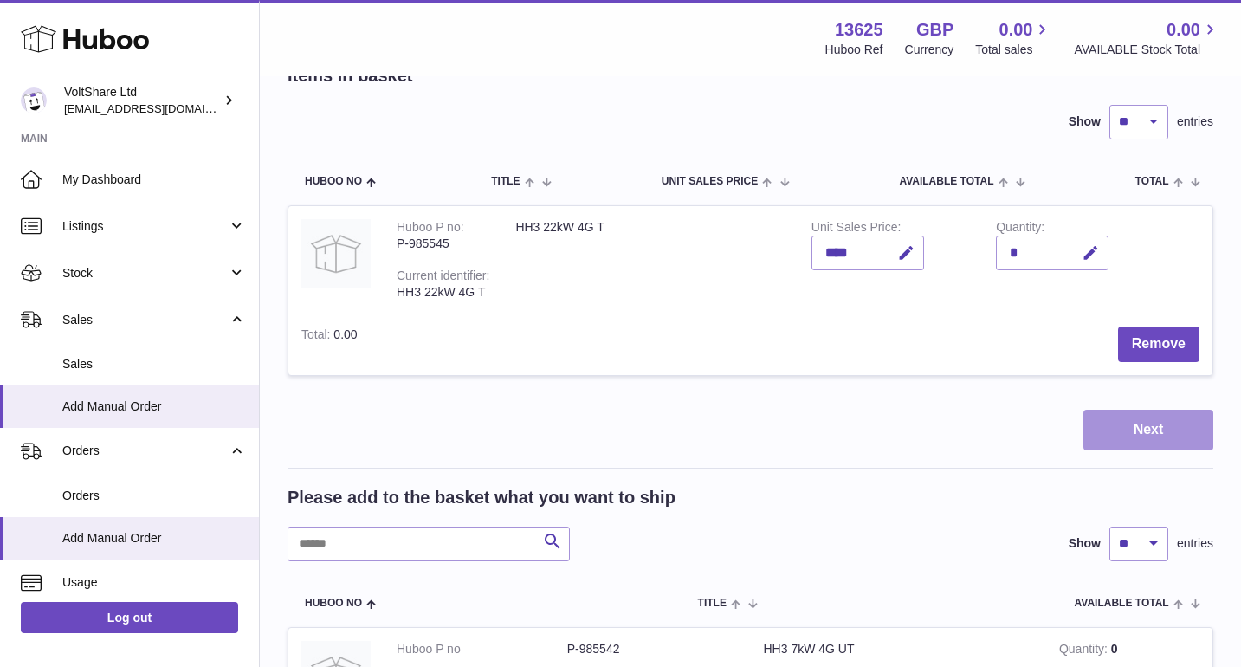
click at [1170, 434] on button "Next" at bounding box center [1148, 429] width 130 height 41
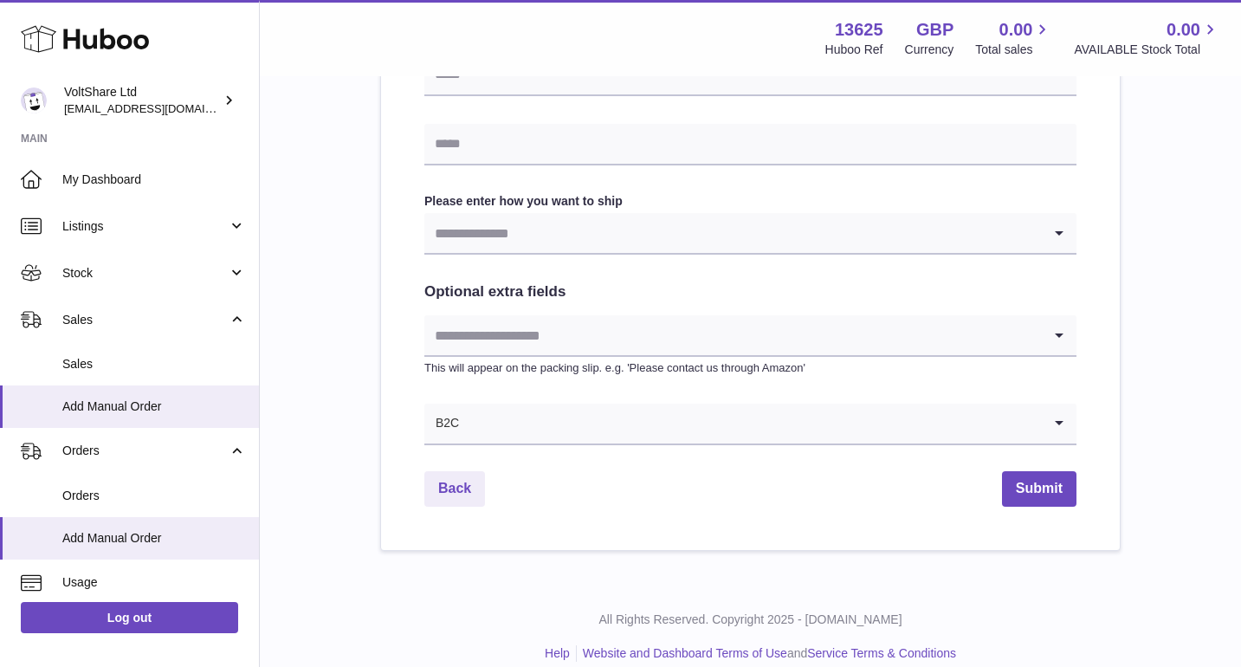
scroll to position [826, 0]
click at [779, 218] on input "Search for option" at bounding box center [732, 233] width 617 height 40
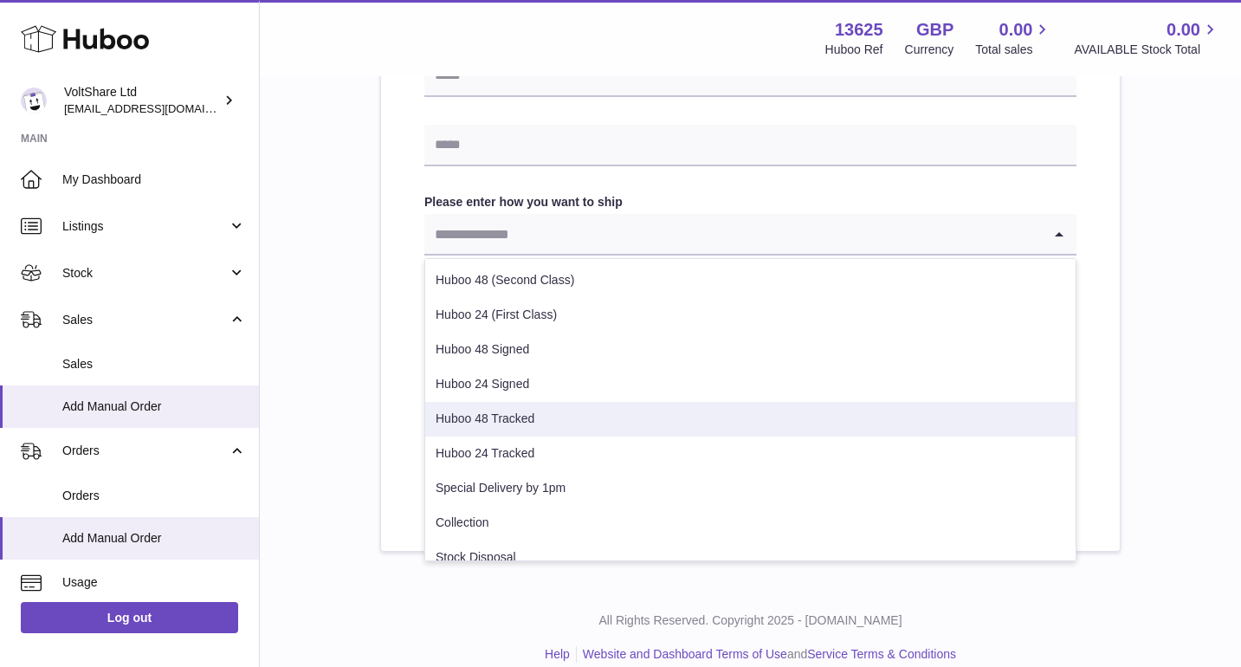
scroll to position [806, 0]
